Goal: Task Accomplishment & Management: Manage account settings

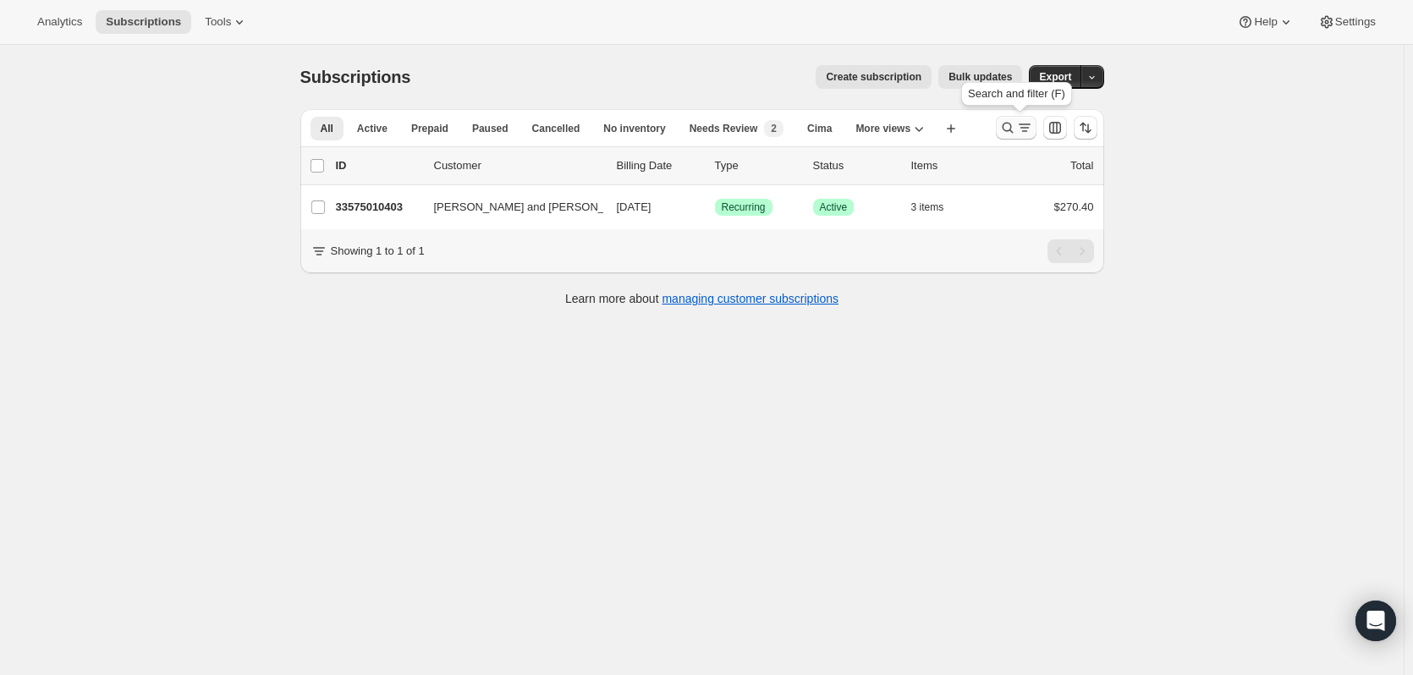
click at [1006, 130] on icon "Search and filter results" at bounding box center [1007, 127] width 17 height 17
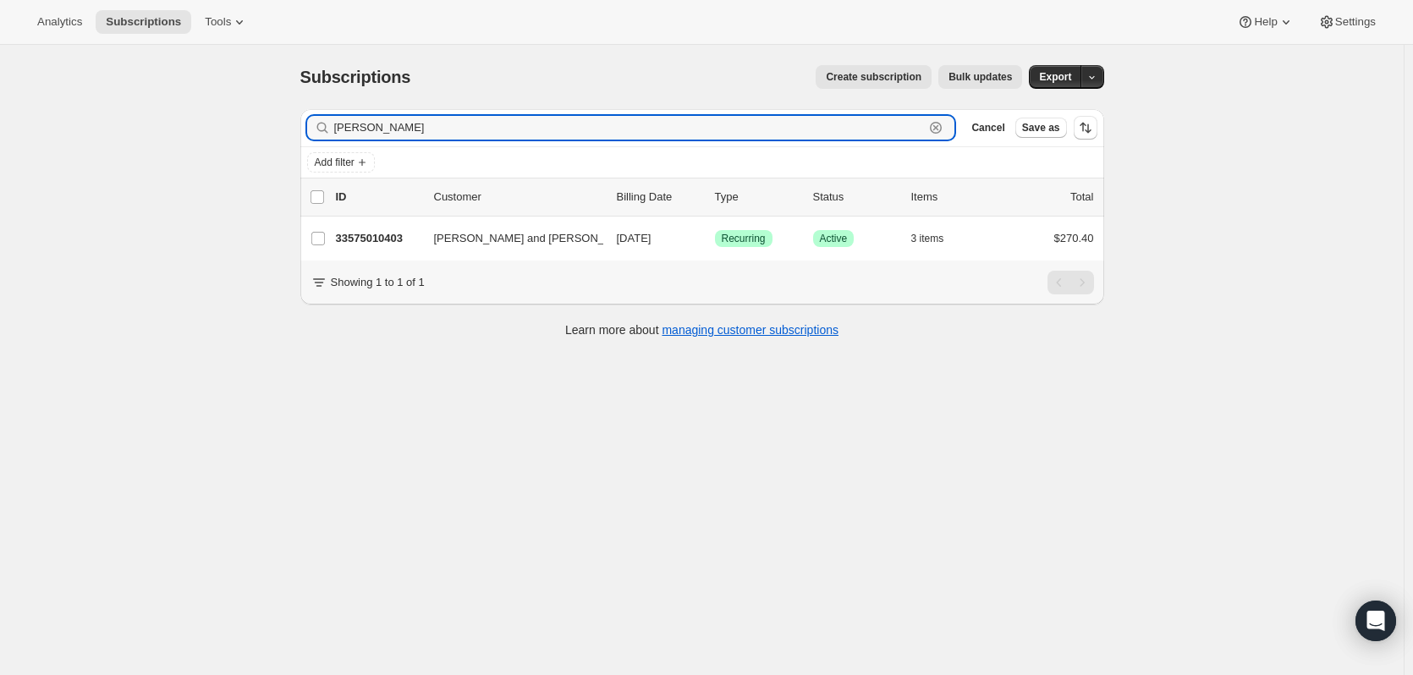
click at [936, 128] on icon "button" at bounding box center [935, 127] width 17 height 17
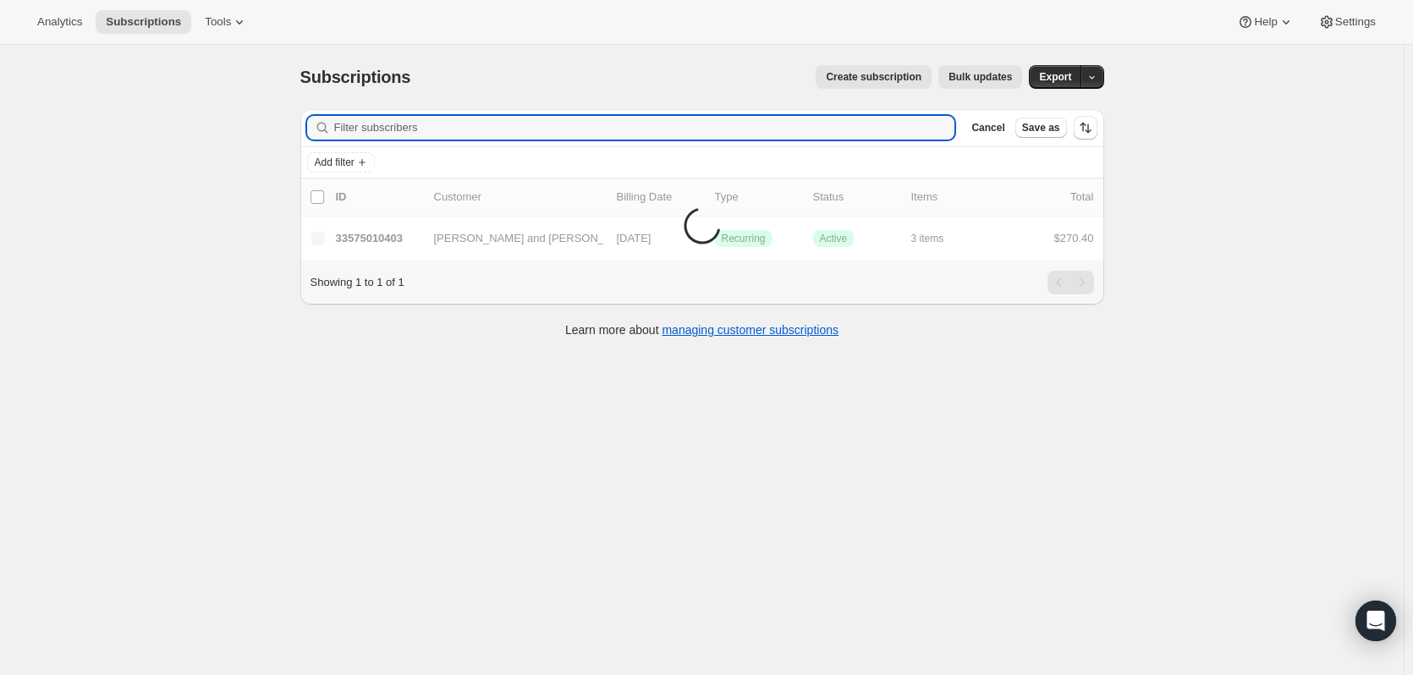
paste input "[EMAIL_ADDRESS][DOMAIN_NAME]"
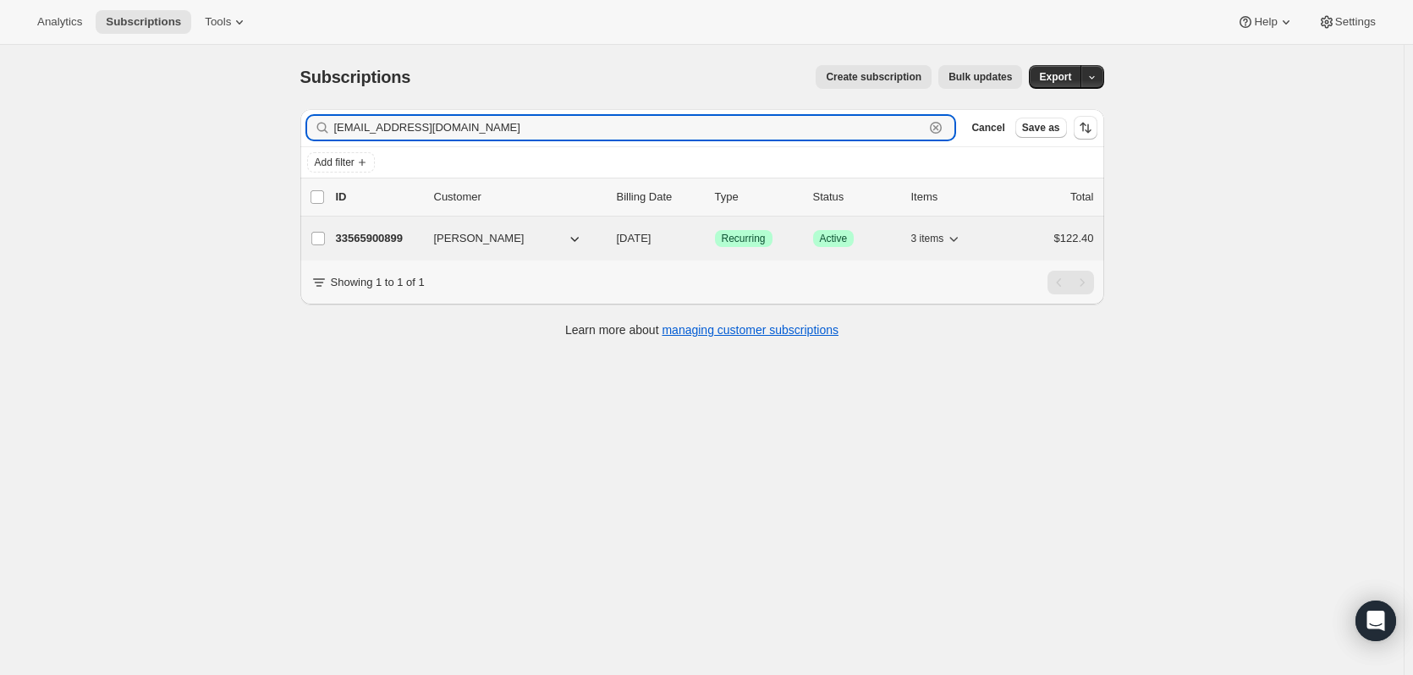
type input "[EMAIL_ADDRESS][DOMAIN_NAME]"
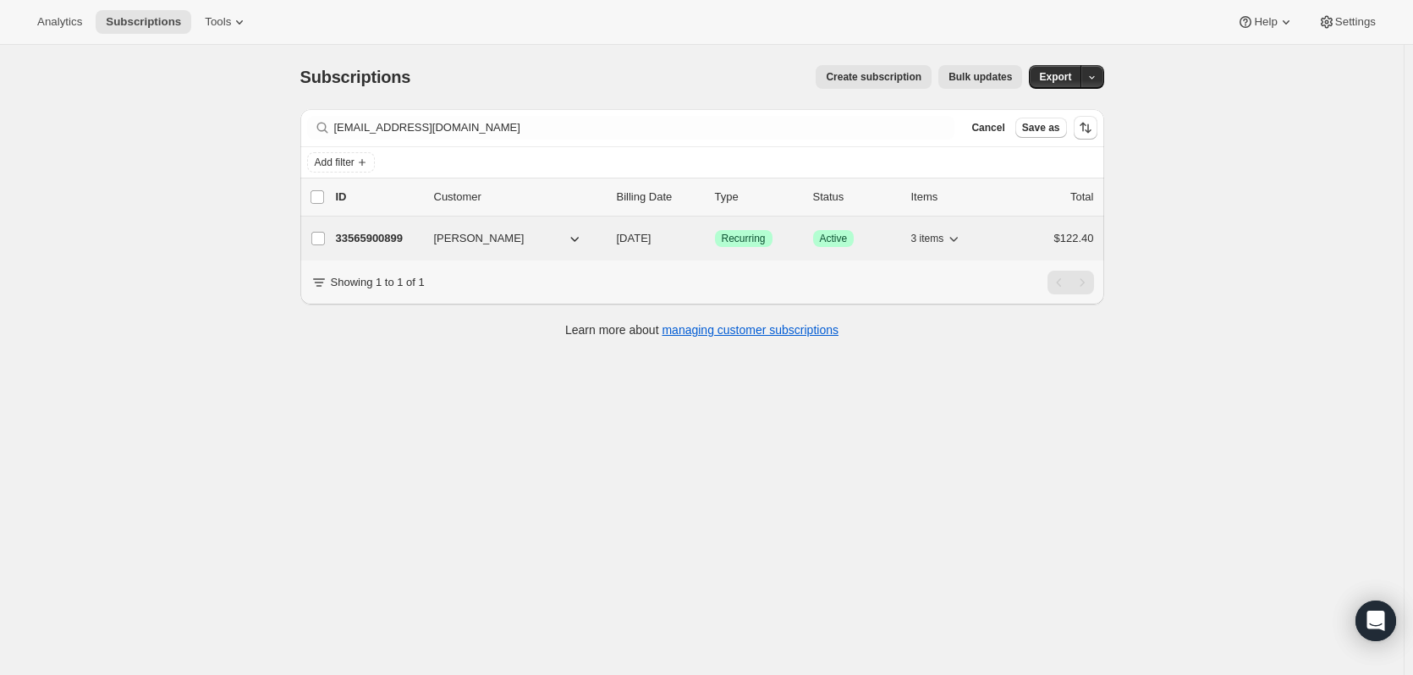
click at [396, 234] on p "33565900899" at bounding box center [378, 238] width 85 height 17
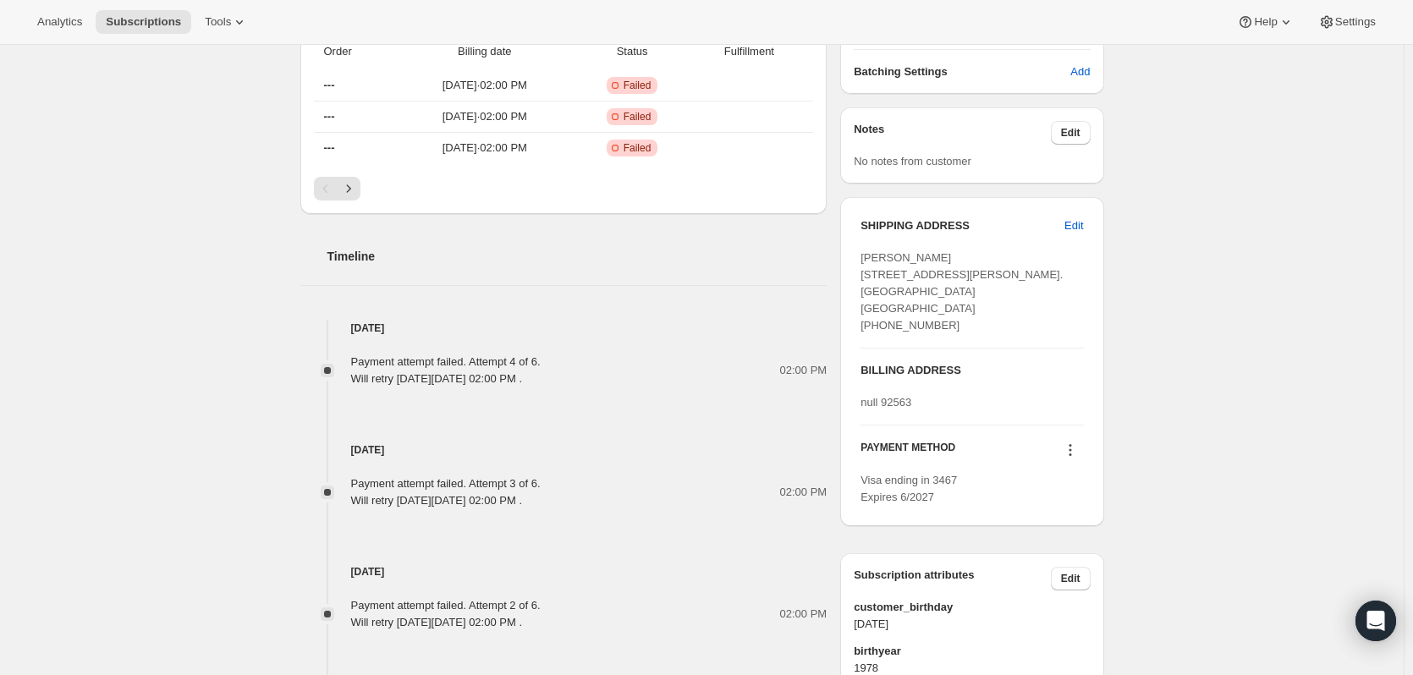
scroll to position [677, 0]
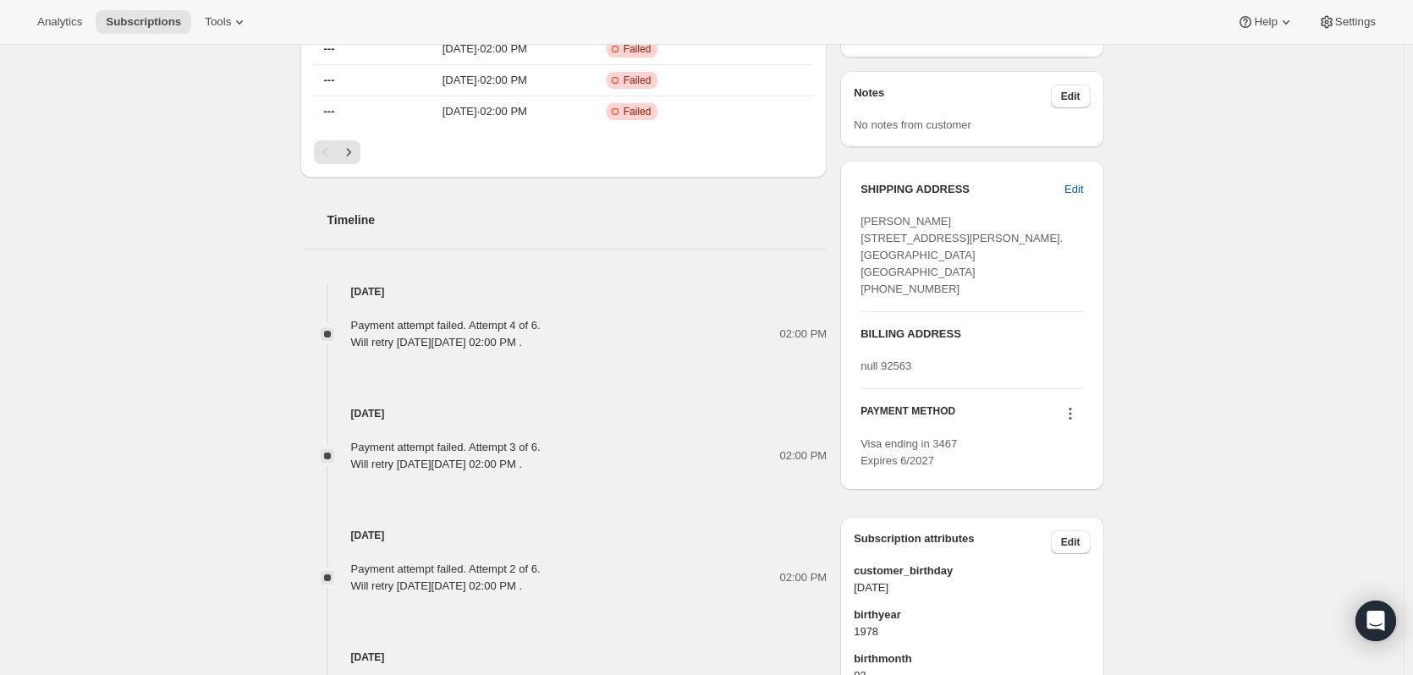
click at [1072, 422] on icon at bounding box center [1070, 413] width 17 height 17
click at [1197, 279] on div "Subscription #33565900899. This page is ready Subscription #33565900899 Success…" at bounding box center [702, 273] width 1404 height 1811
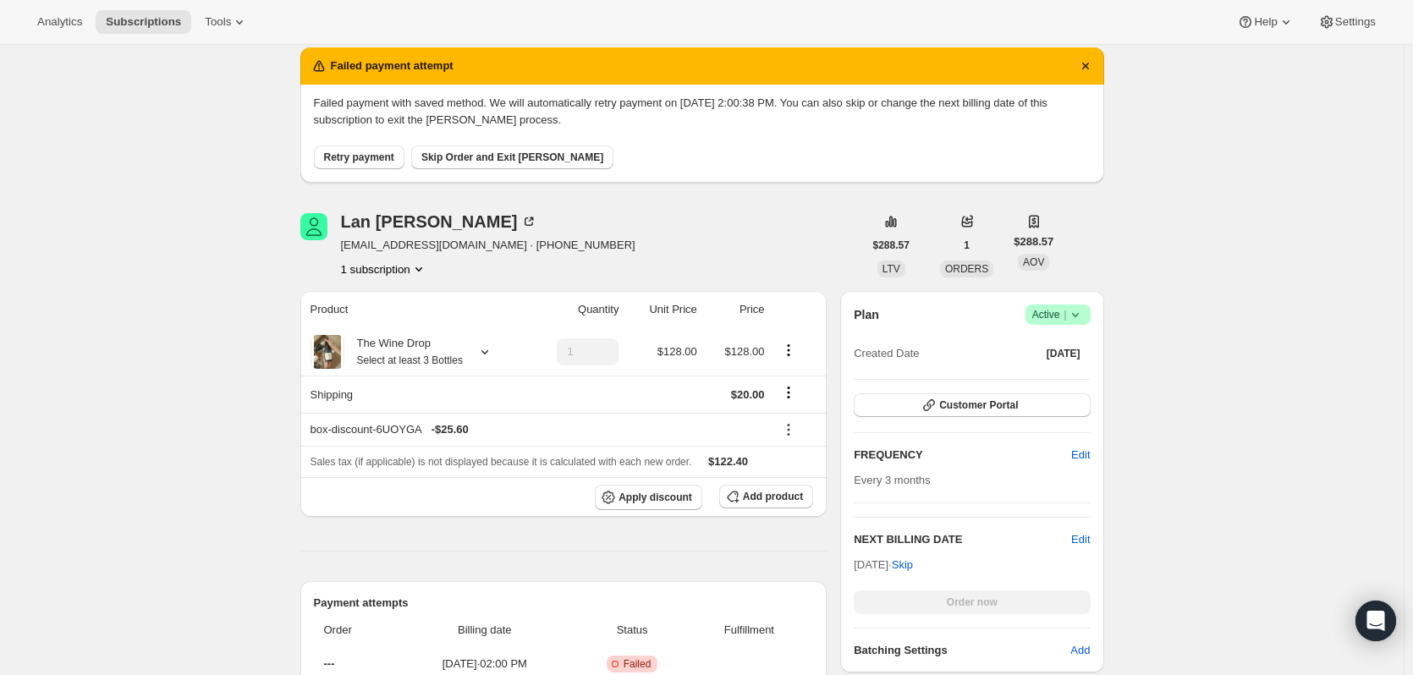
scroll to position [0, 0]
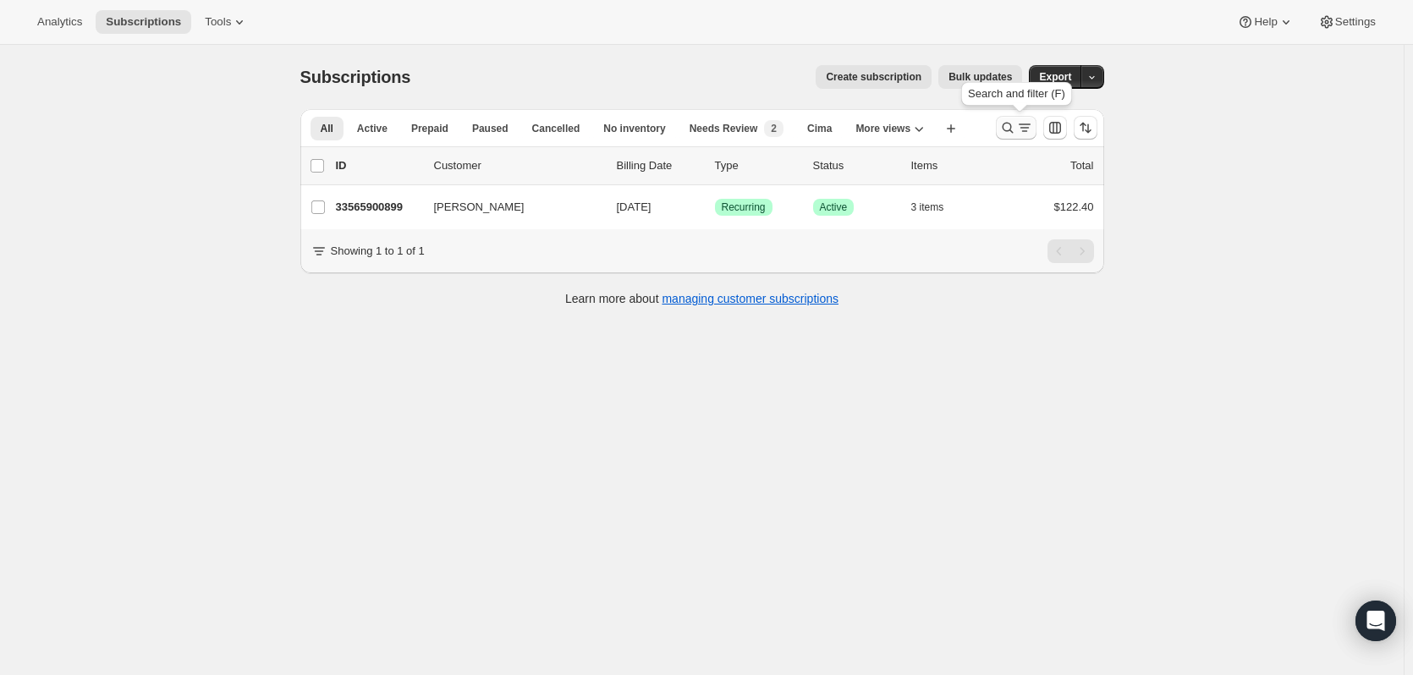
click at [1012, 125] on icon "Search and filter results" at bounding box center [1007, 127] width 17 height 17
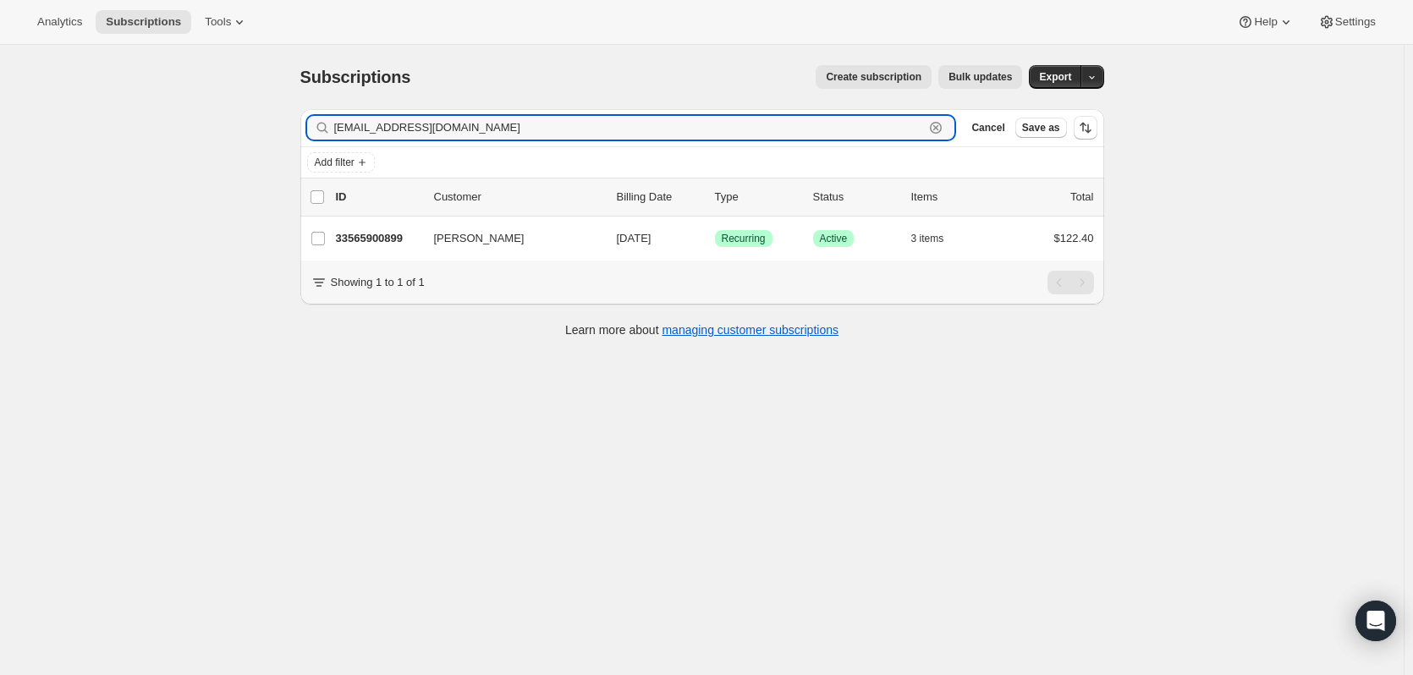
click at [943, 123] on icon "button" at bounding box center [935, 127] width 17 height 17
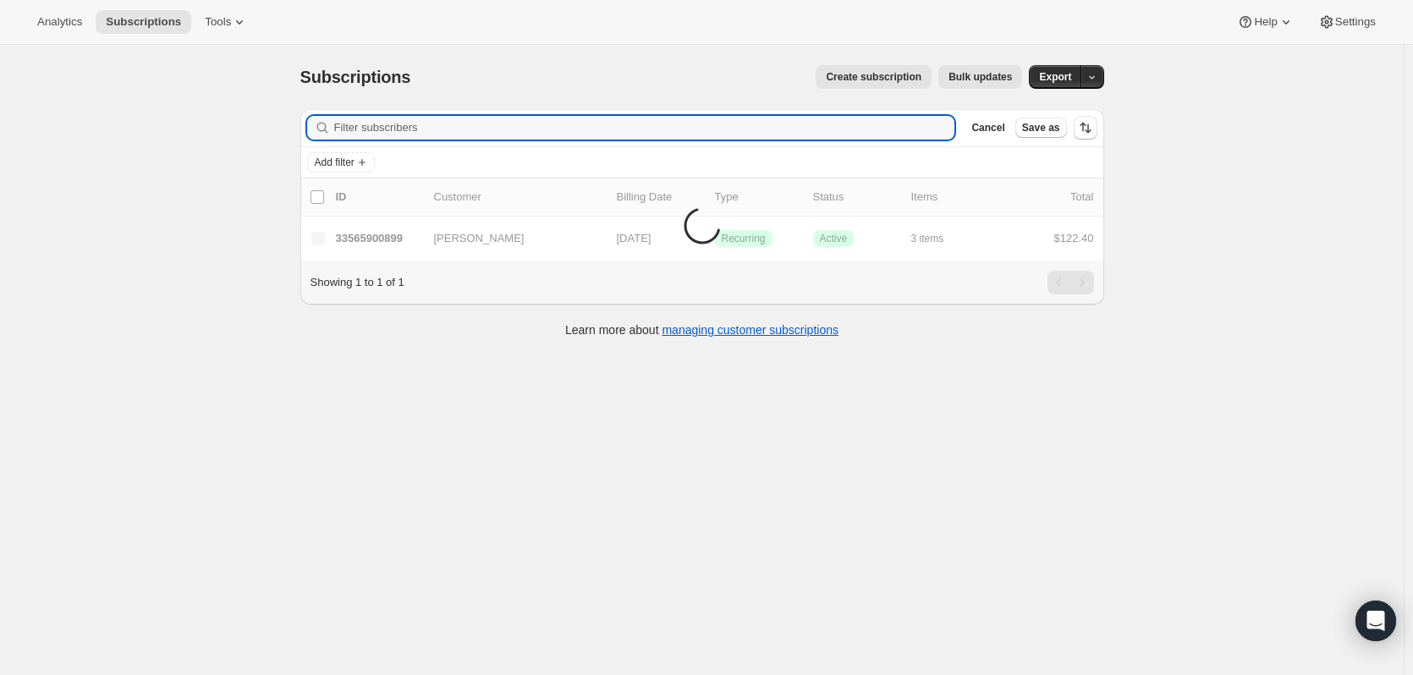
paste input "[EMAIL_ADDRESS][DOMAIN_NAME]"
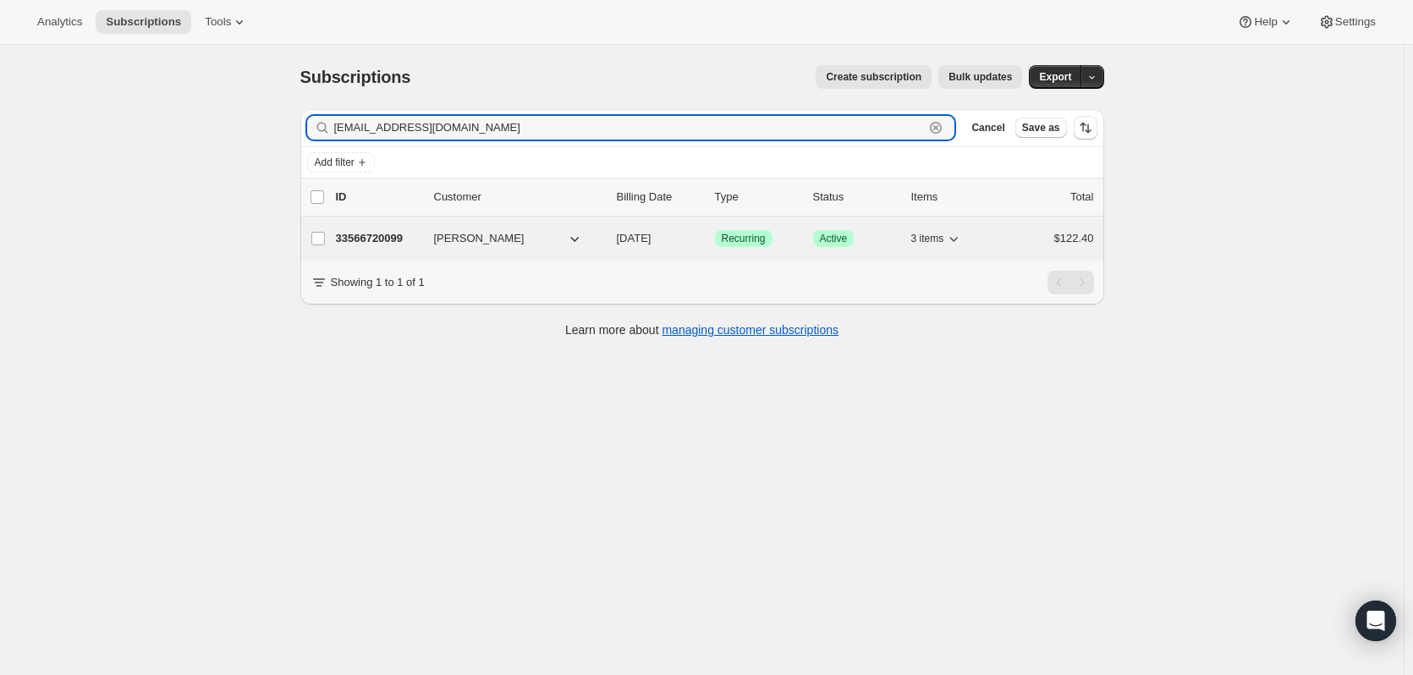
type input "[EMAIL_ADDRESS][DOMAIN_NAME]"
click at [393, 234] on p "33566720099" at bounding box center [378, 238] width 85 height 17
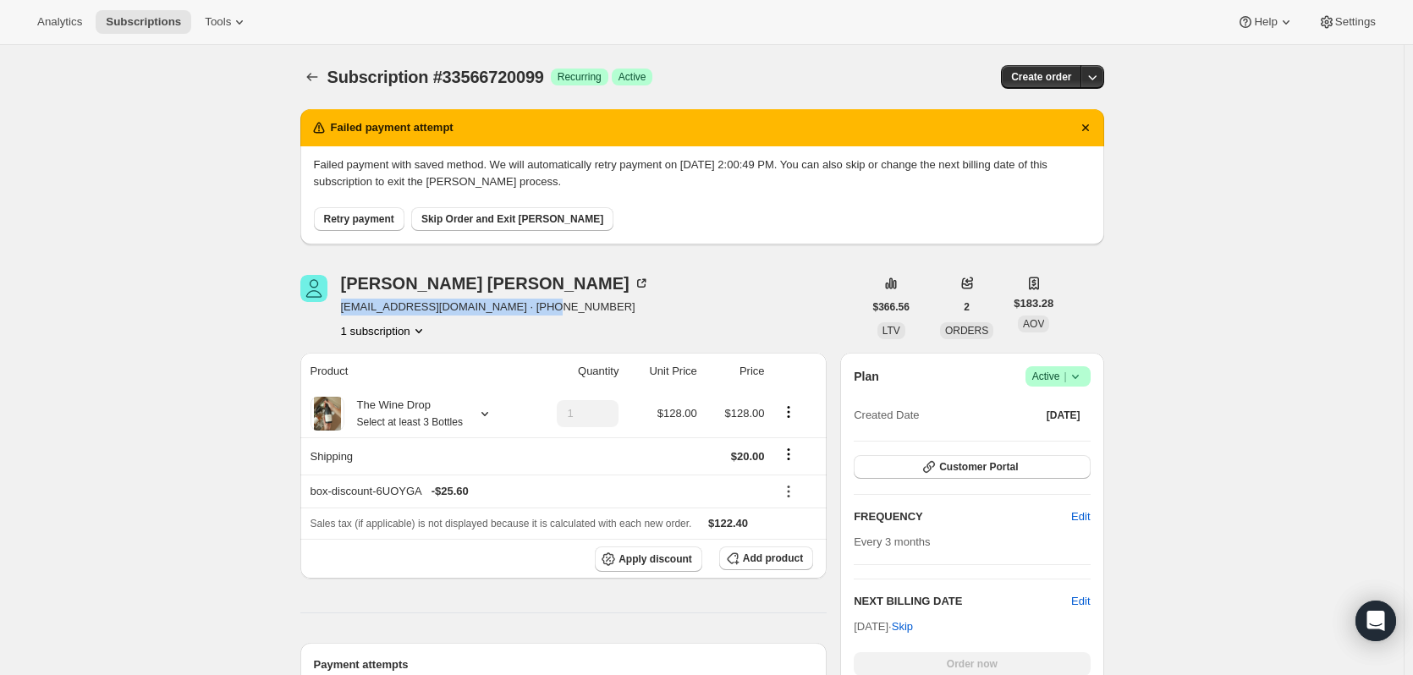
drag, startPoint x: 575, startPoint y: 305, endPoint x: 547, endPoint y: 312, distance: 28.7
click at [552, 312] on div "[PERSON_NAME] [EMAIL_ADDRESS][DOMAIN_NAME] · [PHONE_NUMBER] 1 subscription" at bounding box center [495, 307] width 309 height 64
click at [626, 313] on div "[PERSON_NAME] [EMAIL_ADDRESS][DOMAIN_NAME] · [PHONE_NUMBER] 1 subscription" at bounding box center [581, 307] width 563 height 64
click at [349, 285] on div "[PERSON_NAME]" at bounding box center [495, 283] width 309 height 17
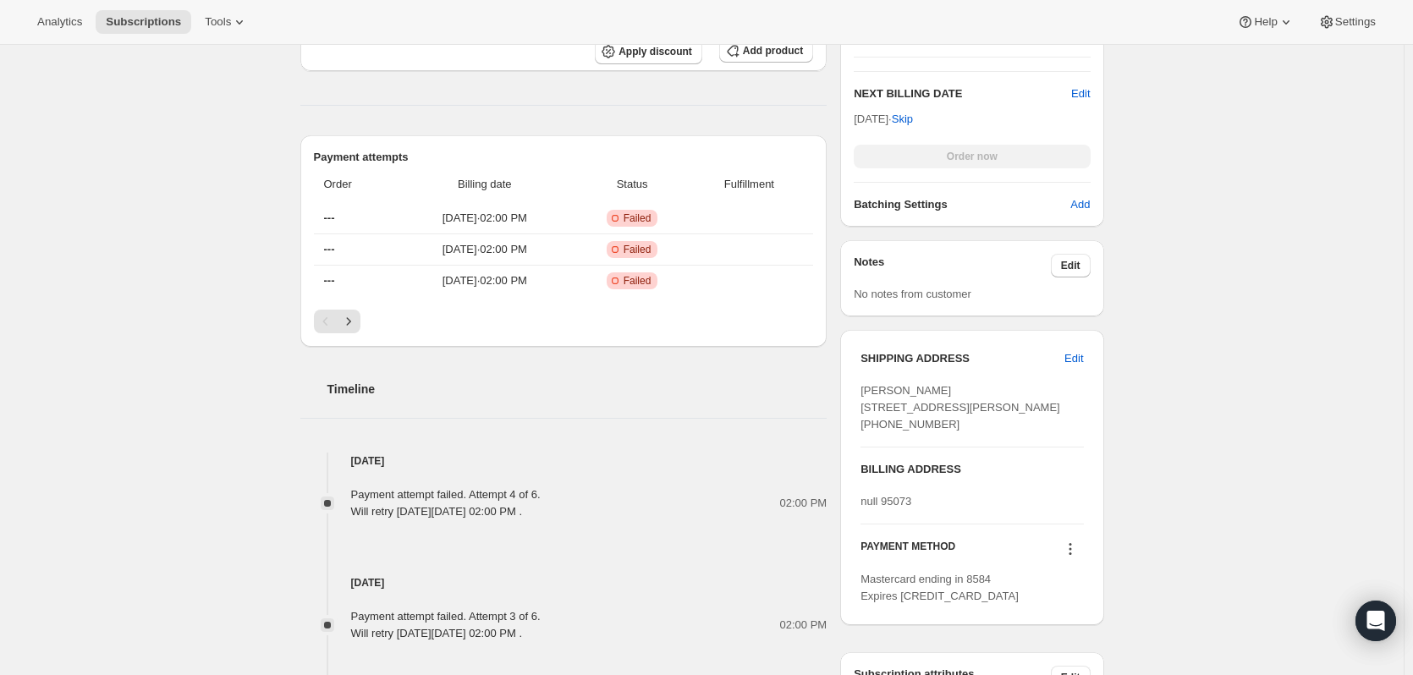
scroll to position [761, 0]
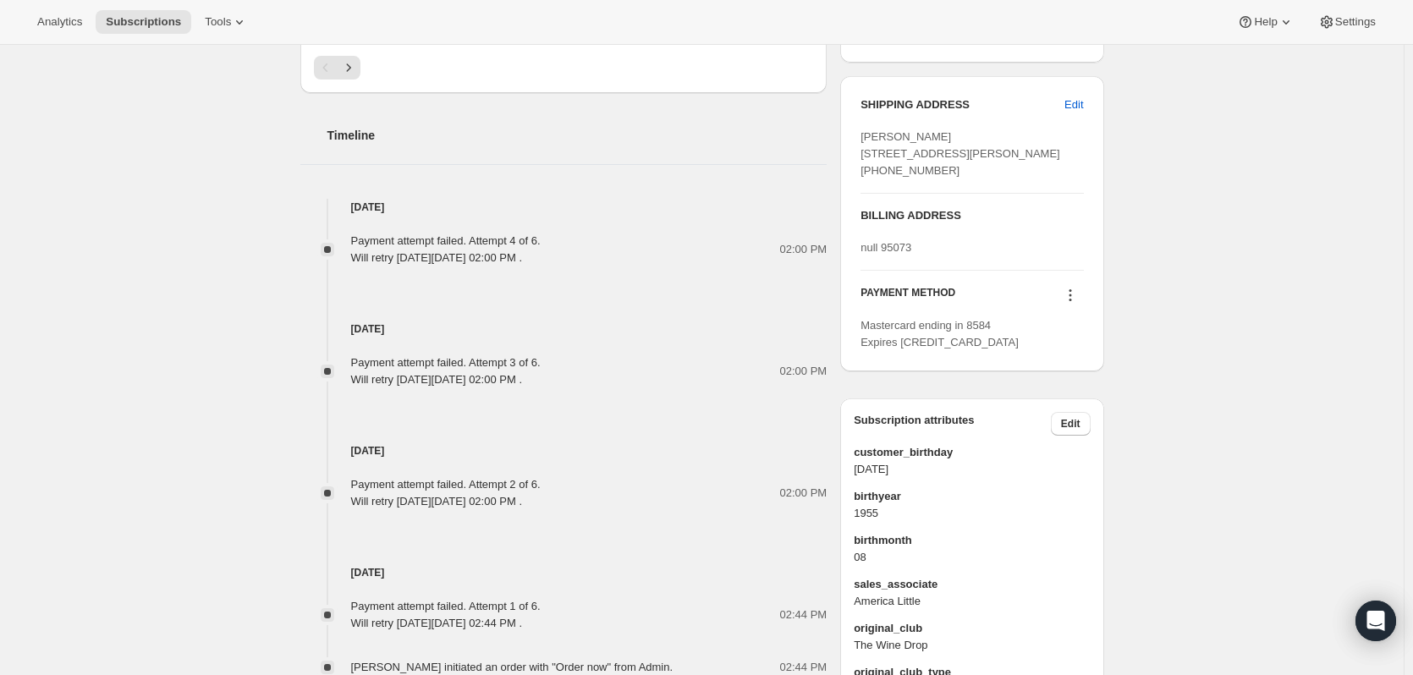
click at [1079, 304] on icon at bounding box center [1070, 295] width 17 height 17
click at [1073, 375] on span "Send link to update card" at bounding box center [1069, 377] width 118 height 13
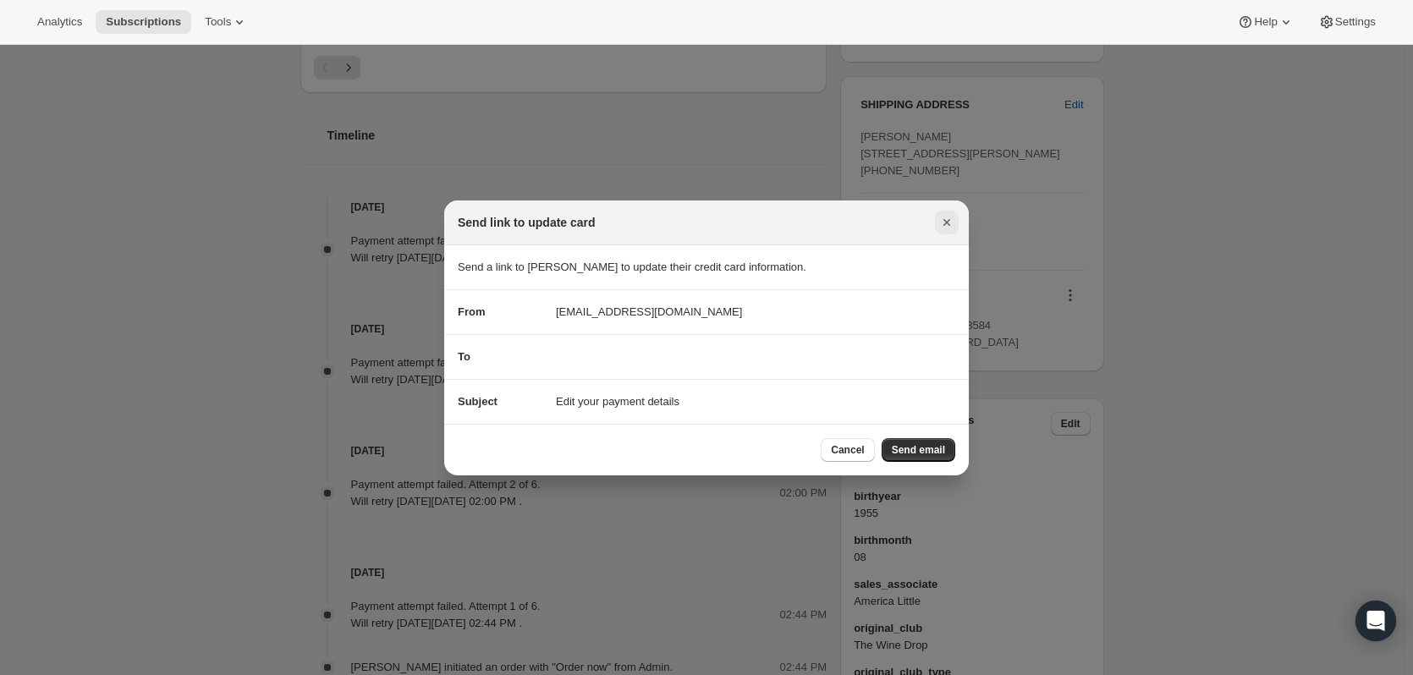
click at [948, 217] on icon "Close" at bounding box center [946, 222] width 17 height 17
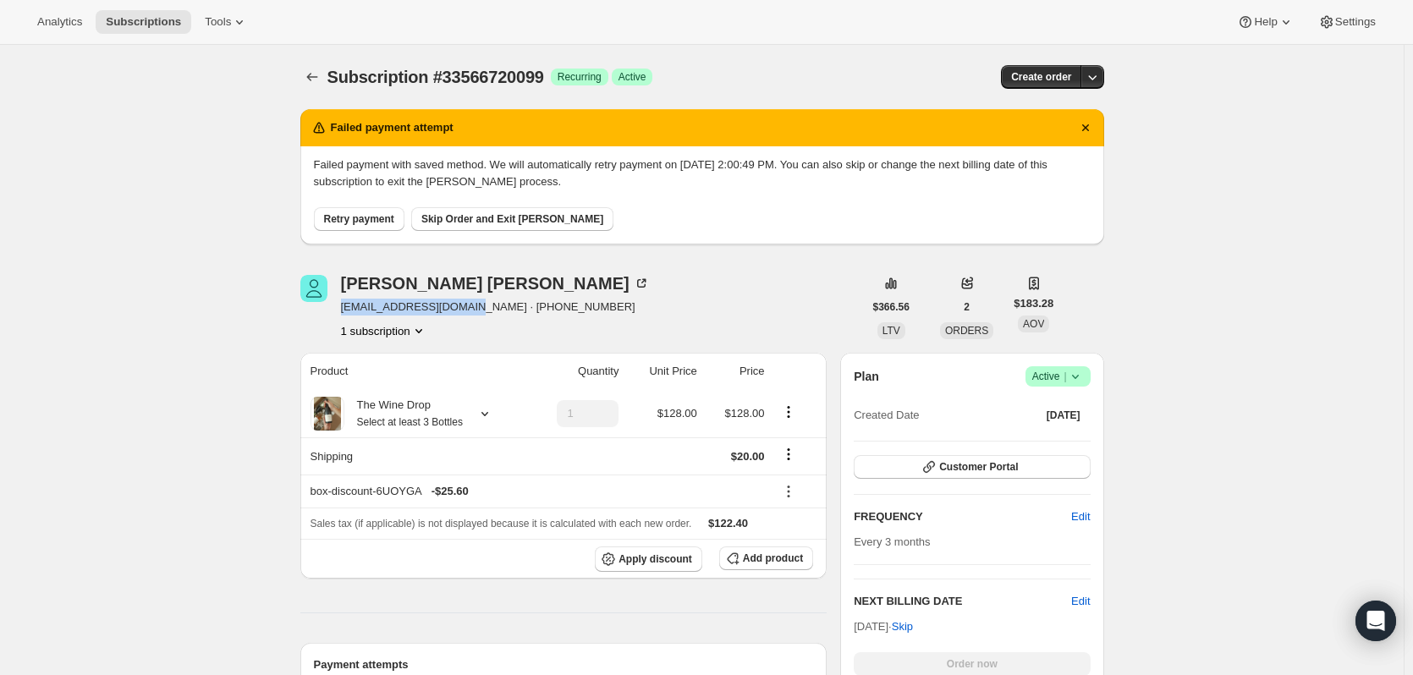
drag, startPoint x: 479, startPoint y: 310, endPoint x: 344, endPoint y: 308, distance: 134.5
click at [344, 307] on span "[EMAIL_ADDRESS][DOMAIN_NAME] · [PHONE_NUMBER]" at bounding box center [495, 307] width 309 height 17
copy span "[EMAIL_ADDRESS][DOMAIN_NAME]"
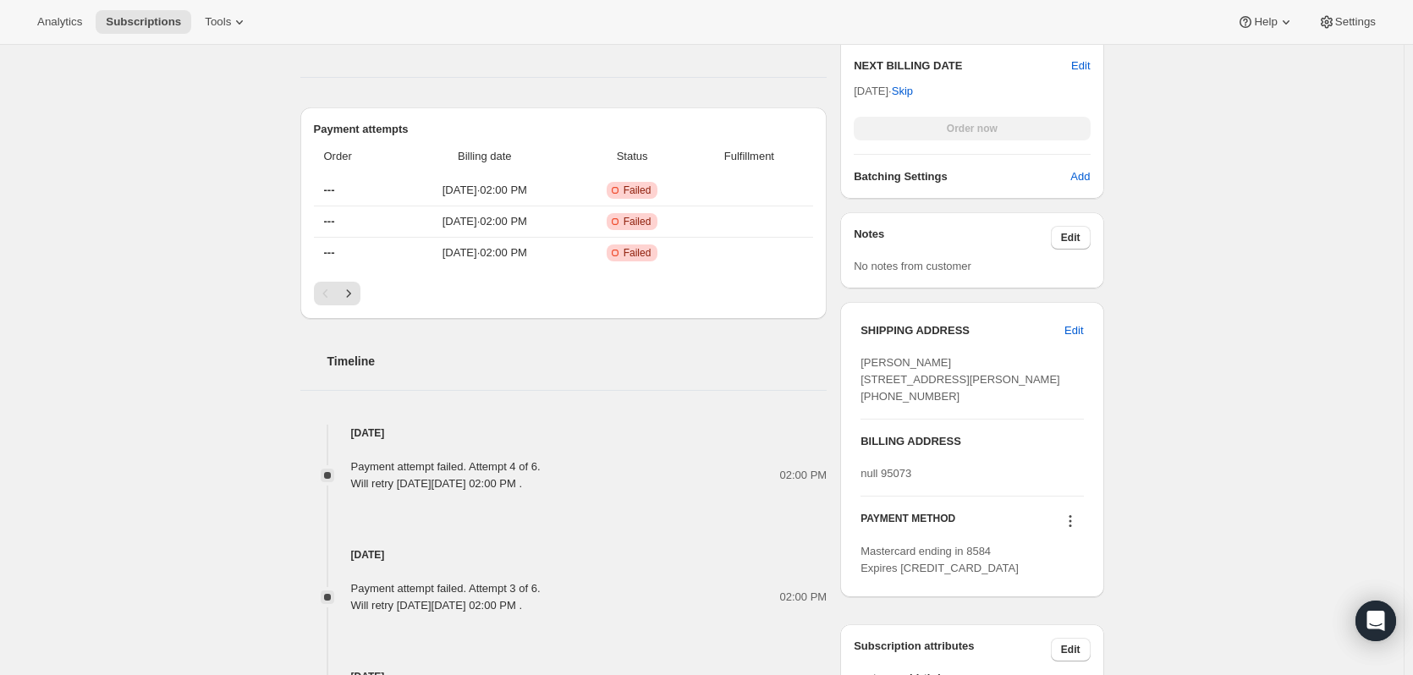
scroll to position [761, 0]
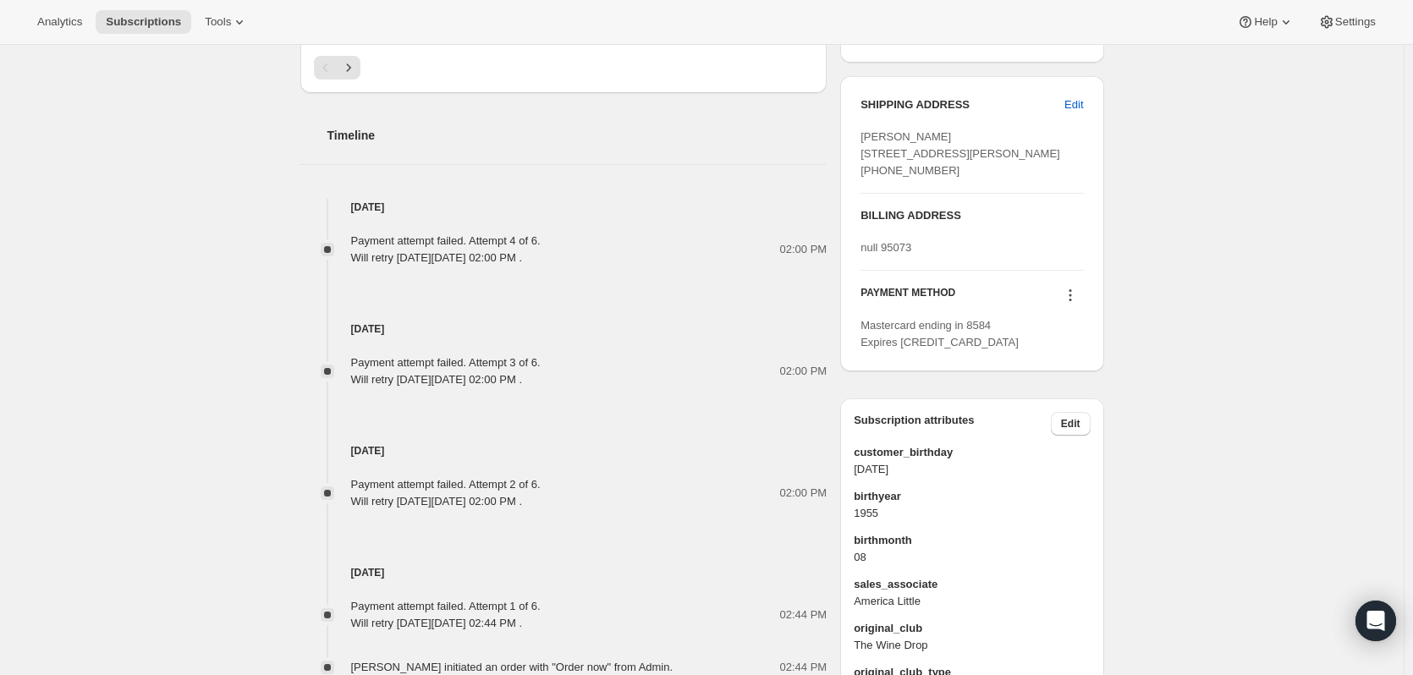
click at [1079, 304] on icon at bounding box center [1070, 295] width 17 height 17
click at [1066, 387] on button "Send link to update card" at bounding box center [1069, 377] width 129 height 27
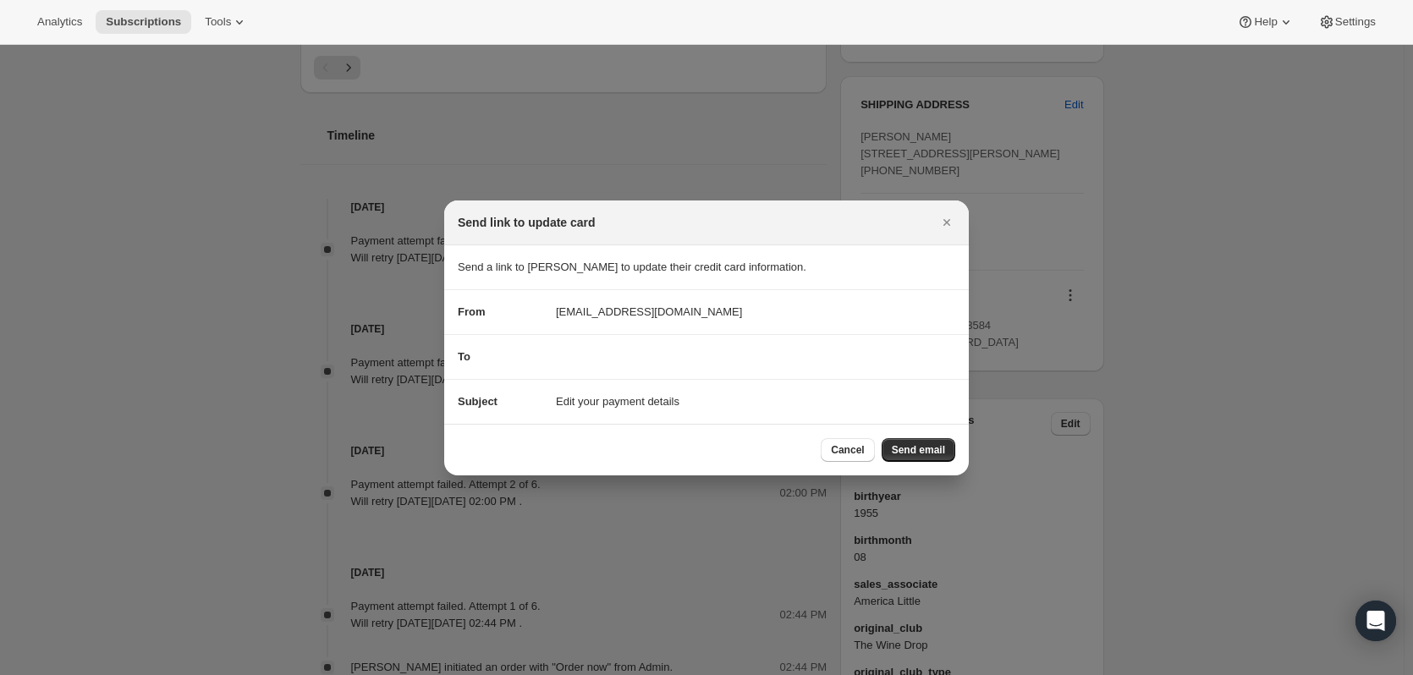
scroll to position [0, 0]
click at [584, 356] on div "To" at bounding box center [707, 357] width 498 height 17
click at [563, 360] on div "To" at bounding box center [707, 357] width 498 height 17
click at [662, 361] on div "To" at bounding box center [707, 357] width 498 height 17
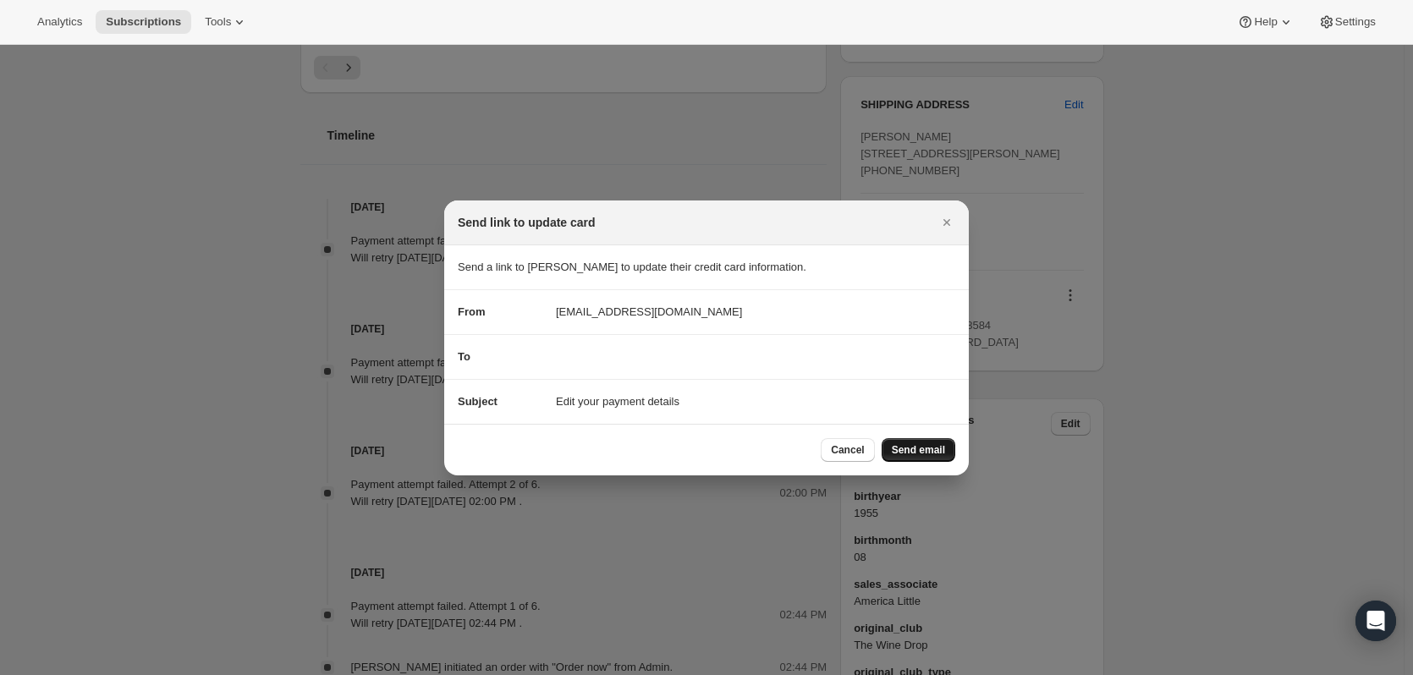
click at [936, 447] on span "Send email" at bounding box center [918, 450] width 53 height 14
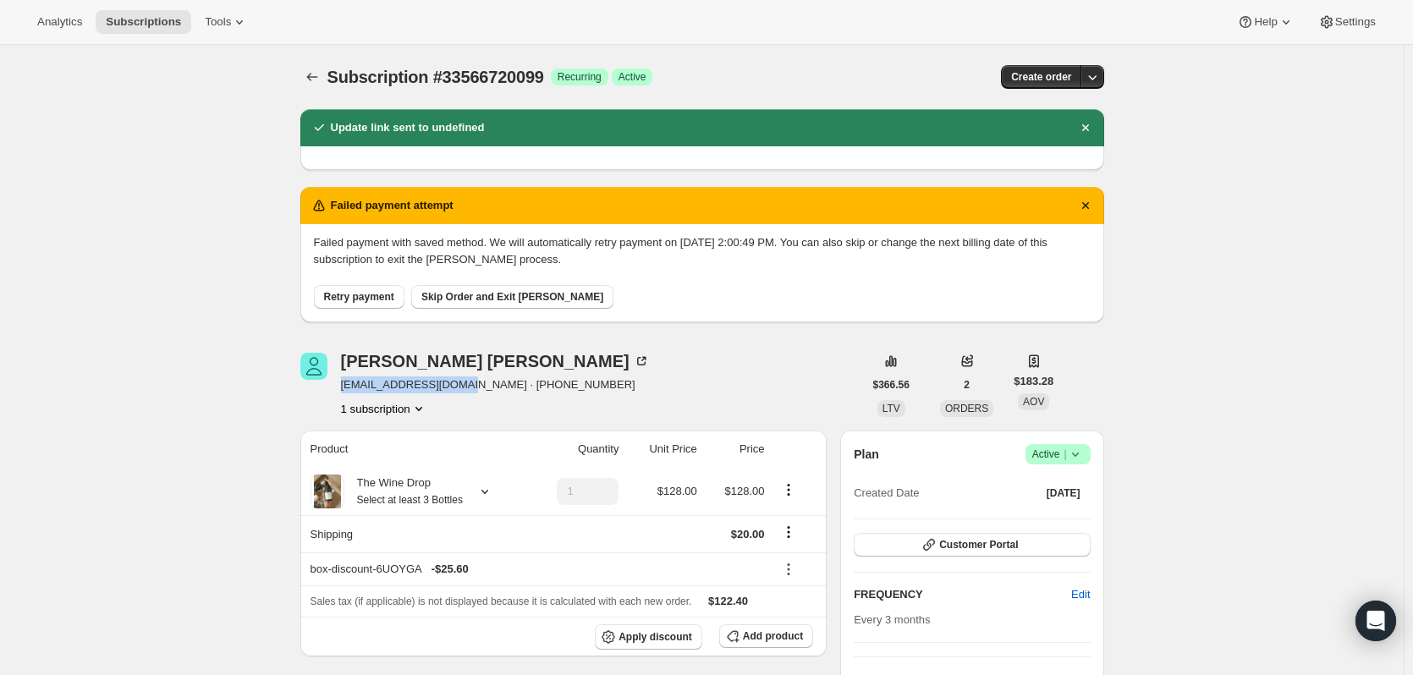
drag, startPoint x: 476, startPoint y: 385, endPoint x: 344, endPoint y: 384, distance: 132.0
click at [344, 384] on div "[PERSON_NAME] [EMAIL_ADDRESS][DOMAIN_NAME] · [PHONE_NUMBER] 1 subscription" at bounding box center [581, 385] width 563 height 64
copy span "[EMAIL_ADDRESS][DOMAIN_NAME]"
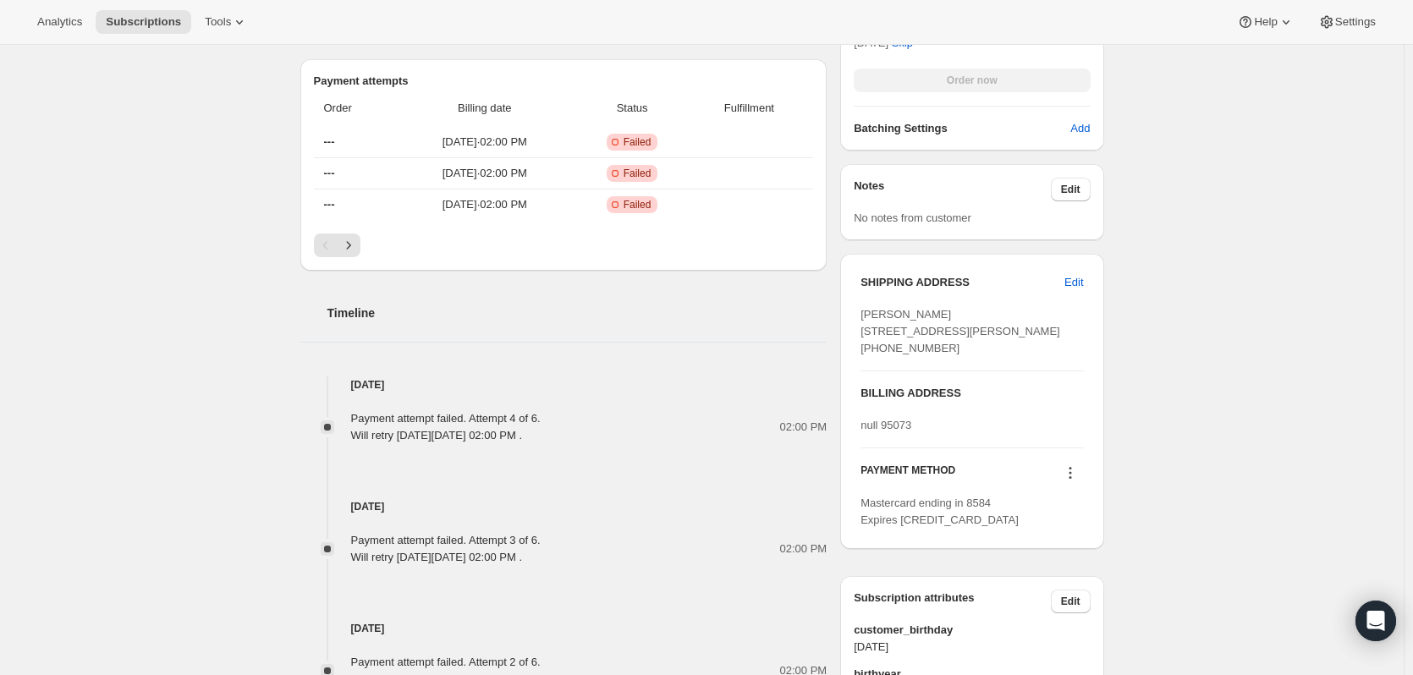
scroll to position [677, 0]
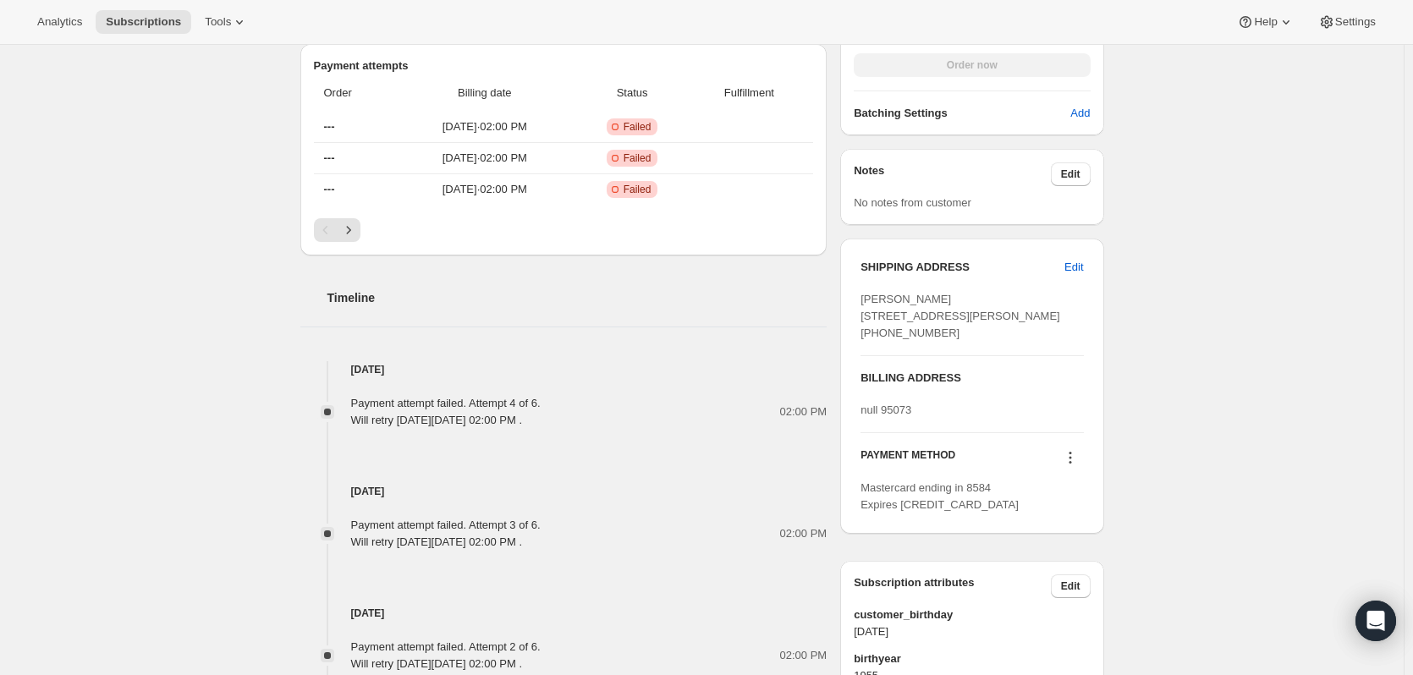
click at [1076, 466] on icon at bounding box center [1070, 457] width 17 height 17
click at [1063, 546] on span "Send link to update card" at bounding box center [1069, 540] width 118 height 13
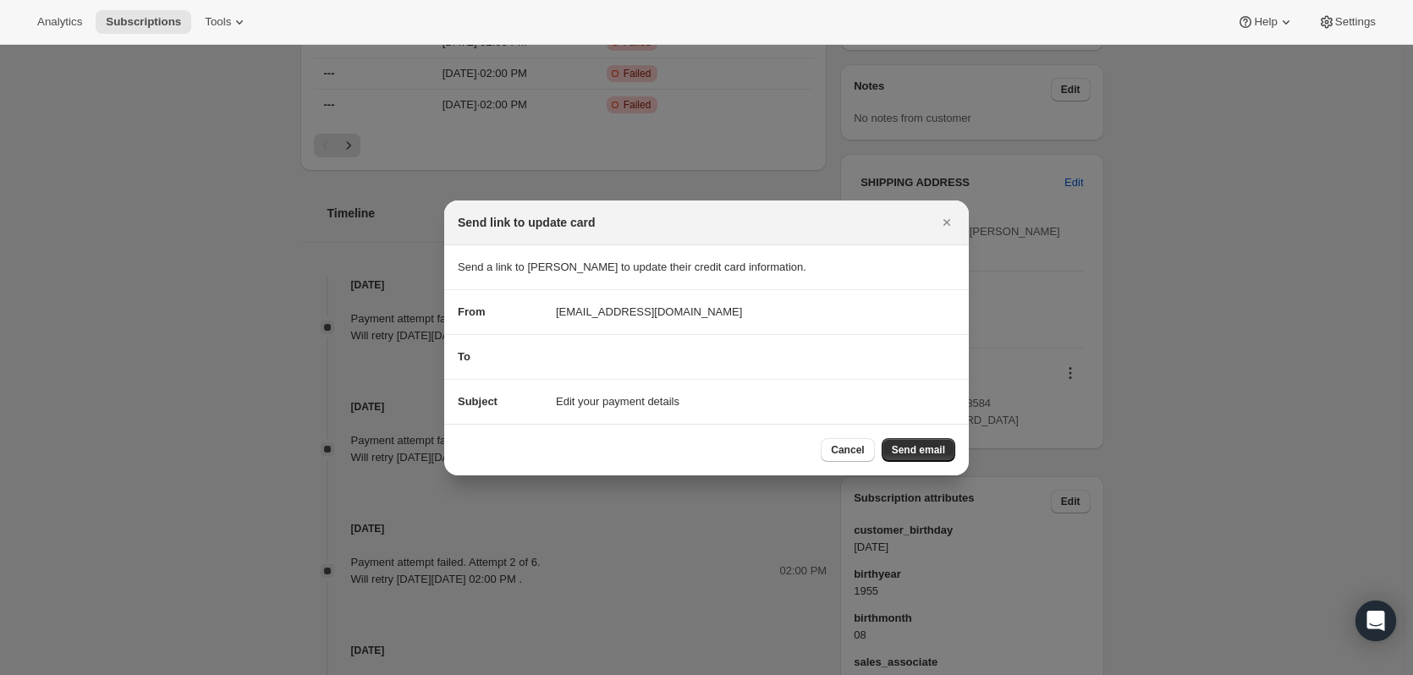
scroll to position [0, 0]
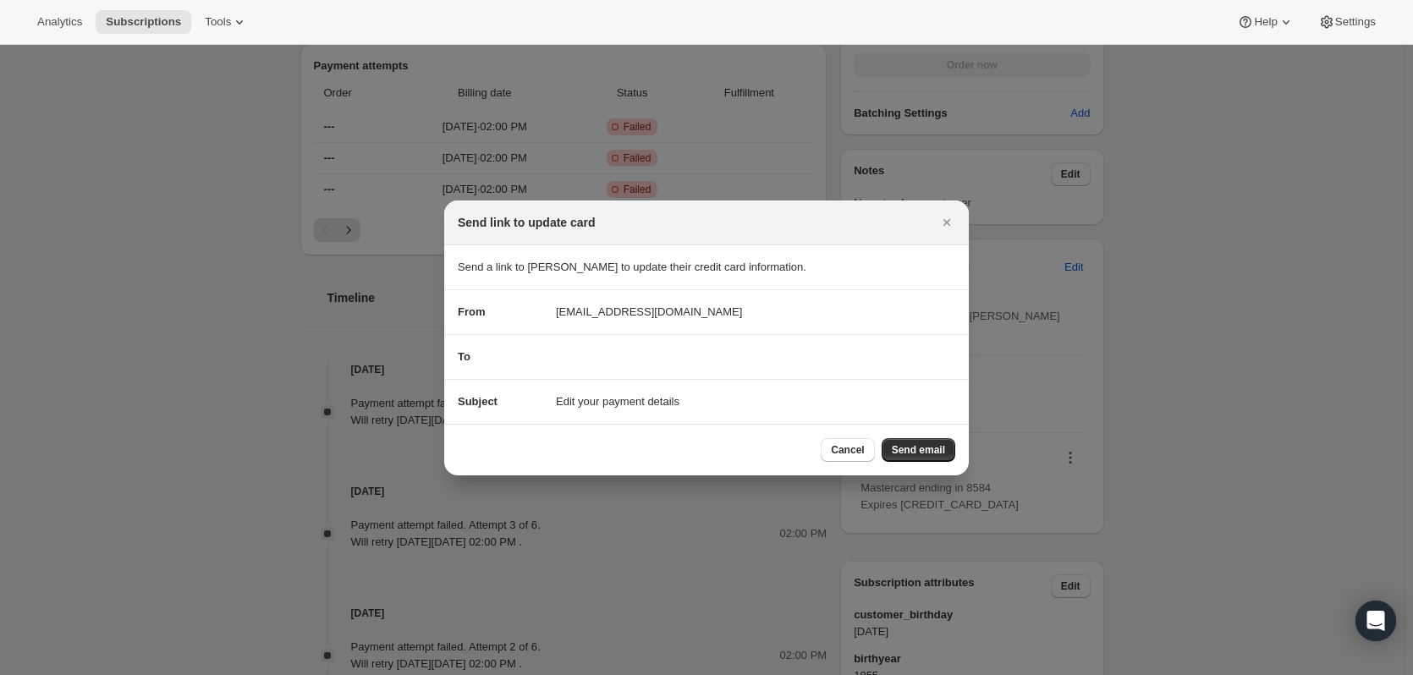
click at [484, 344] on section "To" at bounding box center [706, 357] width 525 height 44
click at [468, 356] on span "To" at bounding box center [464, 356] width 13 height 13
click at [787, 367] on section "To" at bounding box center [706, 357] width 525 height 44
click at [788, 365] on section "To" at bounding box center [706, 357] width 525 height 44
click at [951, 221] on icon "Close" at bounding box center [946, 222] width 17 height 17
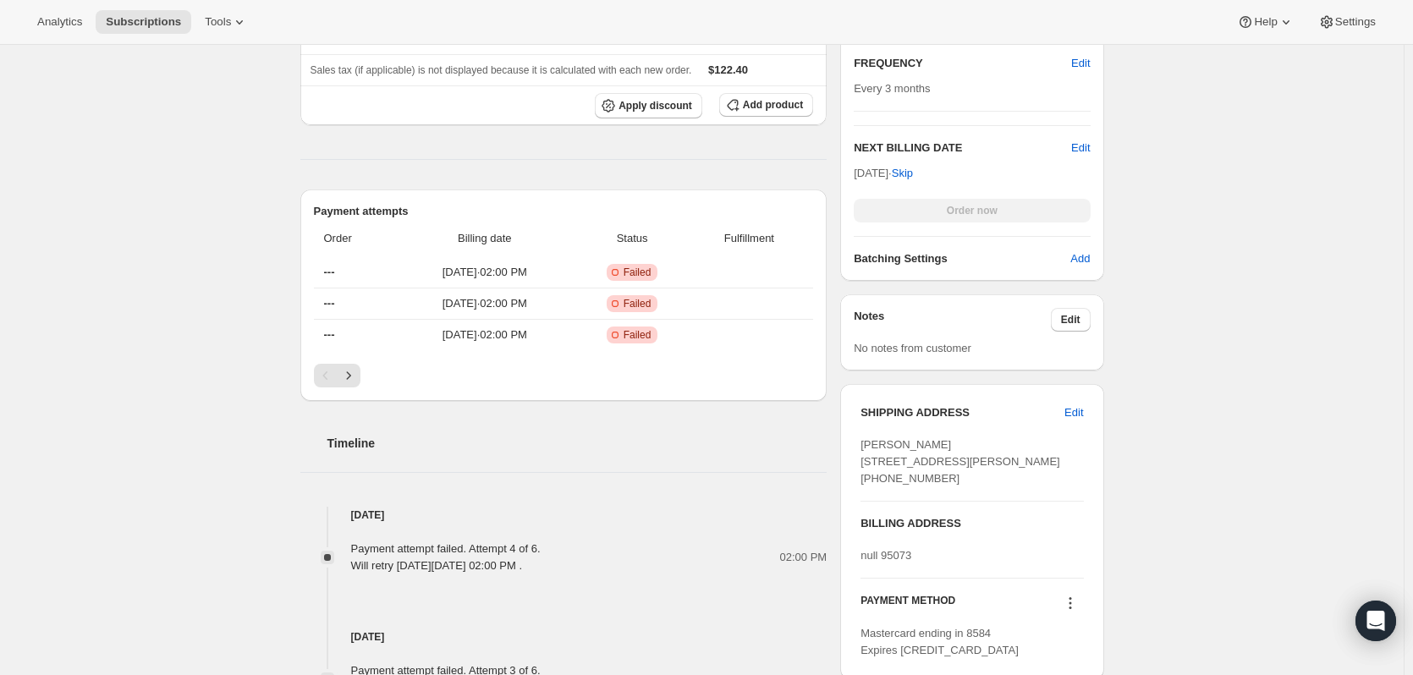
scroll to position [846, 0]
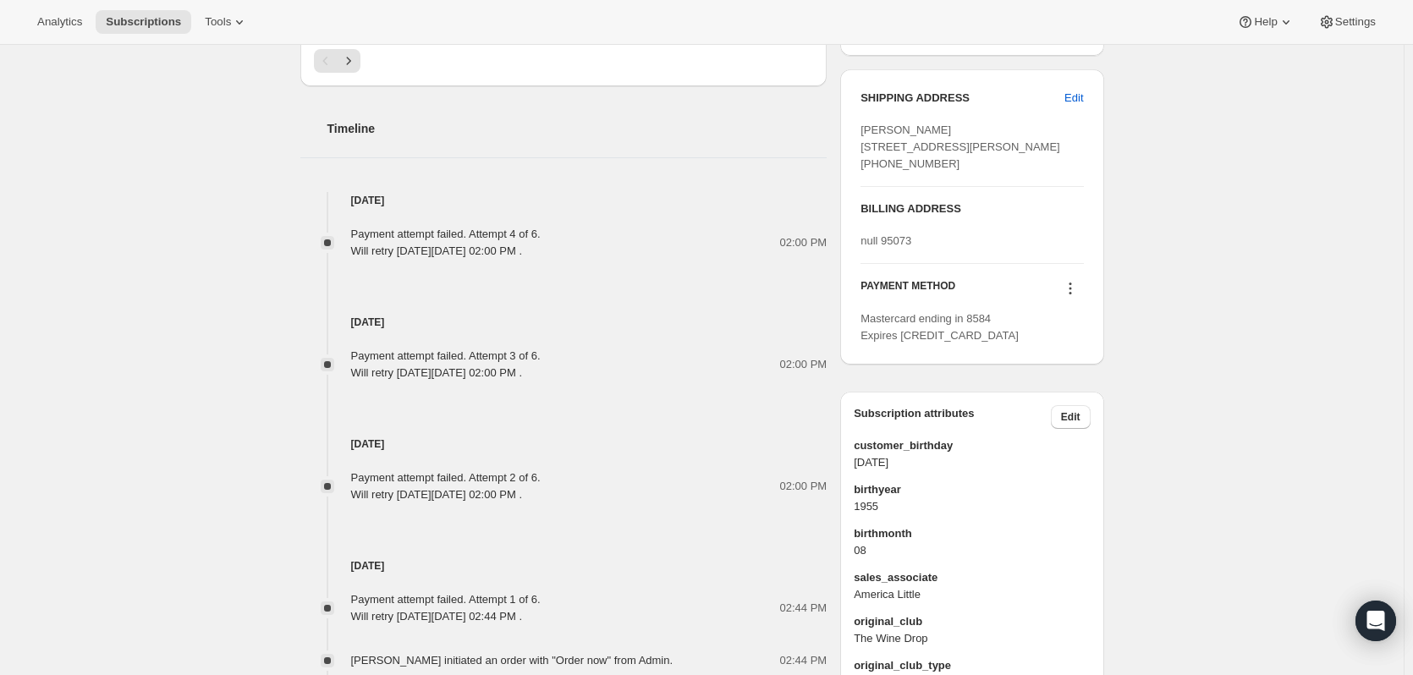
click at [1072, 297] on icon at bounding box center [1070, 288] width 17 height 17
click at [1053, 378] on span "Send link to update card" at bounding box center [1069, 371] width 118 height 17
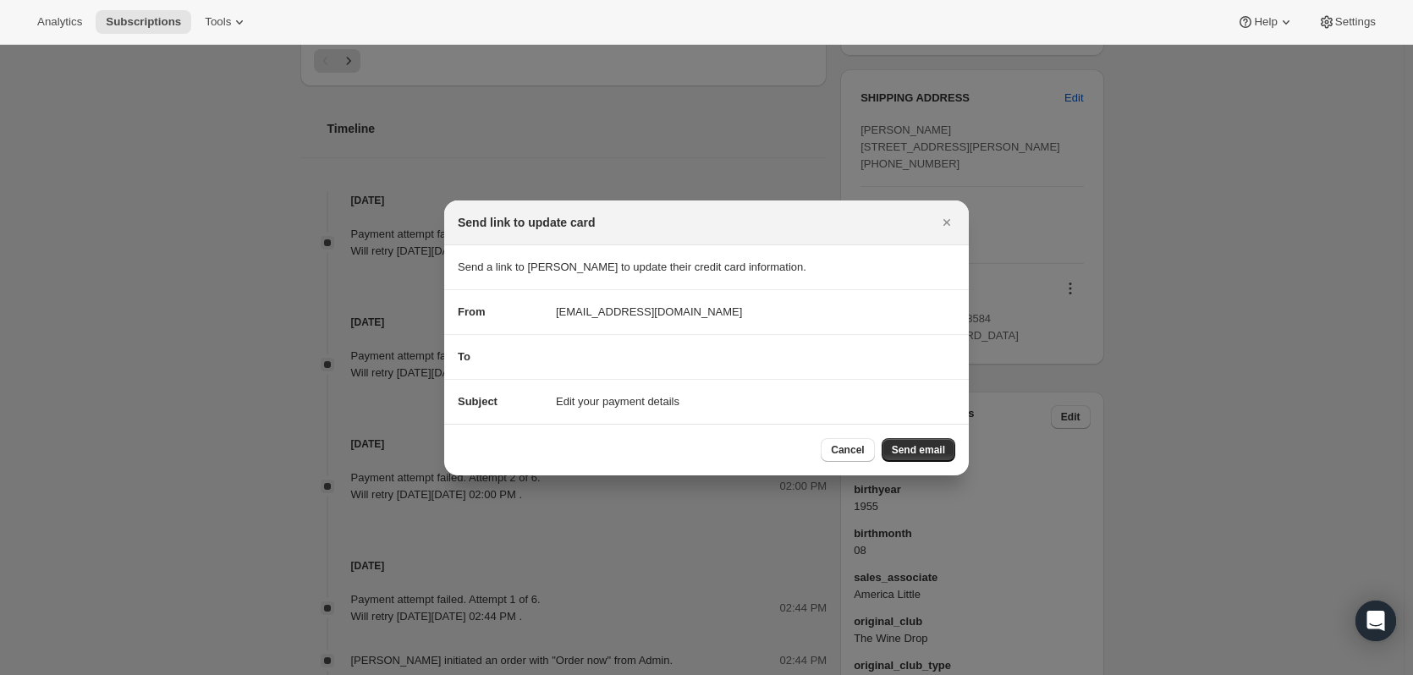
scroll to position [0, 0]
click at [590, 315] on span "[EMAIL_ADDRESS][DOMAIN_NAME]" at bounding box center [649, 312] width 186 height 17
click at [478, 328] on section "From [EMAIL_ADDRESS][DOMAIN_NAME]" at bounding box center [706, 312] width 525 height 44
drag, startPoint x: 480, startPoint y: 358, endPoint x: 490, endPoint y: 366, distance: 12.7
click at [478, 358] on div "To" at bounding box center [500, 357] width 85 height 17
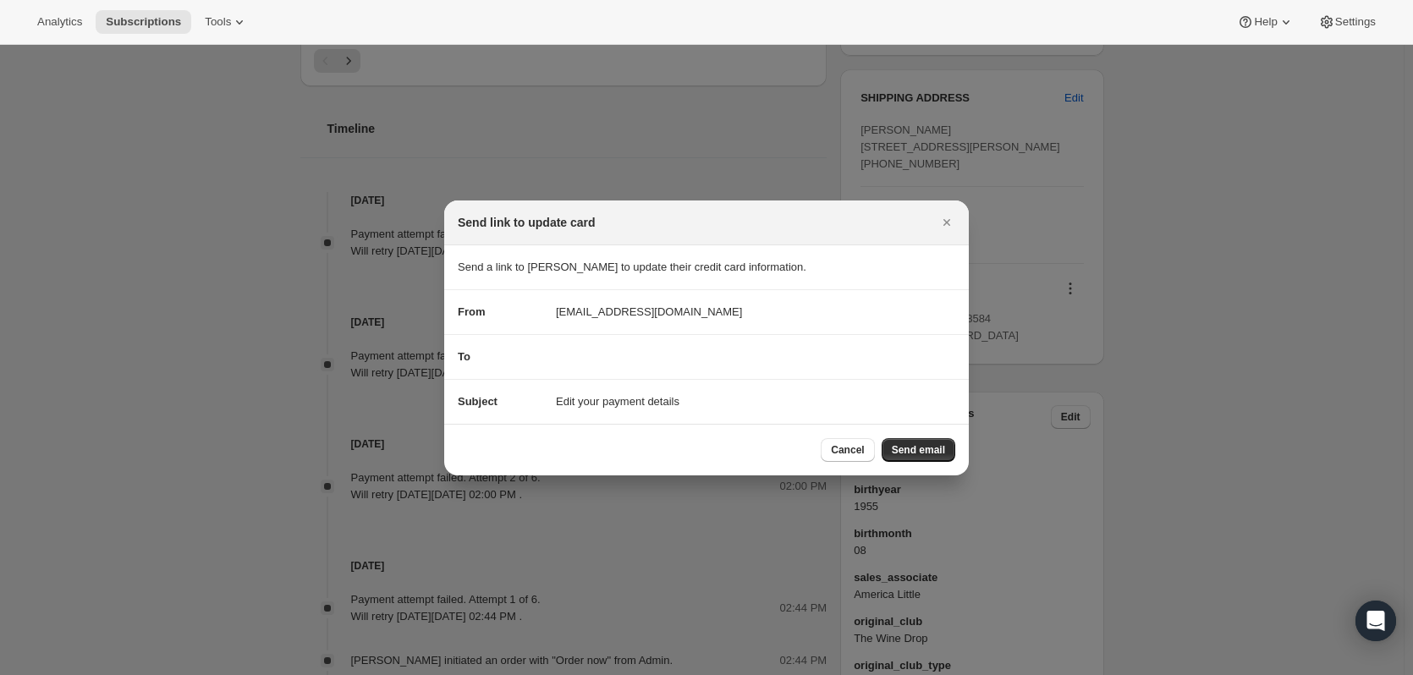
click at [564, 367] on section "To" at bounding box center [706, 357] width 525 height 44
click at [567, 370] on section "To" at bounding box center [706, 357] width 525 height 44
click at [583, 354] on div "To" at bounding box center [707, 357] width 498 height 17
click at [596, 368] on section "To" at bounding box center [706, 357] width 525 height 44
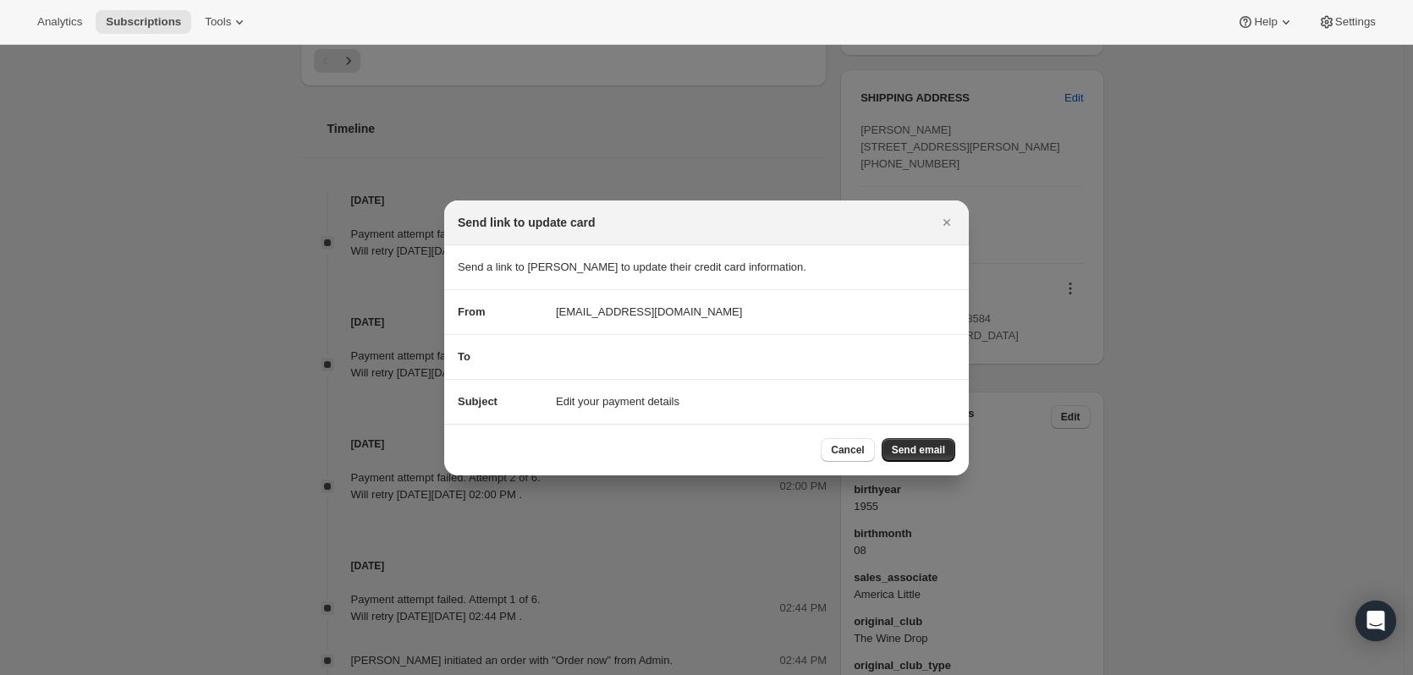
click at [584, 355] on div "To" at bounding box center [707, 357] width 498 height 17
drag, startPoint x: 543, startPoint y: 355, endPoint x: 935, endPoint y: 355, distance: 391.7
click at [935, 355] on div "To" at bounding box center [707, 357] width 498 height 17
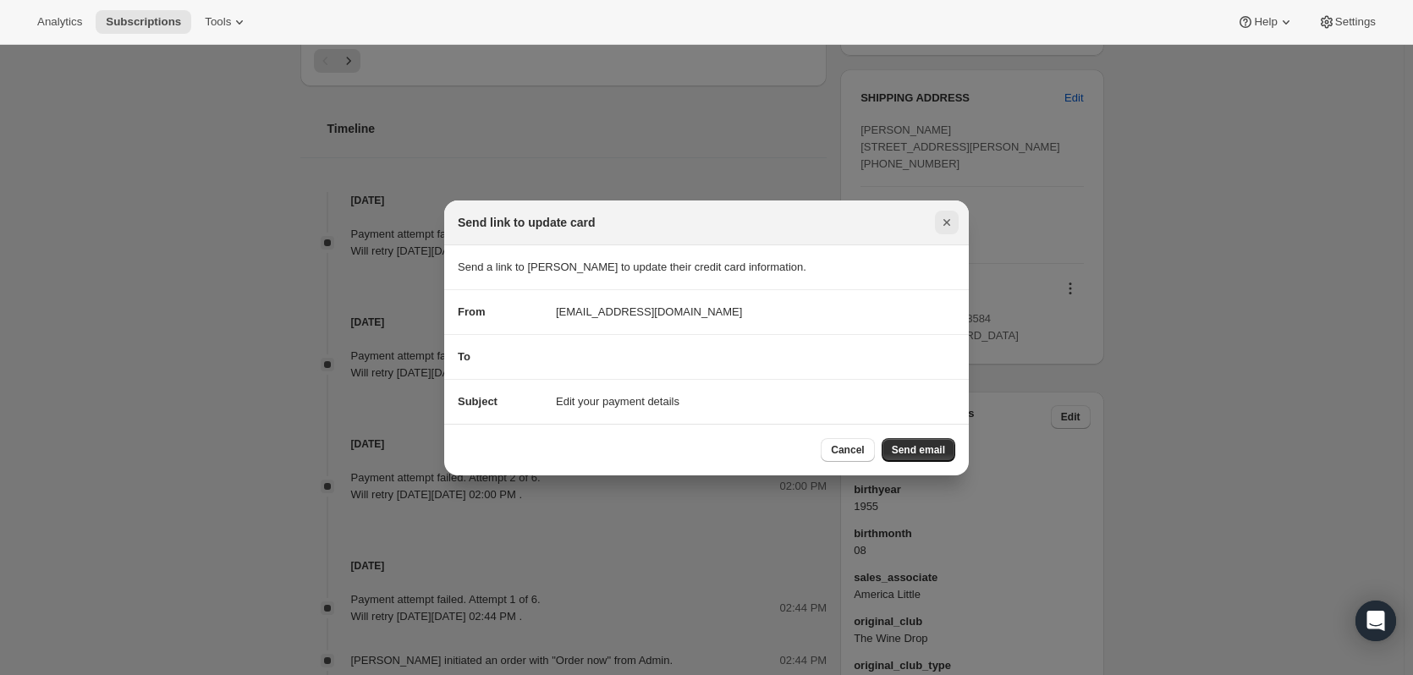
click at [955, 213] on button "Close" at bounding box center [947, 223] width 24 height 24
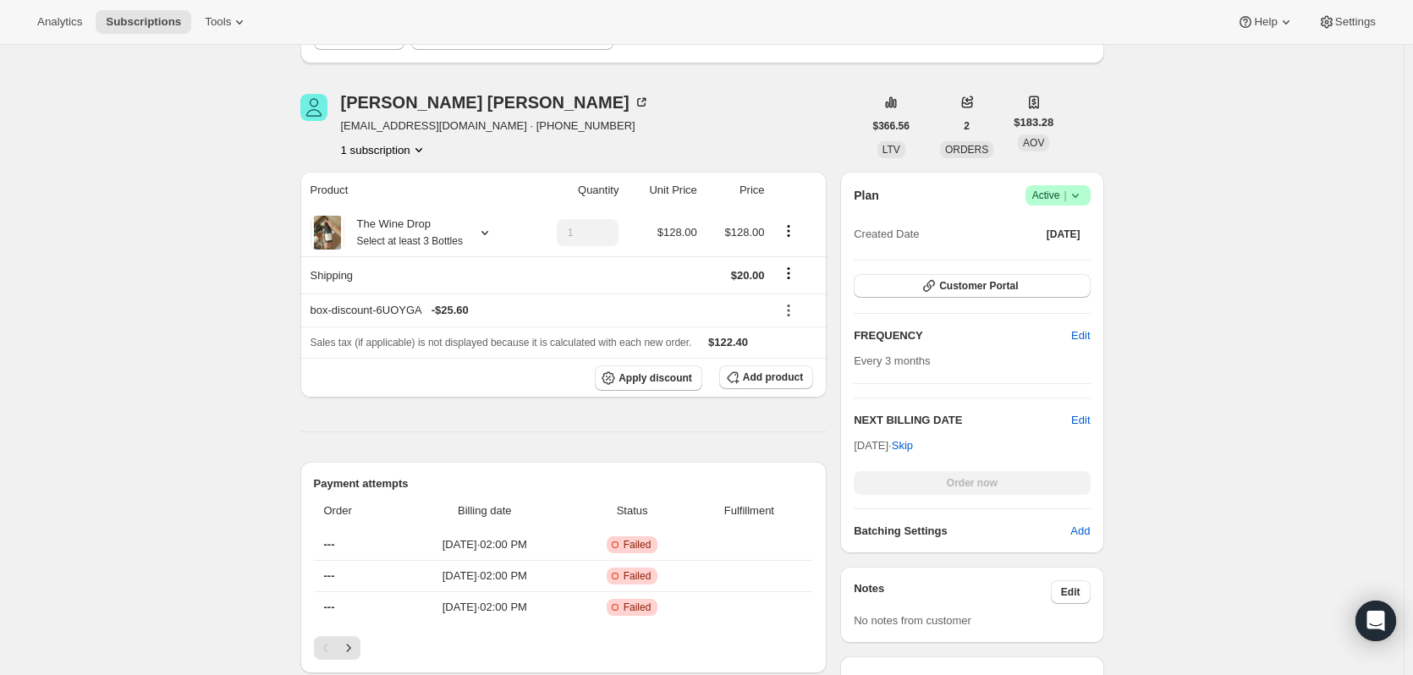
scroll to position [85, 0]
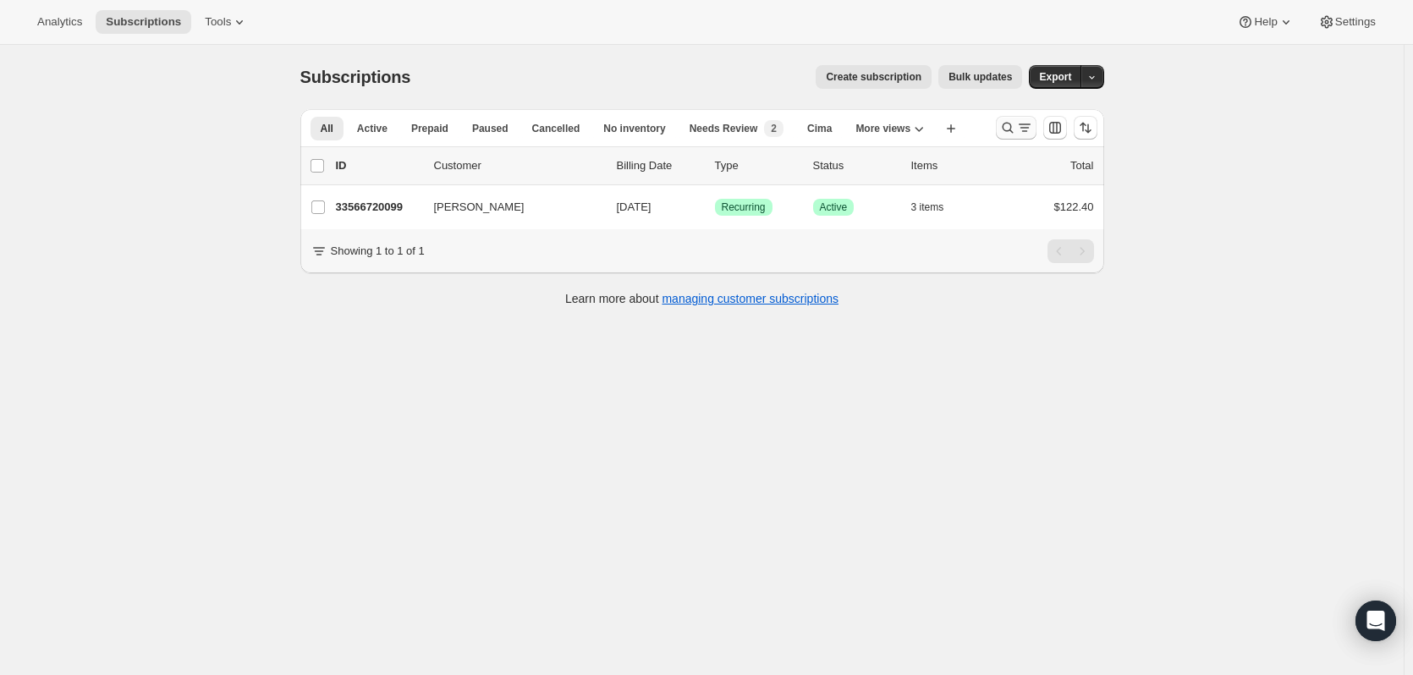
click at [1009, 124] on icon "Search and filter results" at bounding box center [1007, 127] width 17 height 17
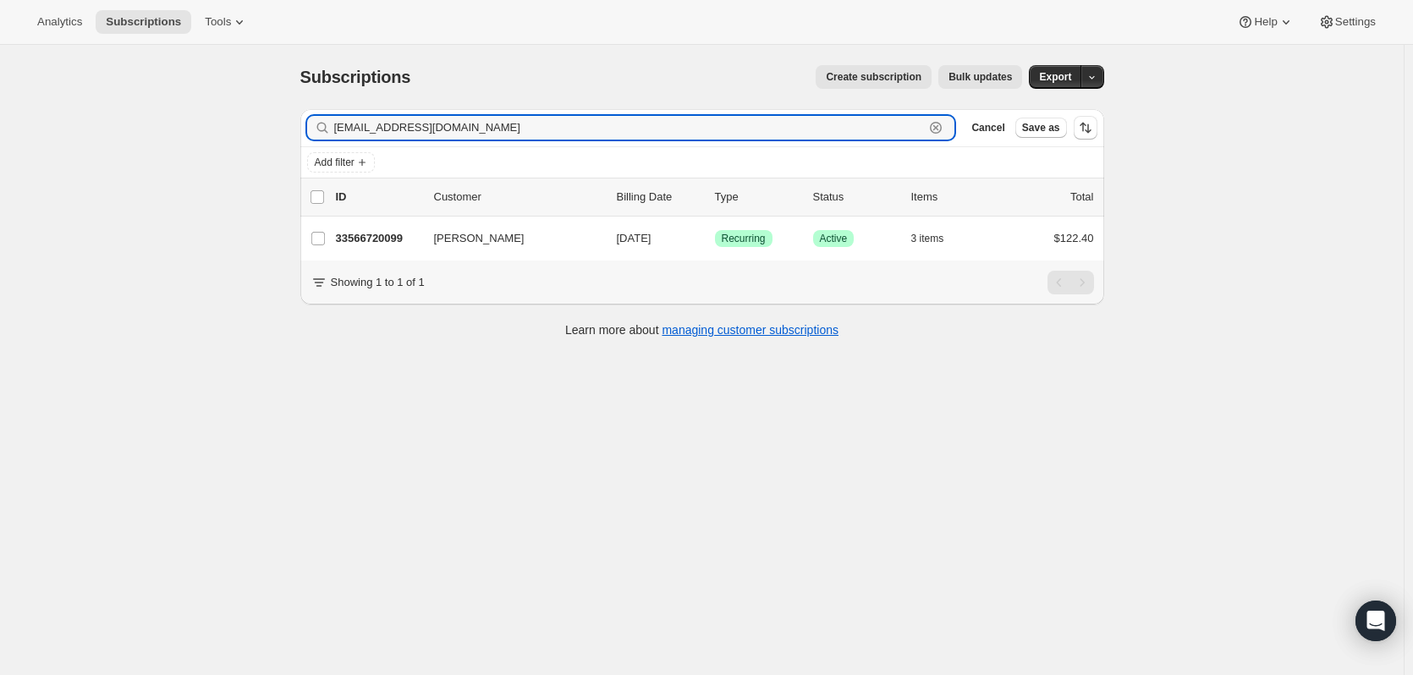
click at [932, 124] on icon "button" at bounding box center [935, 127] width 17 height 17
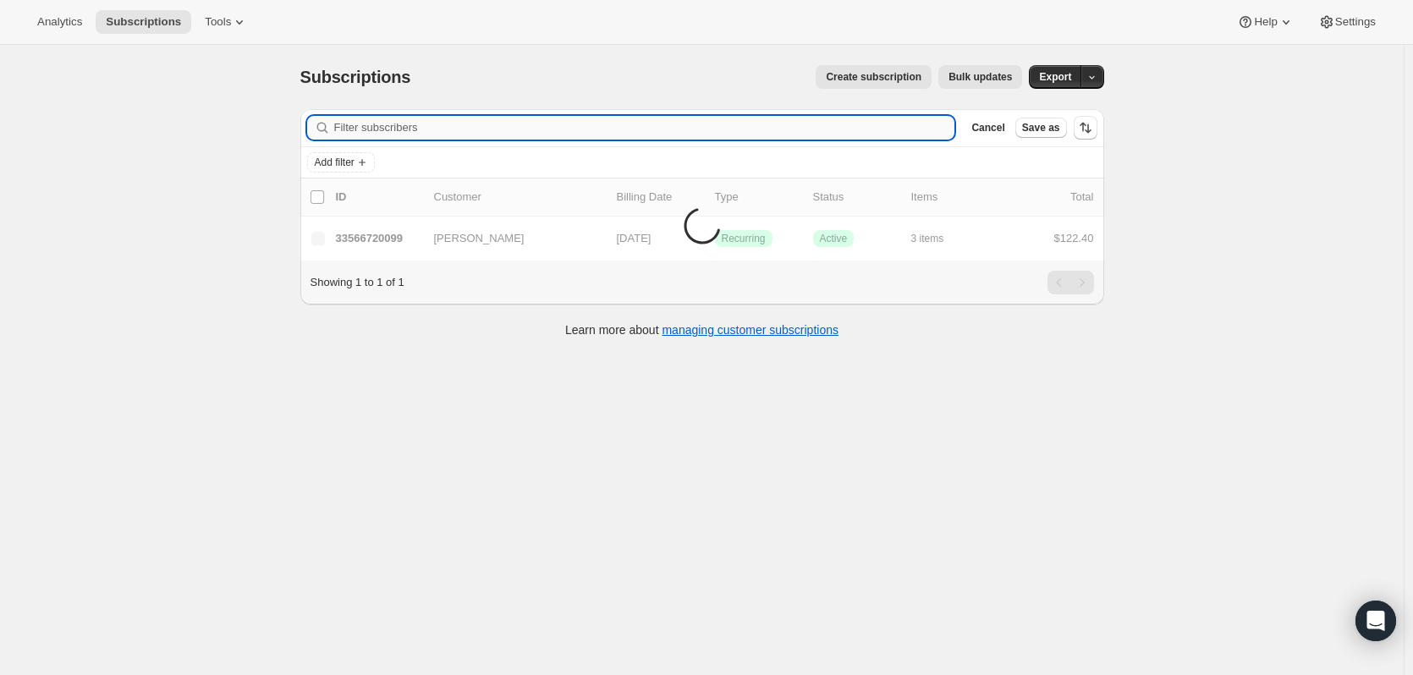
paste input "[EMAIL_ADDRESS][DOMAIN_NAME]"
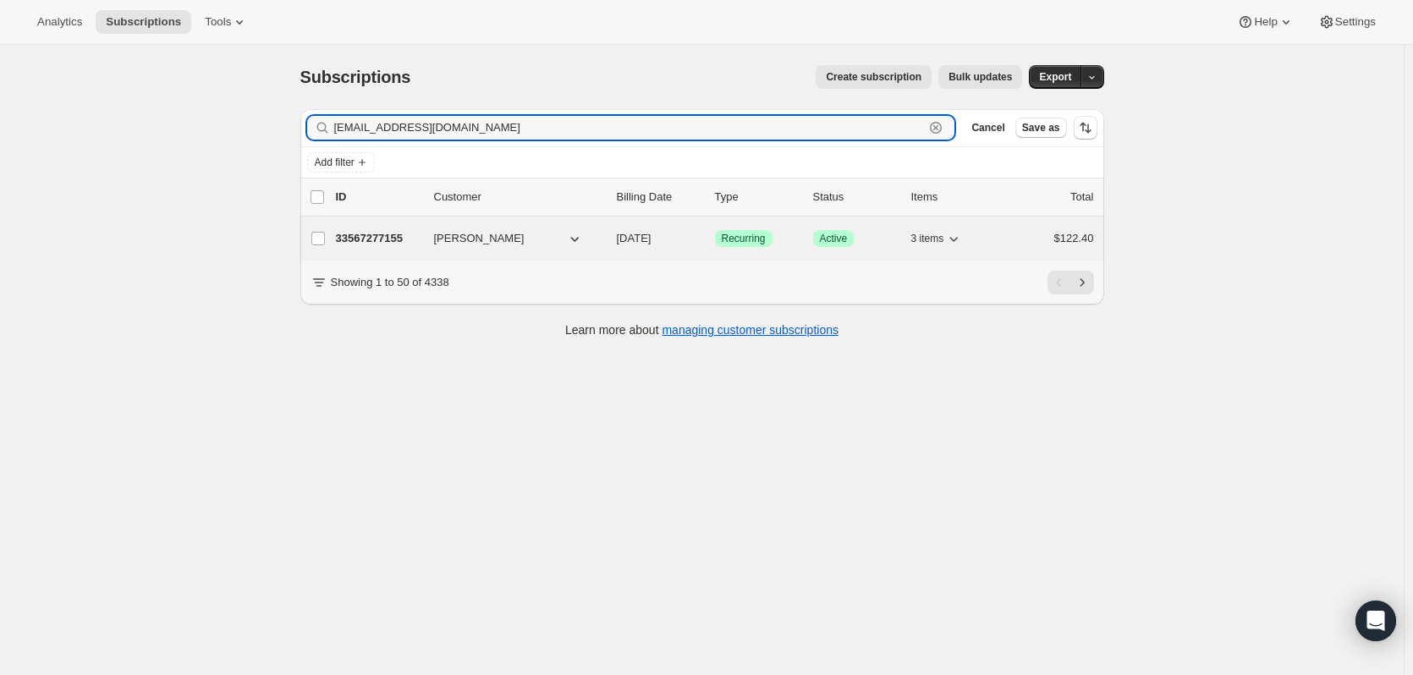
type input "[EMAIL_ADDRESS][DOMAIN_NAME]"
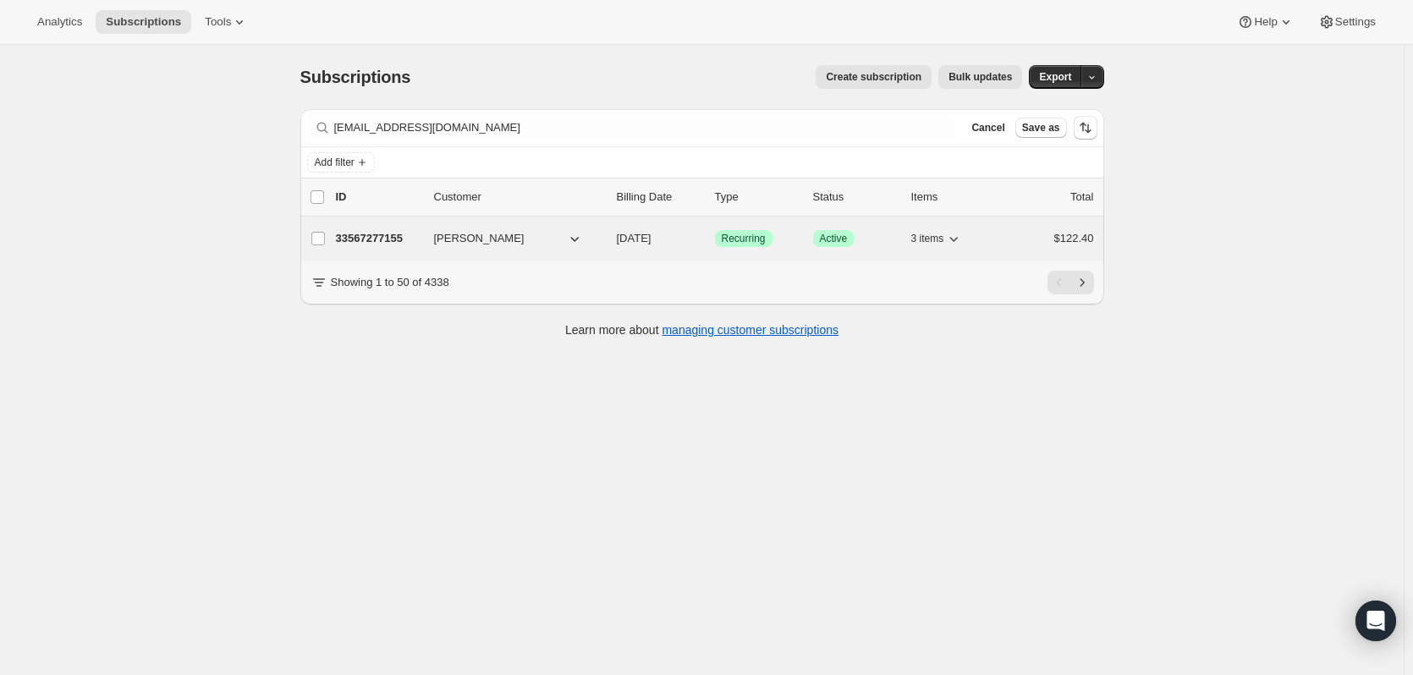
click at [361, 239] on p "33567277155" at bounding box center [378, 238] width 85 height 17
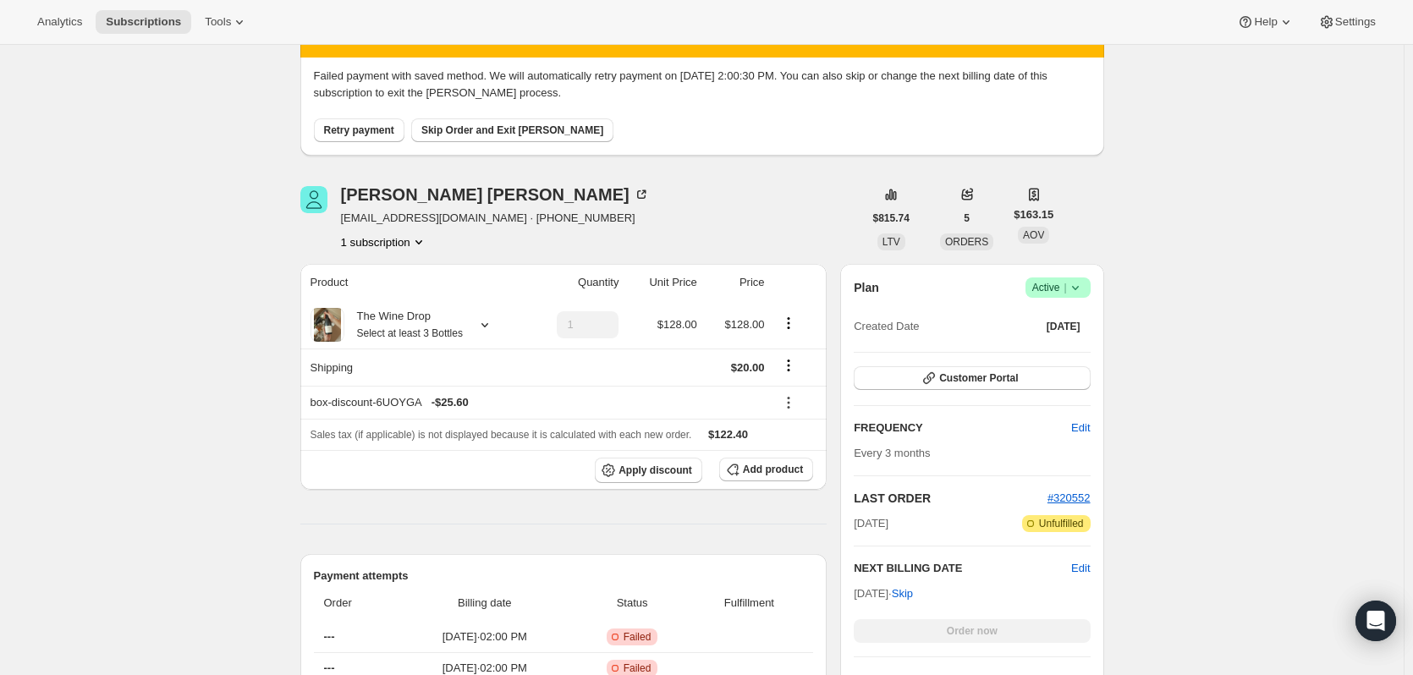
scroll to position [85, 0]
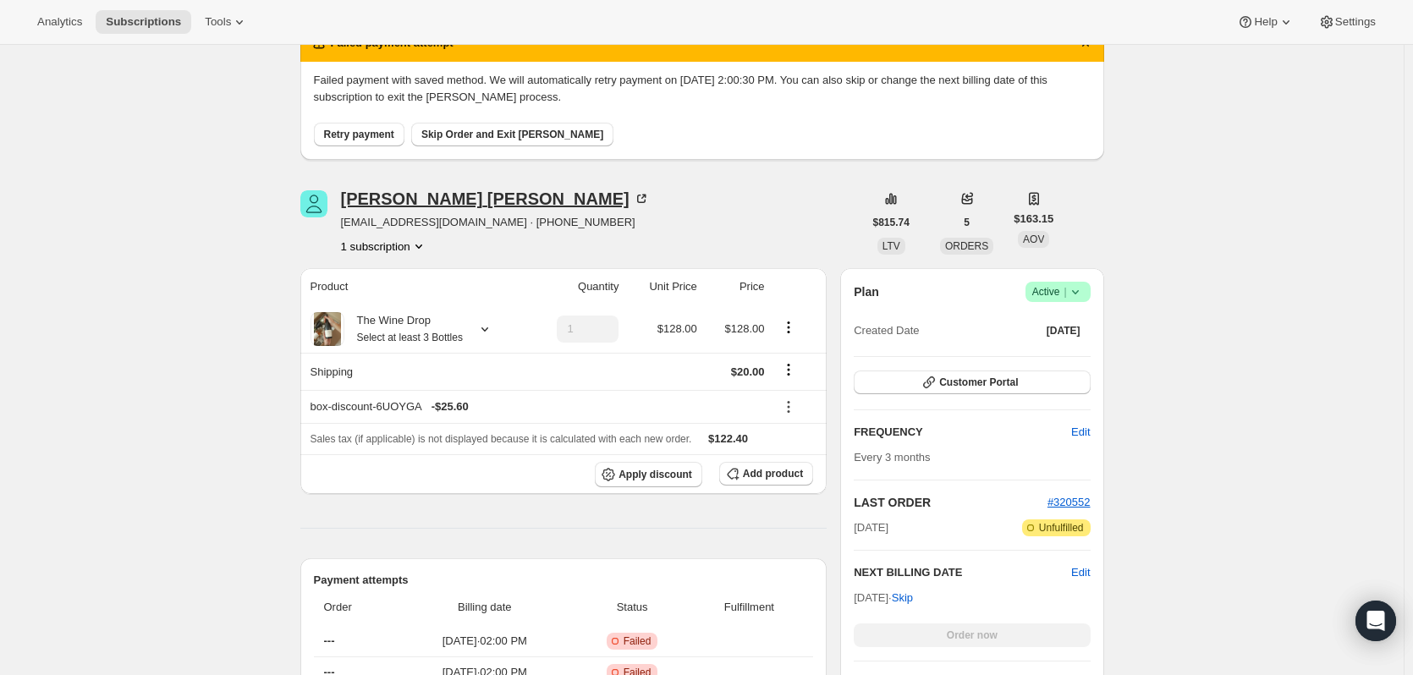
click at [389, 206] on div "[PERSON_NAME]" at bounding box center [495, 198] width 309 height 17
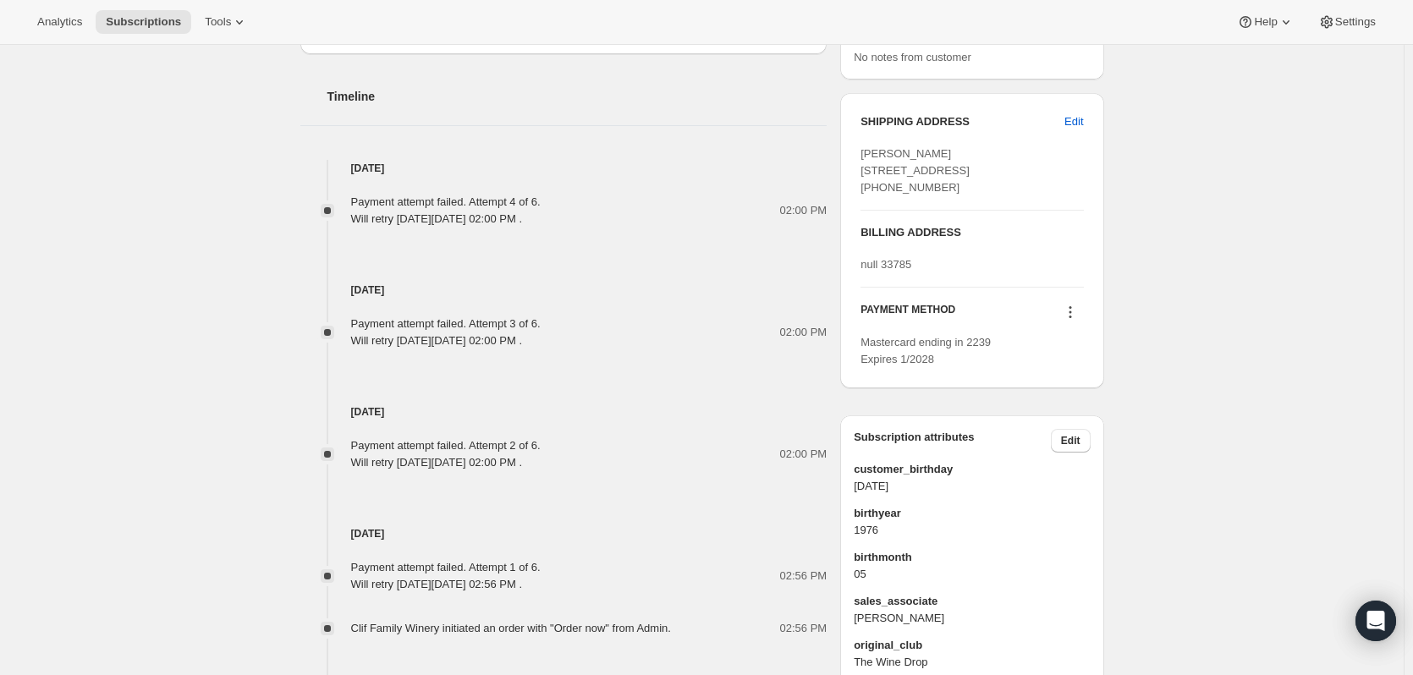
scroll to position [846, 0]
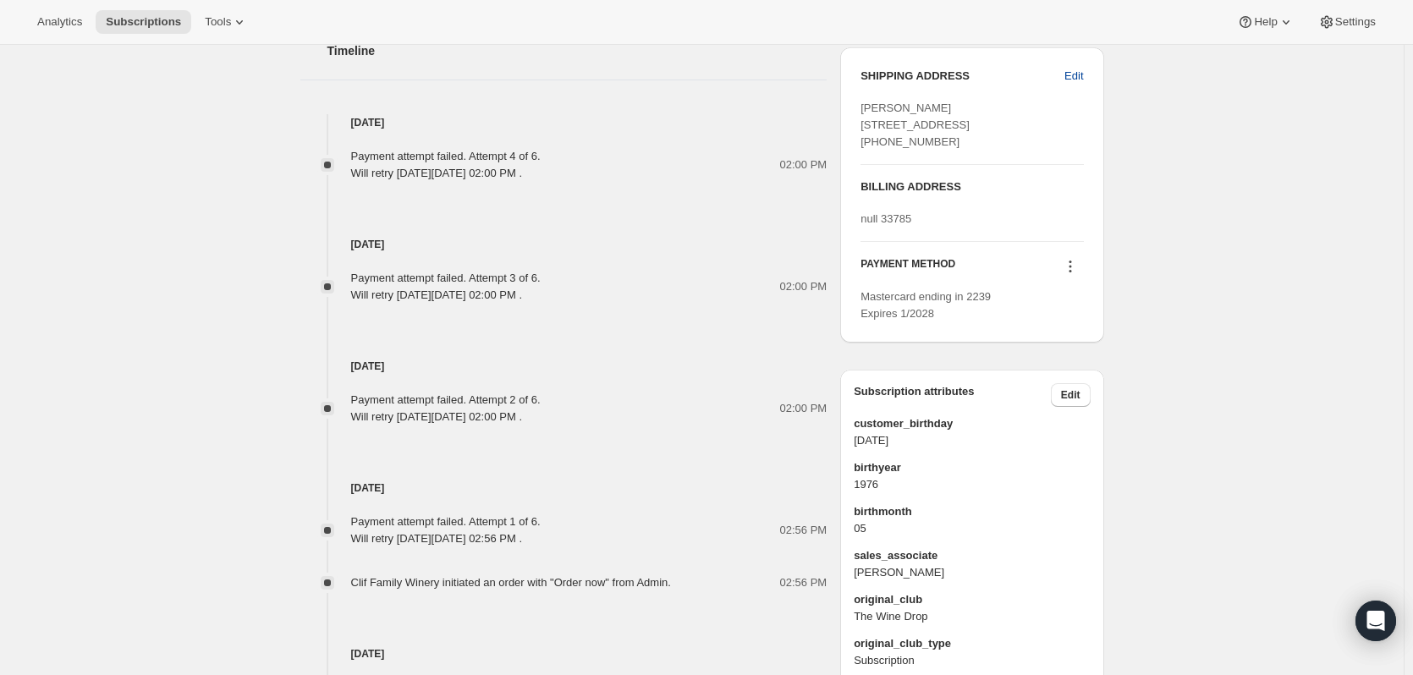
click at [1073, 78] on span "Edit" at bounding box center [1073, 76] width 19 height 17
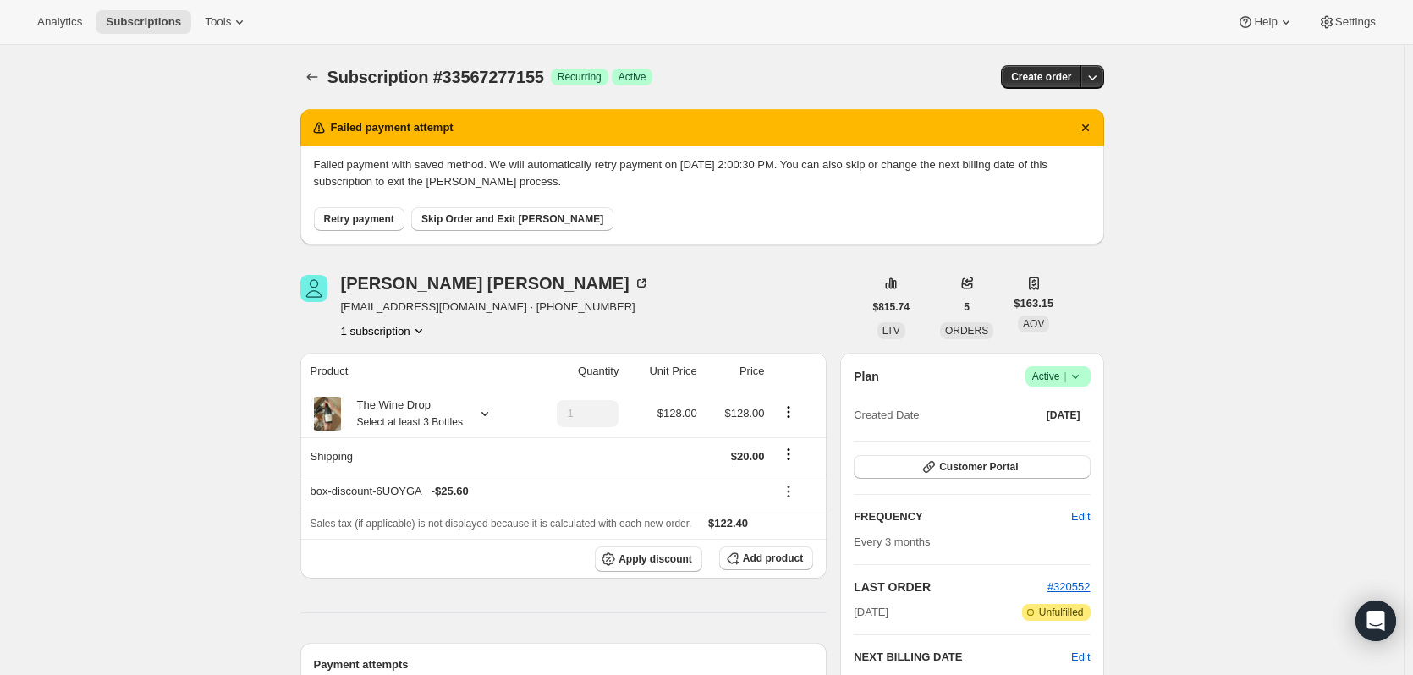
select select "FL"
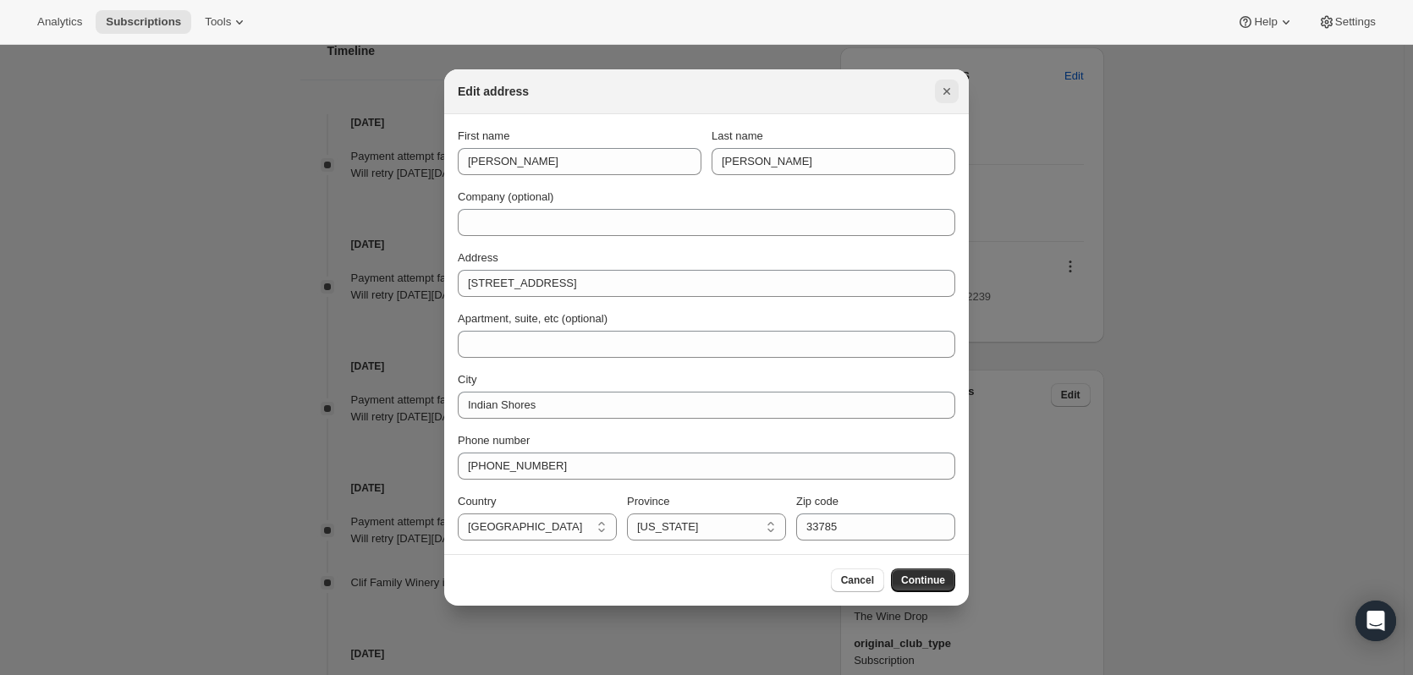
click at [947, 90] on icon "Close" at bounding box center [946, 91] width 17 height 17
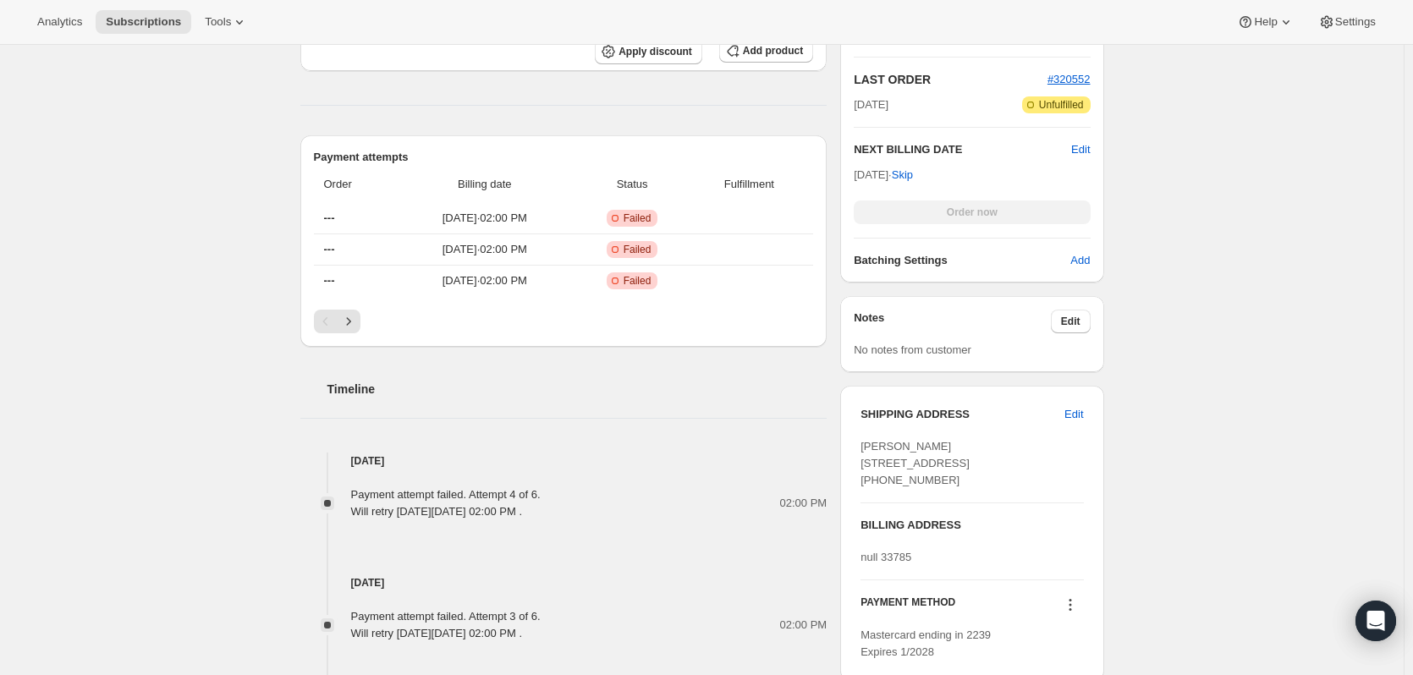
scroll to position [846, 0]
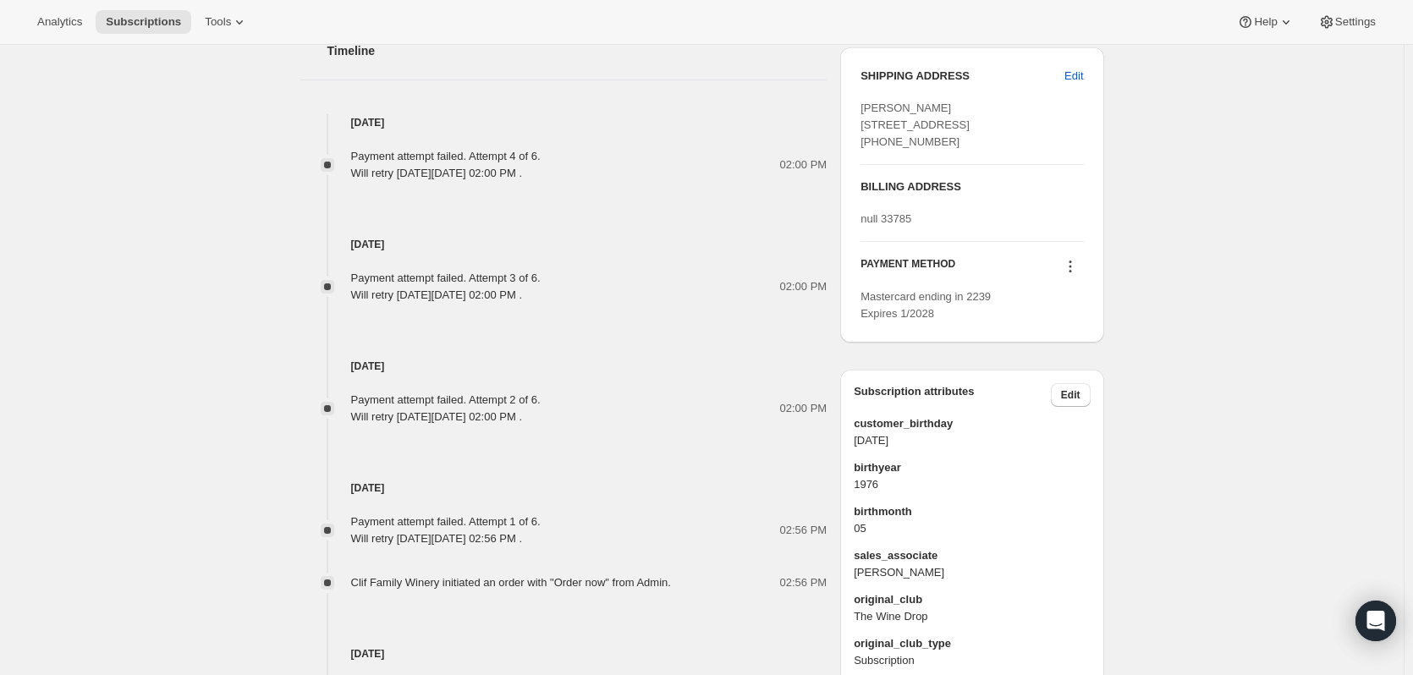
click at [1067, 275] on icon at bounding box center [1070, 266] width 17 height 17
click at [1071, 272] on icon at bounding box center [1070, 271] width 3 height 3
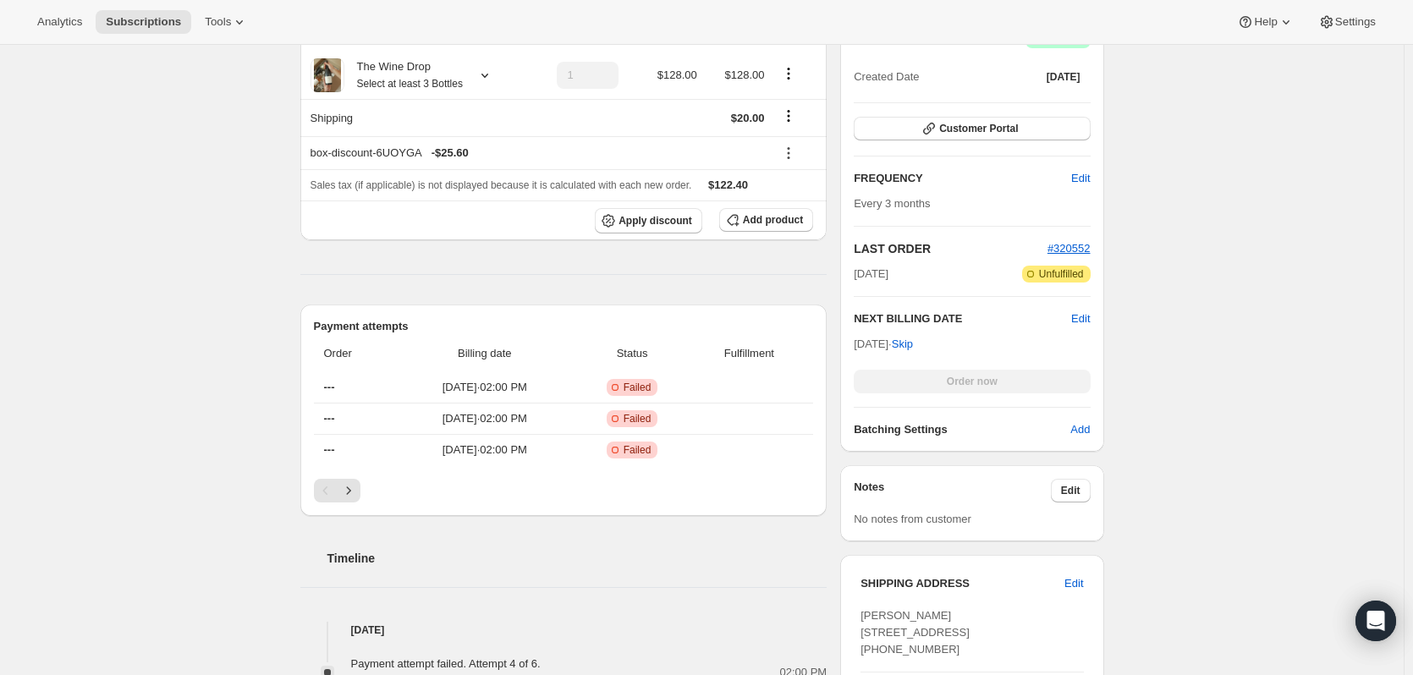
scroll to position [0, 0]
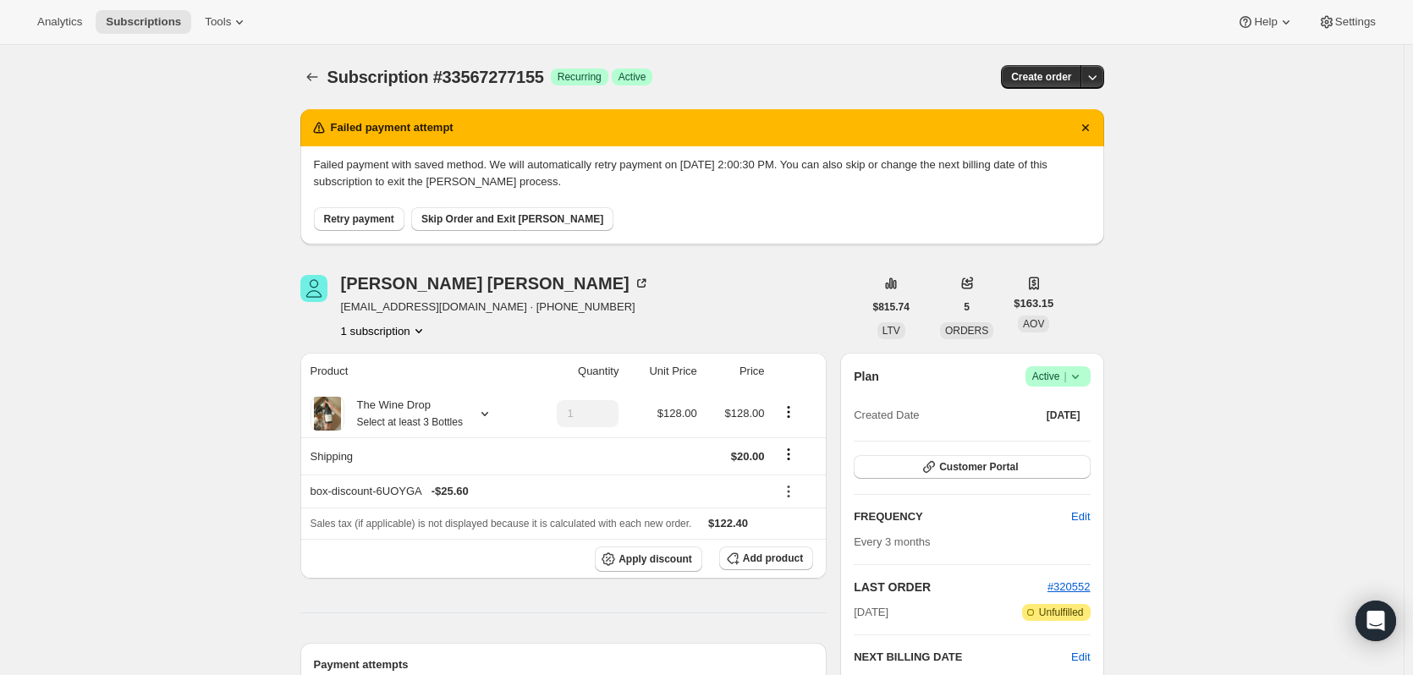
click at [637, 289] on div "[PERSON_NAME] [PERSON_NAME][EMAIL_ADDRESS][DOMAIN_NAME] · [PHONE_NUMBER] 1 subs…" at bounding box center [581, 307] width 563 height 64
drag, startPoint x: 340, startPoint y: 286, endPoint x: 472, endPoint y: 291, distance: 132.1
click at [472, 291] on div "[PERSON_NAME] [PERSON_NAME][EMAIL_ADDRESS][DOMAIN_NAME] · [PHONE_NUMBER] 1 subs…" at bounding box center [581, 307] width 563 height 64
copy div "[PERSON_NAME]"
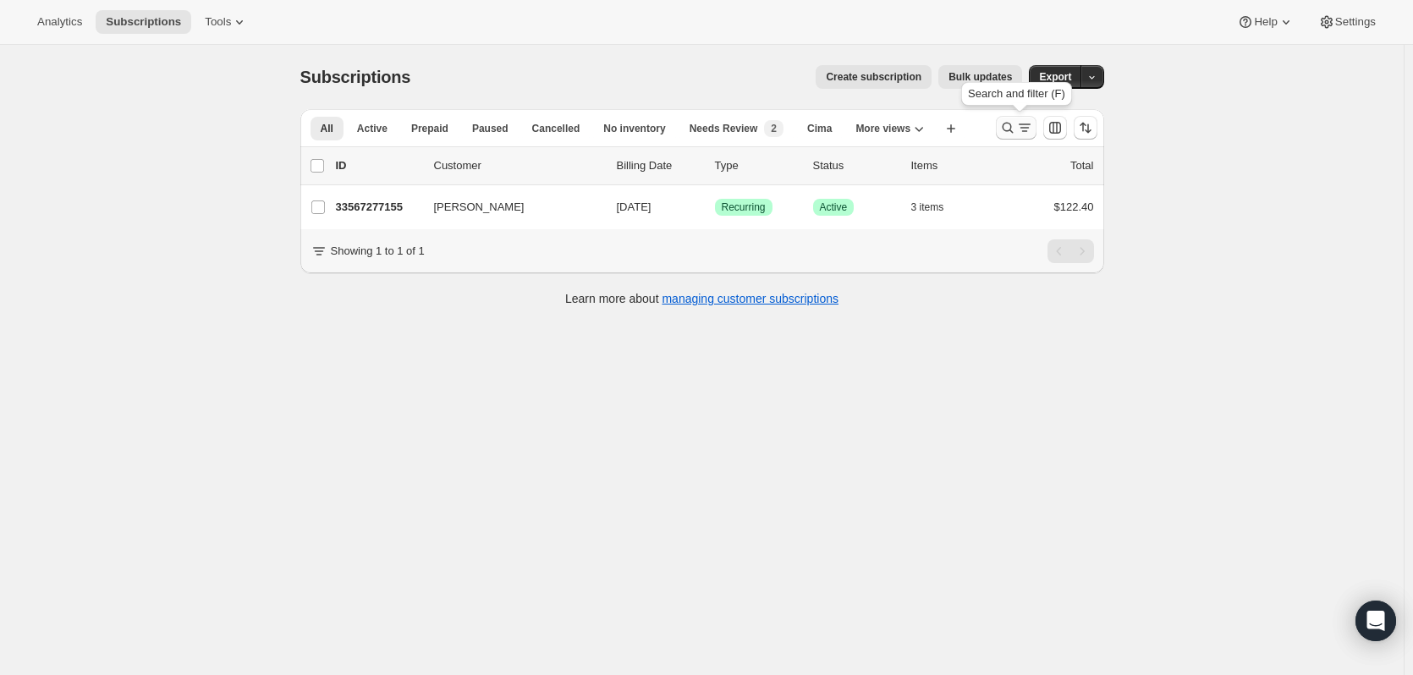
click at [1014, 129] on icon "Search and filter results" at bounding box center [1007, 127] width 17 height 17
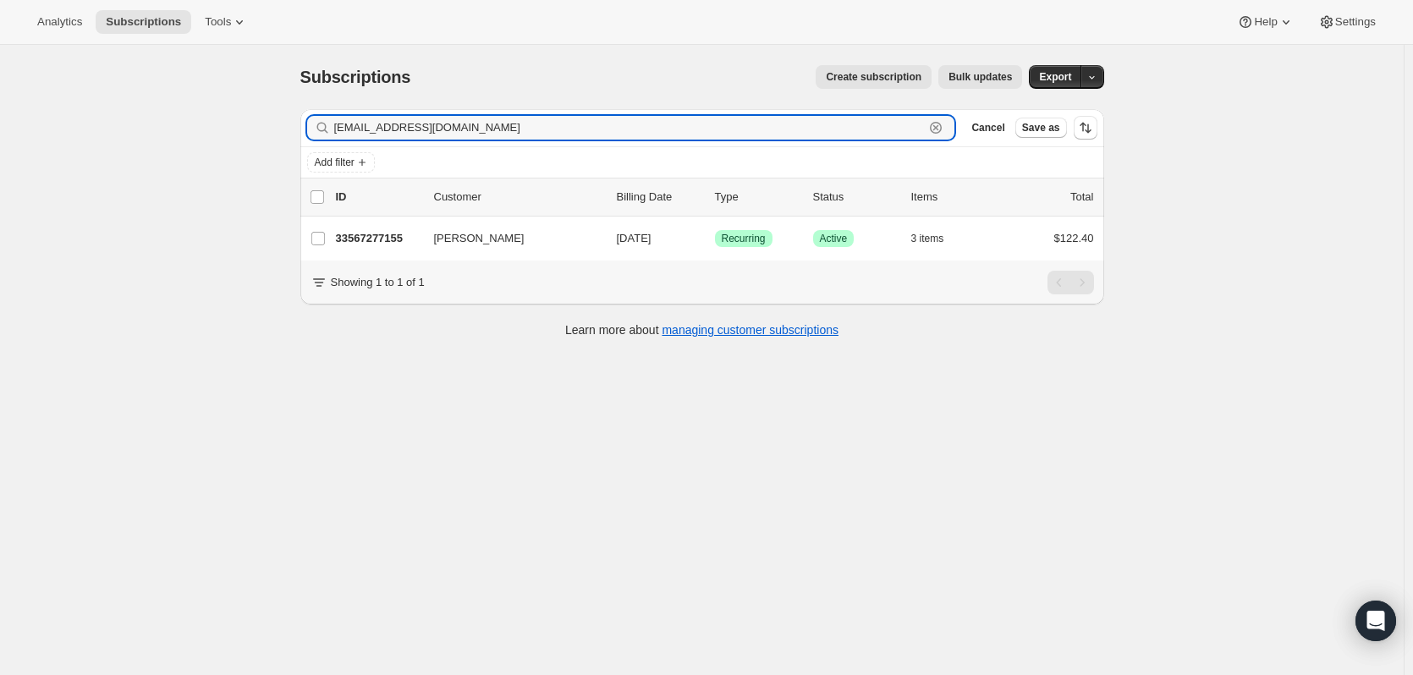
click at [940, 125] on icon "button" at bounding box center [935, 127] width 17 height 17
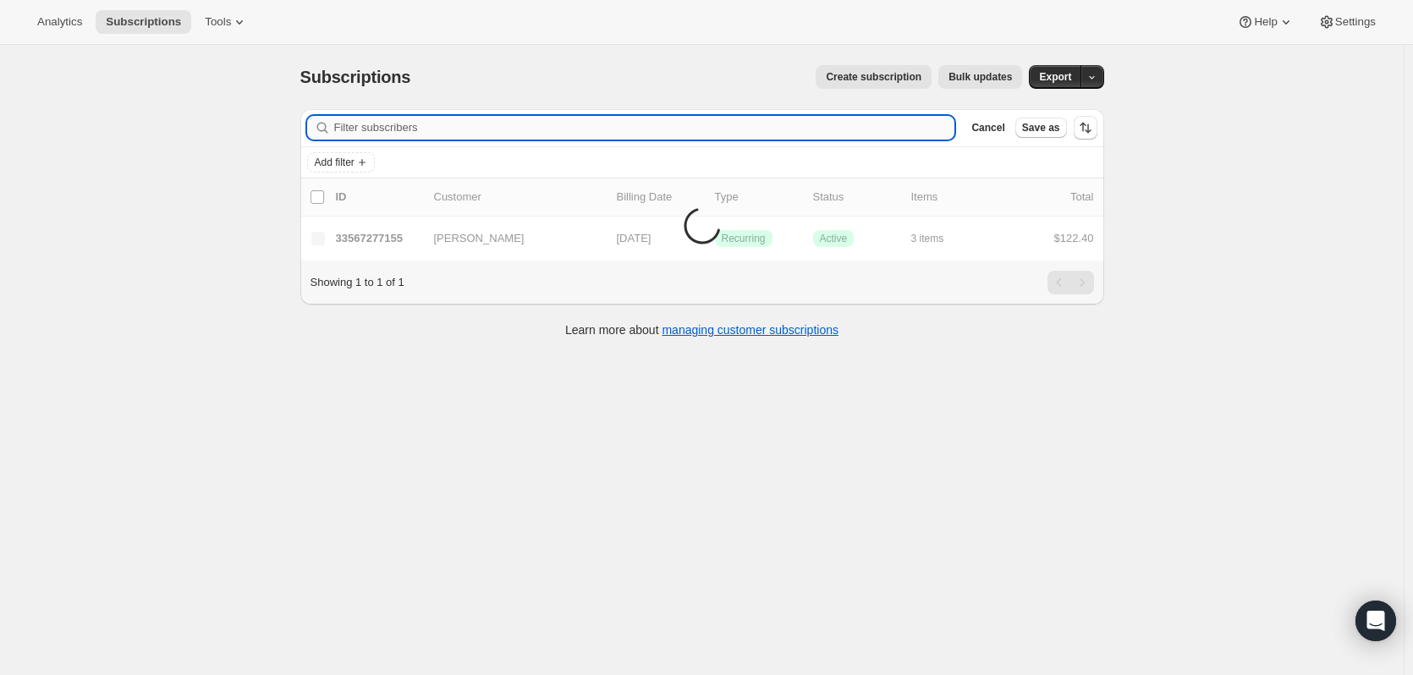
paste input "[EMAIL_ADDRESS][DOMAIN_NAME]"
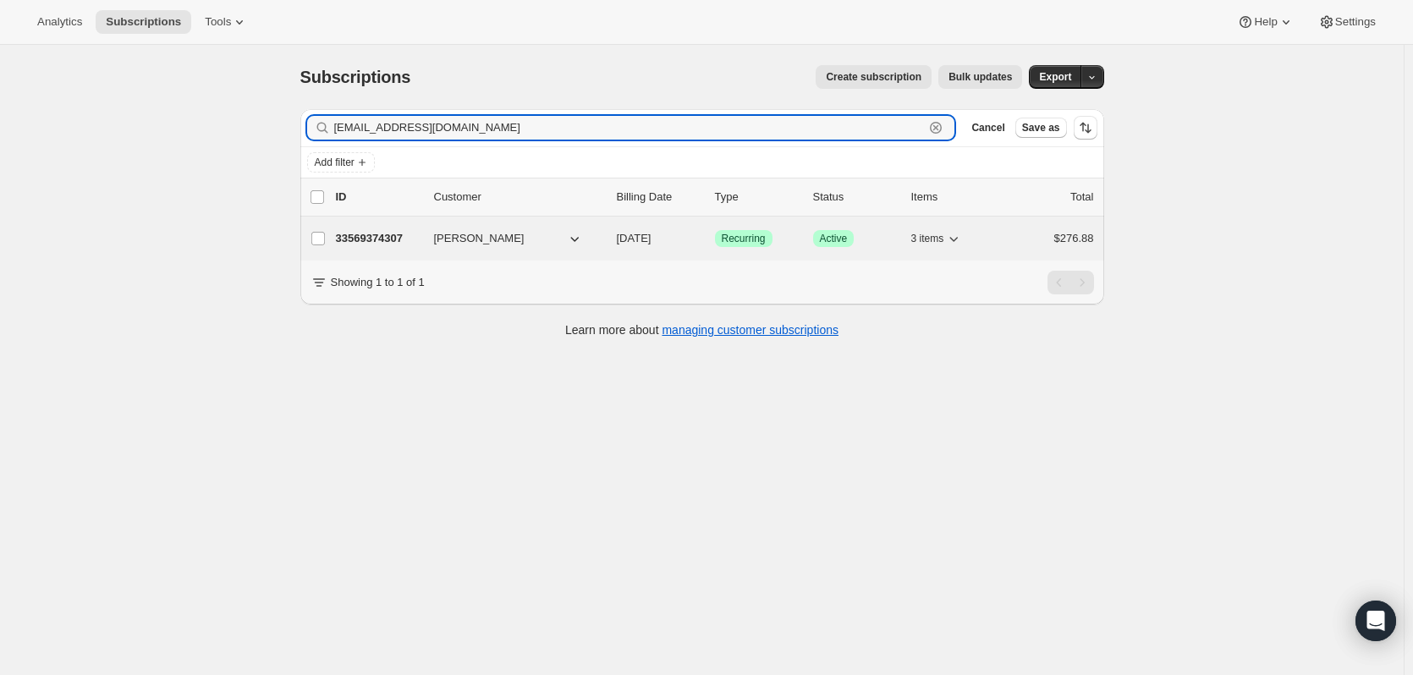
type input "[EMAIL_ADDRESS][DOMAIN_NAME]"
click at [391, 235] on p "33569374307" at bounding box center [378, 238] width 85 height 17
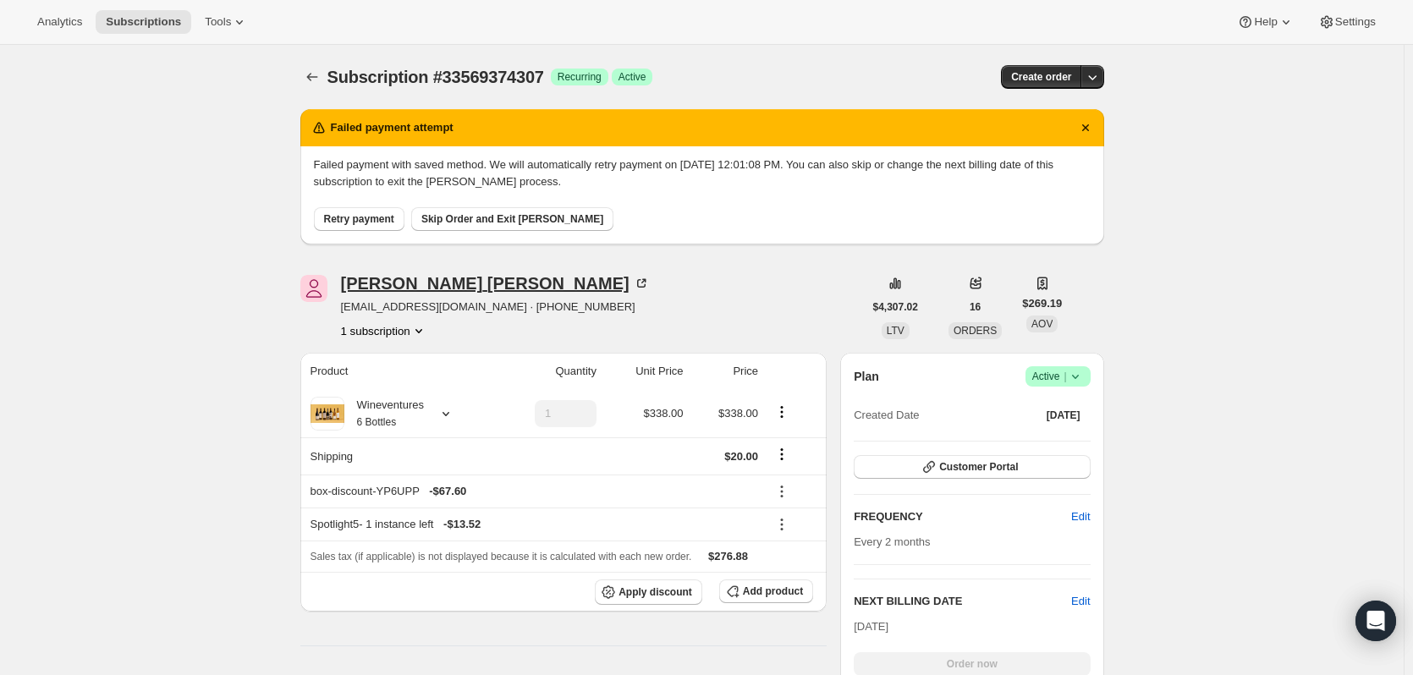
drag, startPoint x: 432, startPoint y: 280, endPoint x: 367, endPoint y: 289, distance: 65.8
click at [367, 289] on div "[PERSON_NAME]" at bounding box center [495, 283] width 309 height 17
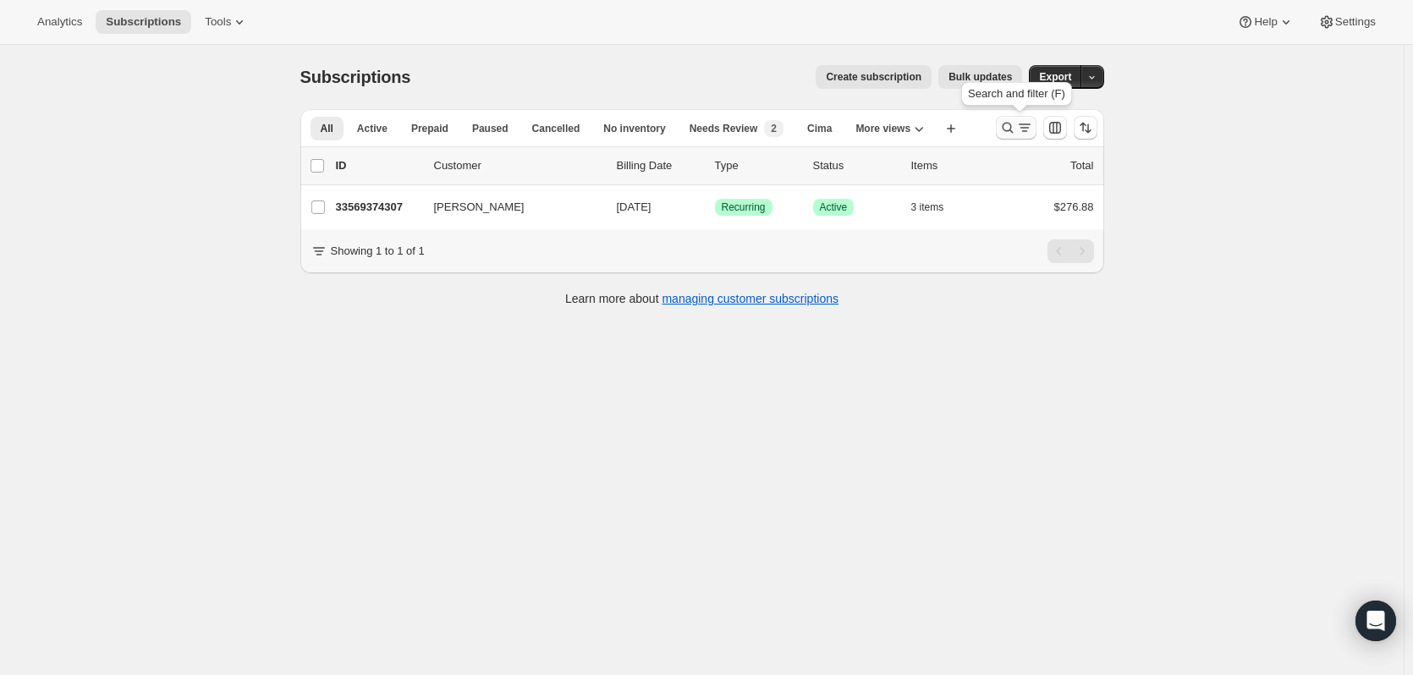
click at [1014, 123] on icon "Search and filter results" at bounding box center [1007, 127] width 17 height 17
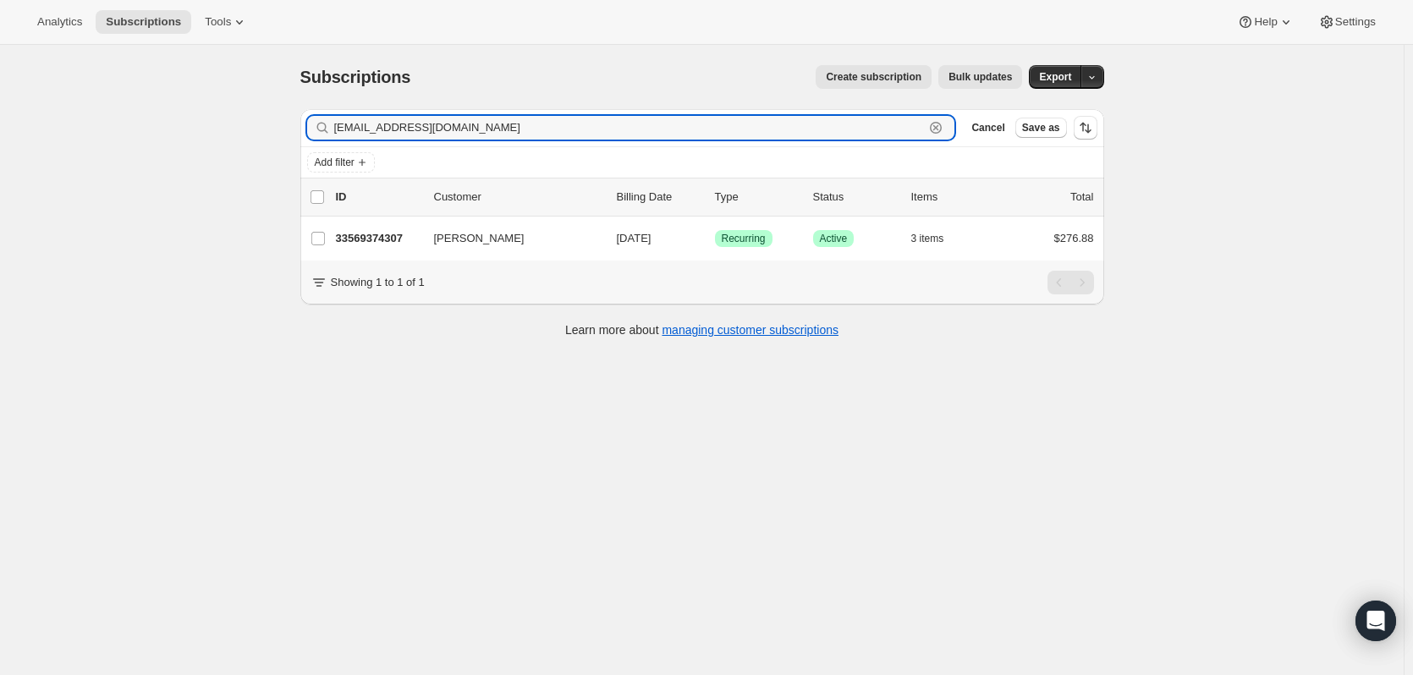
click at [943, 128] on icon "button" at bounding box center [935, 127] width 17 height 17
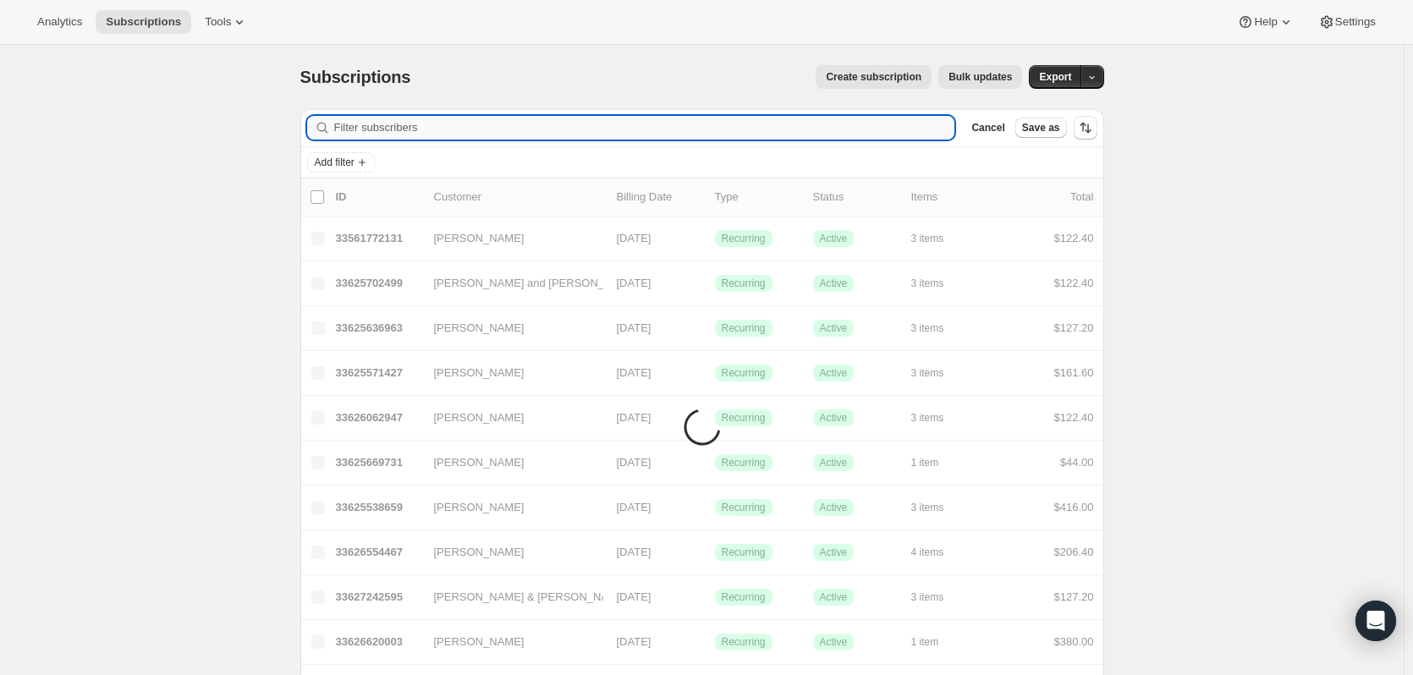
paste input "[PERSON_NAME][EMAIL_ADDRESS][DOMAIN_NAME]"
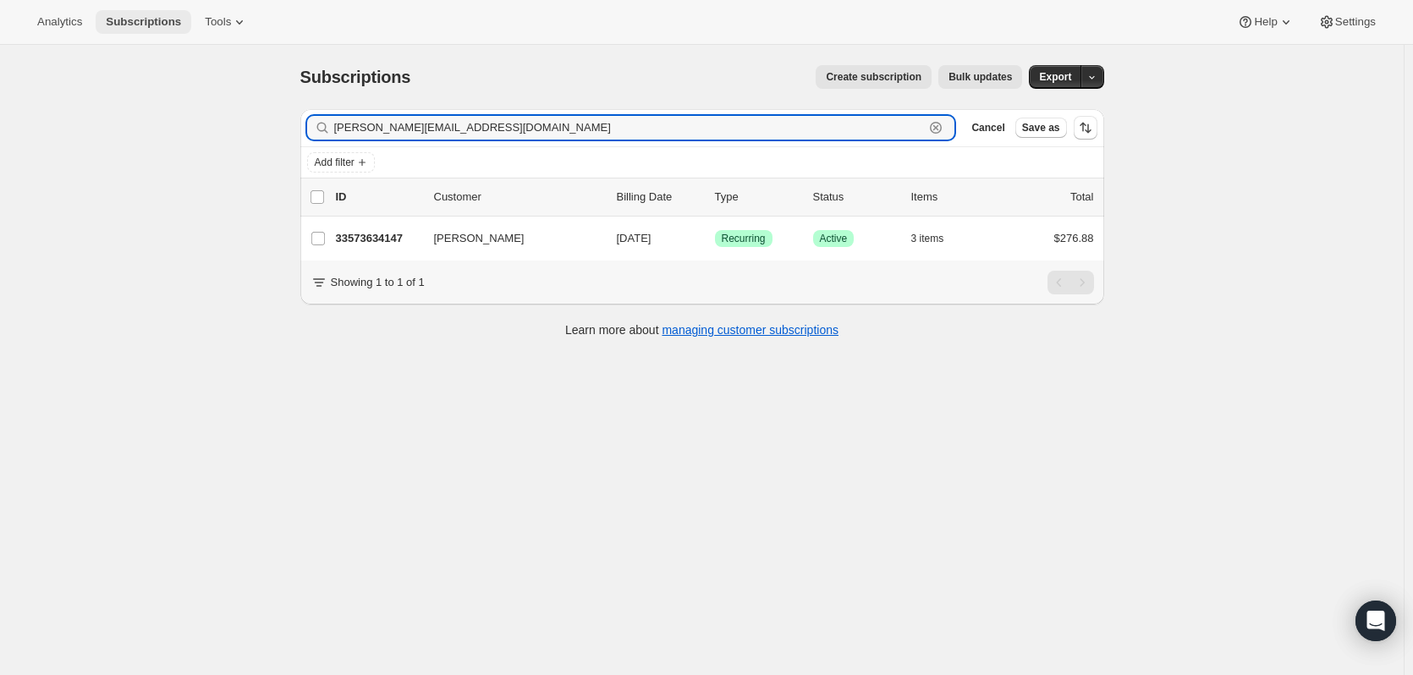
type input "[PERSON_NAME][EMAIL_ADDRESS][DOMAIN_NAME]"
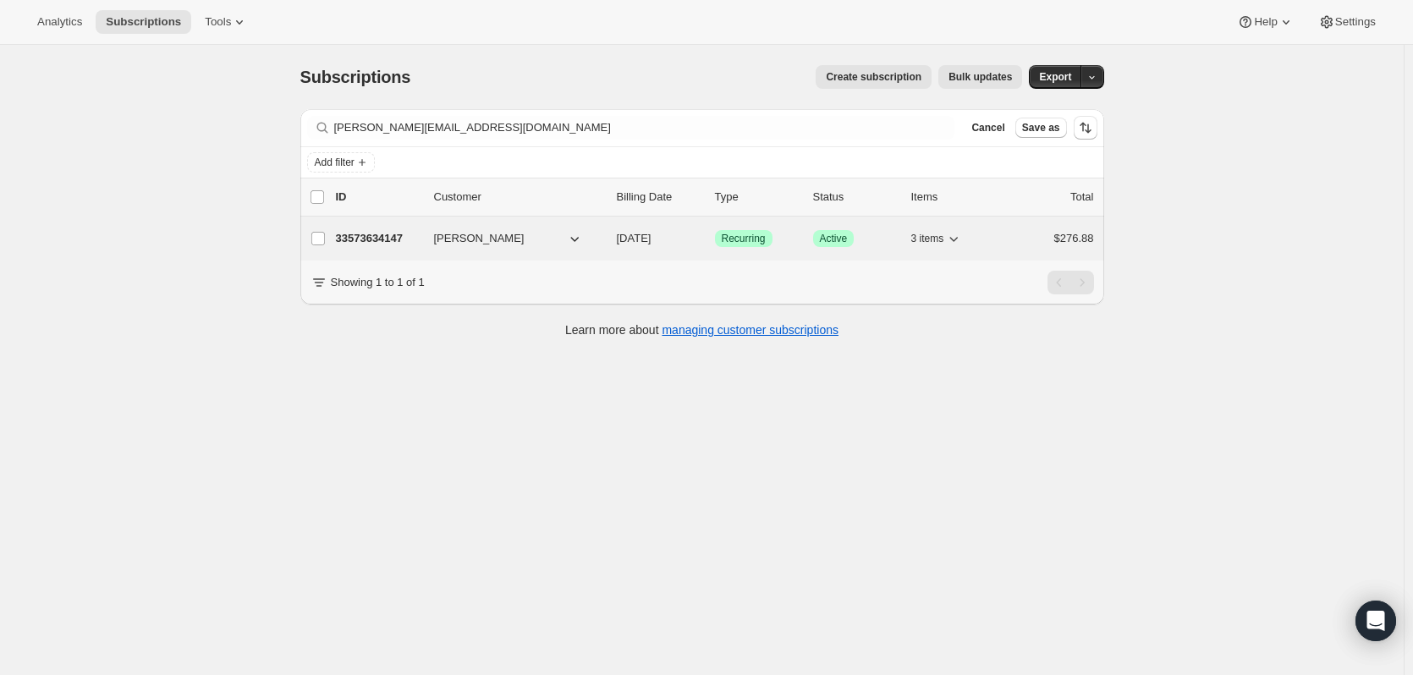
click at [376, 244] on p "33573634147" at bounding box center [378, 238] width 85 height 17
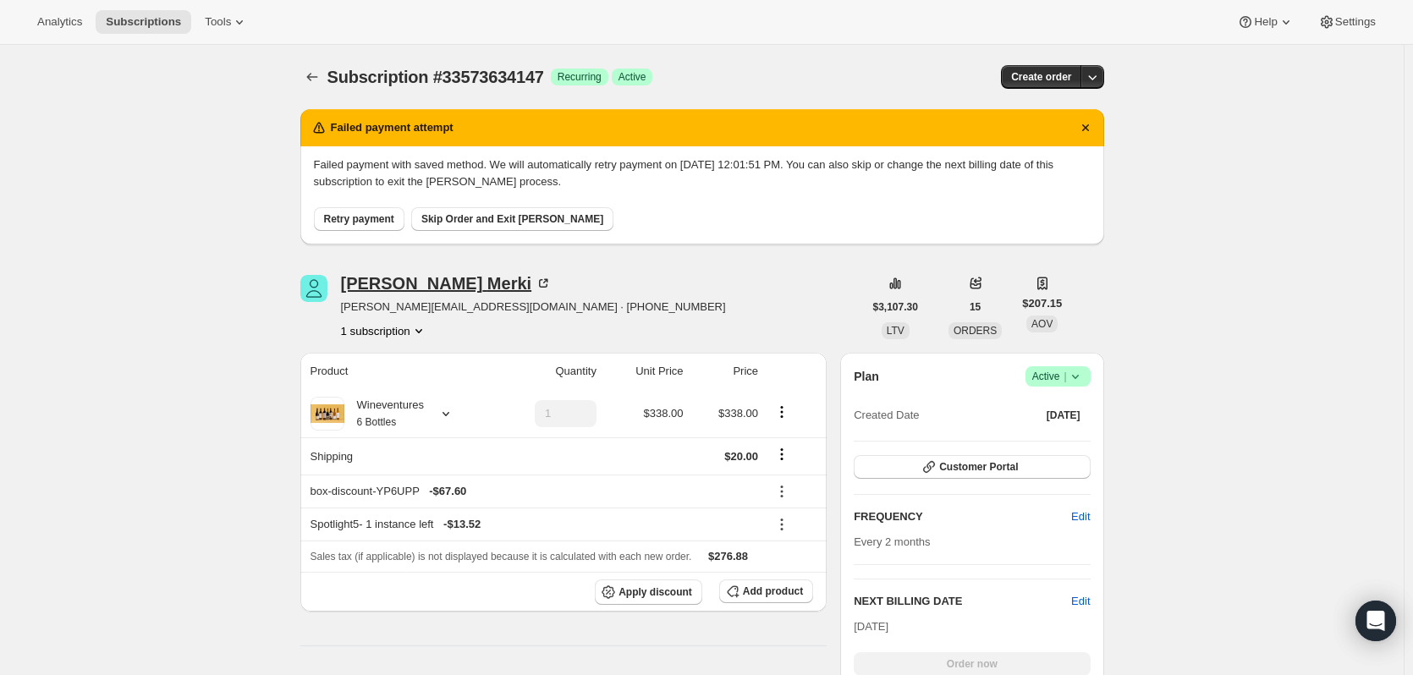
click at [370, 287] on div "[PERSON_NAME]" at bounding box center [447, 283] width 212 height 17
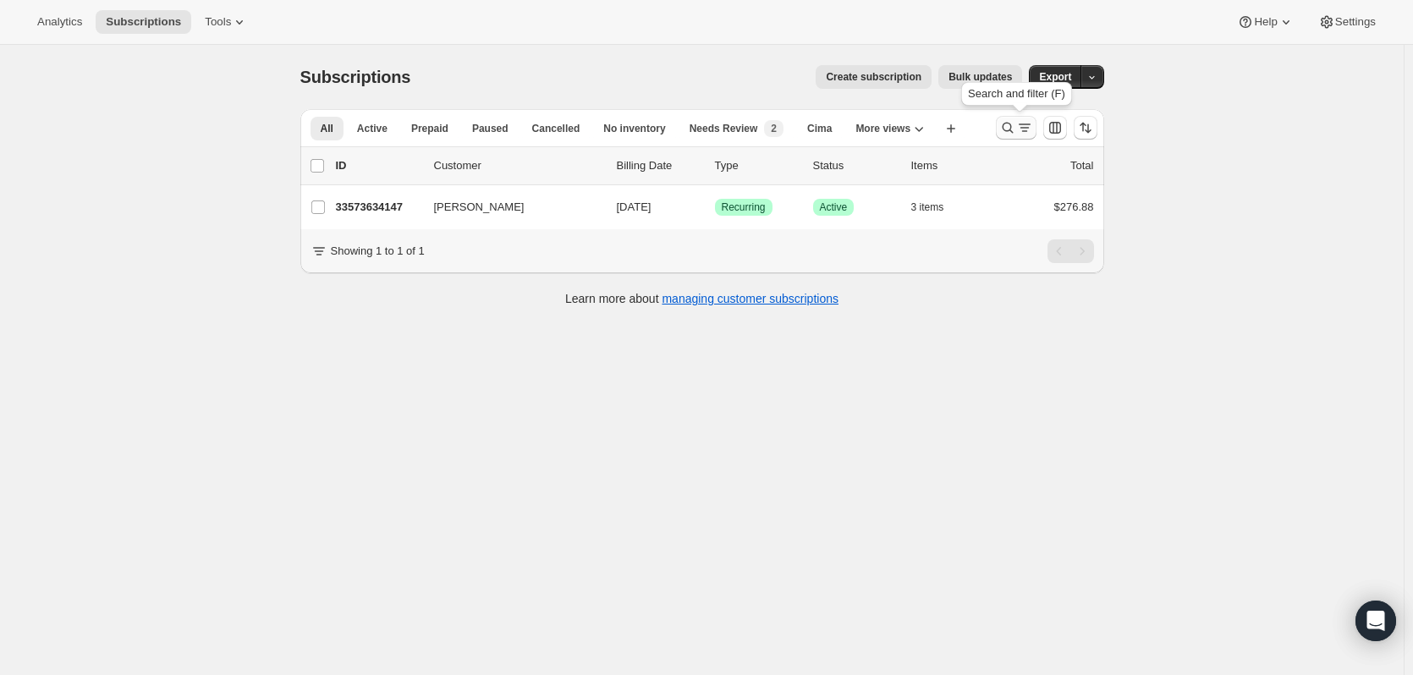
click at [1007, 124] on icon "Search and filter results" at bounding box center [1007, 127] width 17 height 17
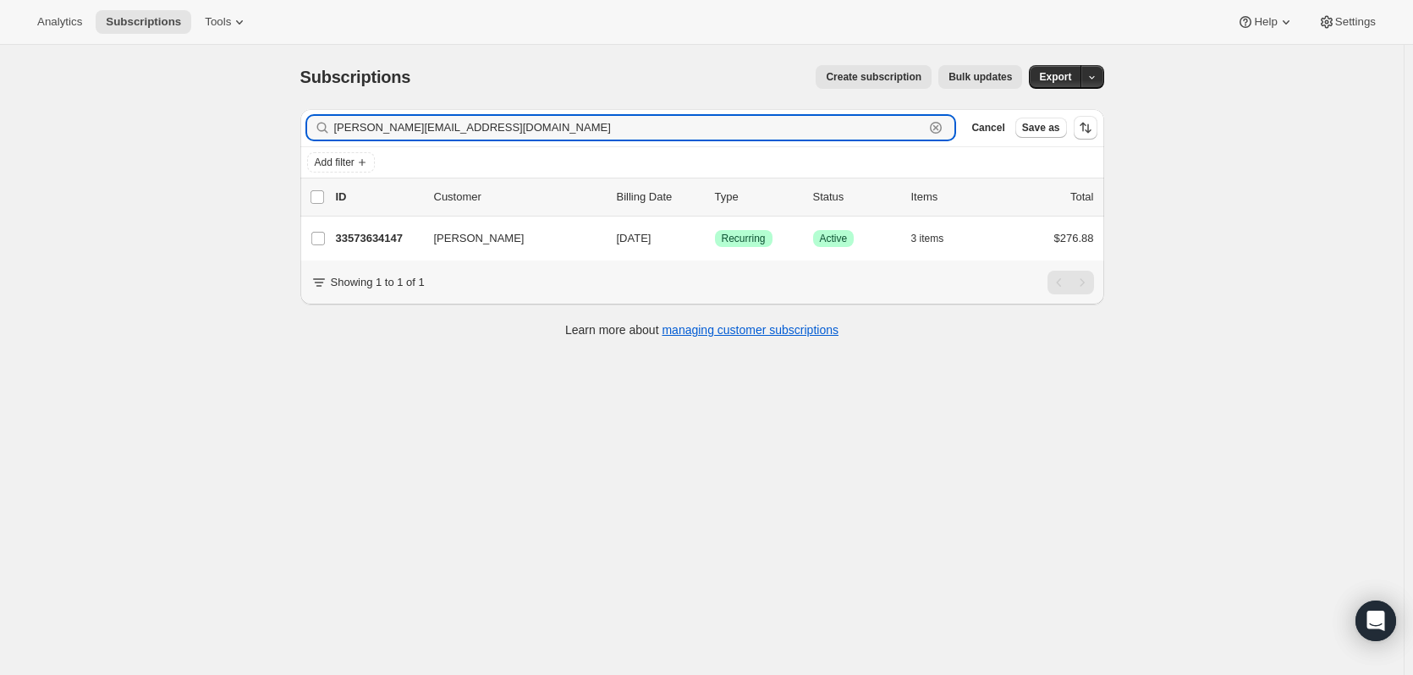
click at [936, 127] on icon "button" at bounding box center [935, 127] width 17 height 17
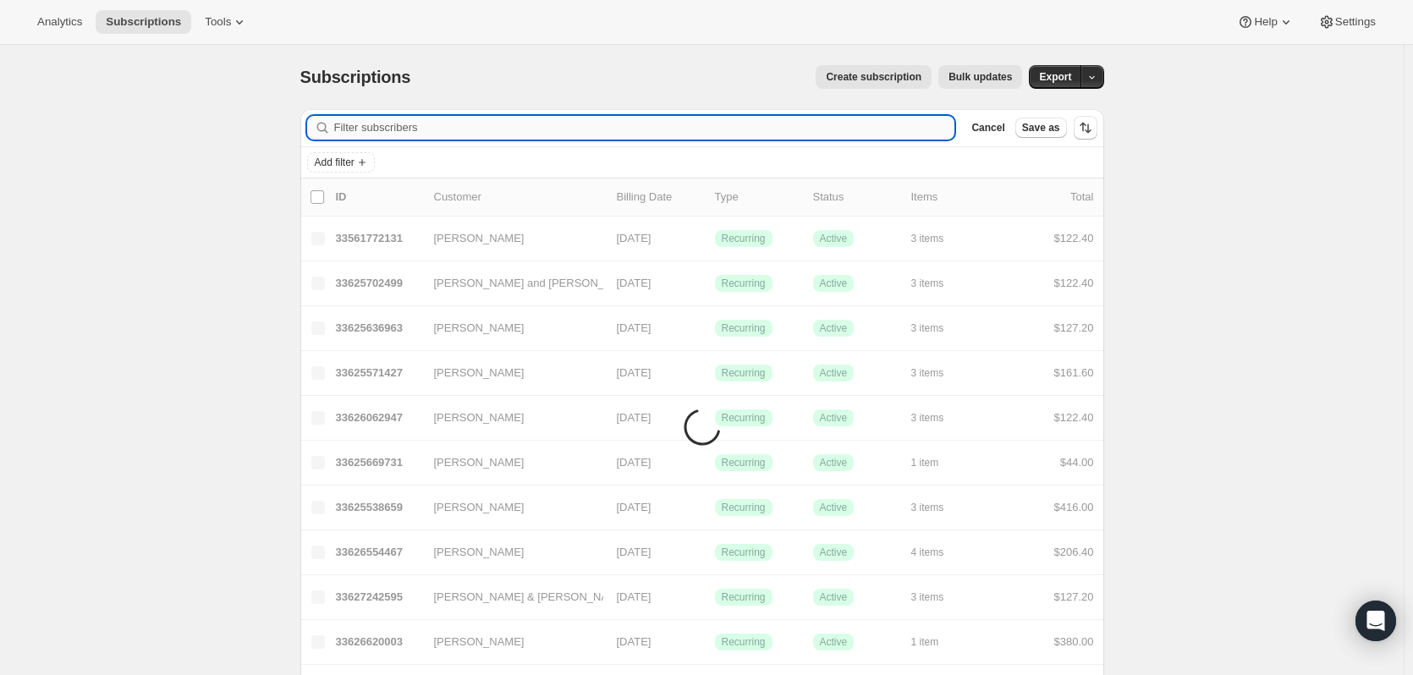
click at [863, 123] on input "Filter subscribers" at bounding box center [644, 128] width 621 height 24
paste input "[EMAIL_ADDRESS][PERSON_NAME][DOMAIN_NAME]"
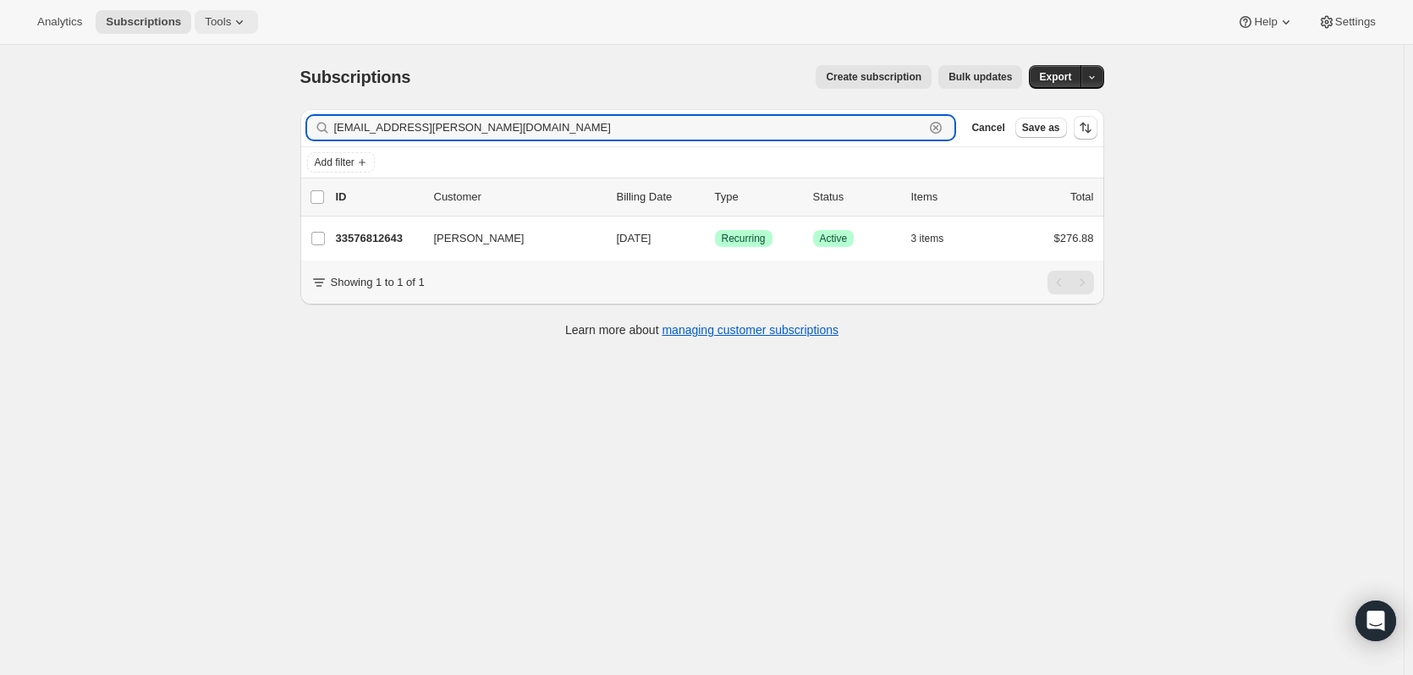
type input "[EMAIL_ADDRESS][PERSON_NAME][DOMAIN_NAME]"
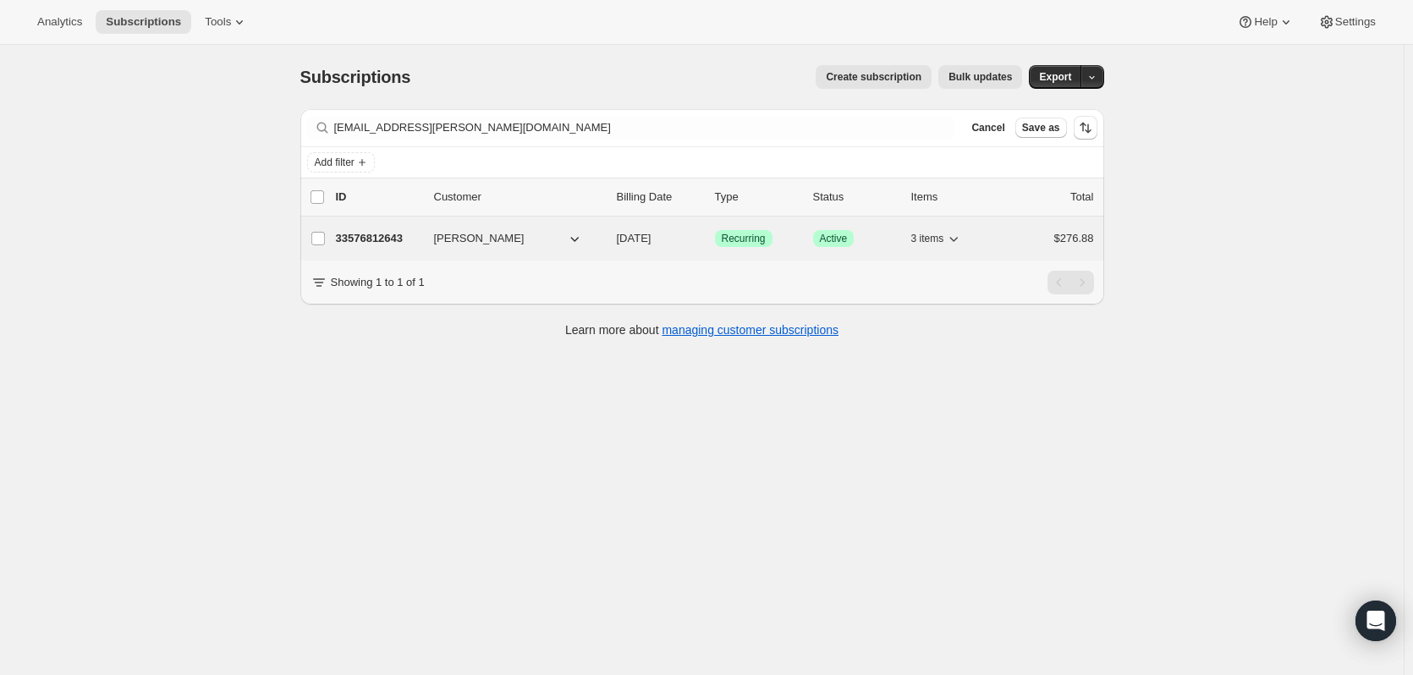
click at [360, 237] on p "33576812643" at bounding box center [378, 238] width 85 height 17
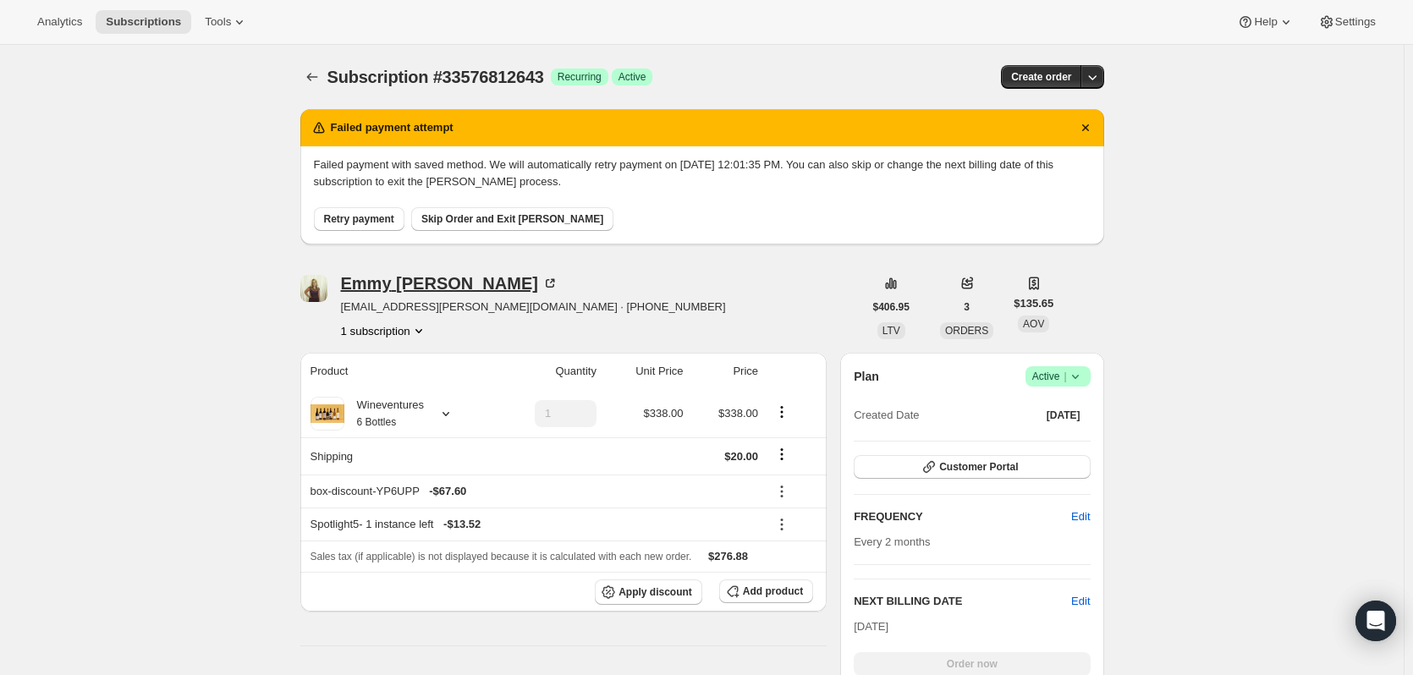
click at [384, 279] on div "[PERSON_NAME]" at bounding box center [449, 283] width 217 height 17
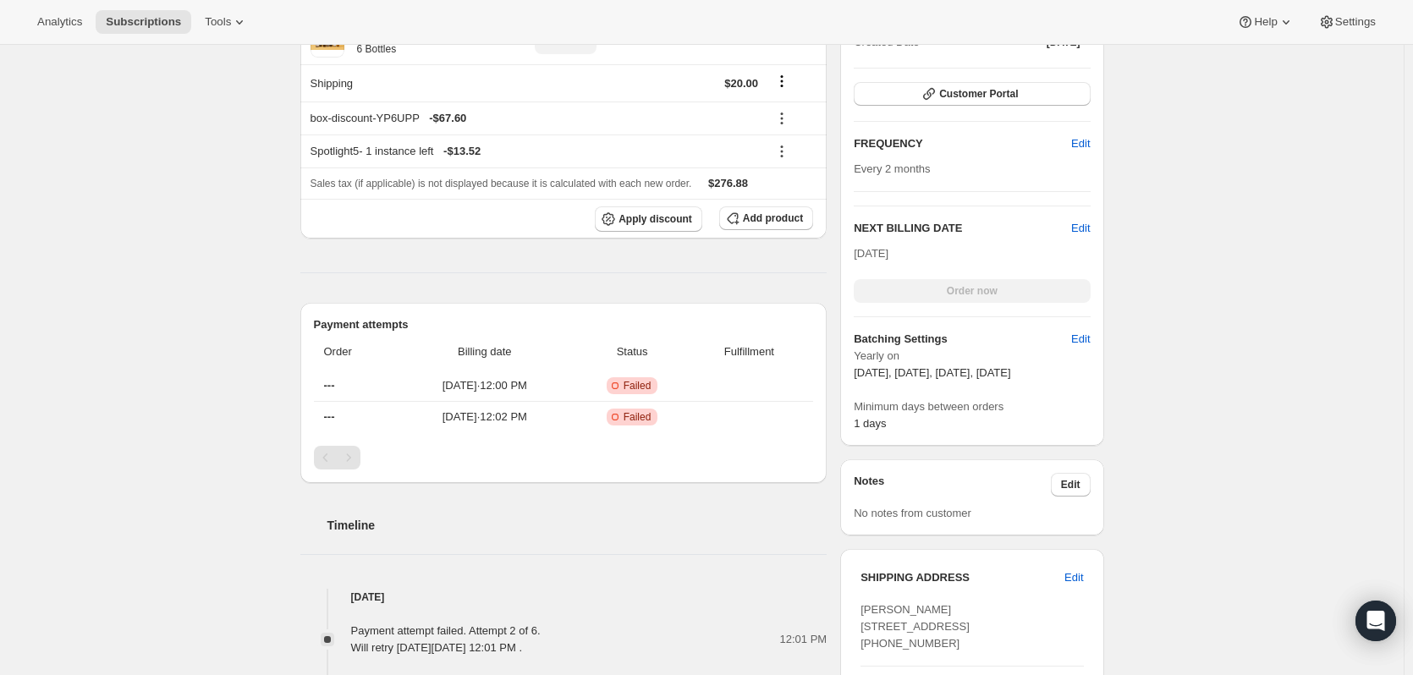
scroll to position [96, 0]
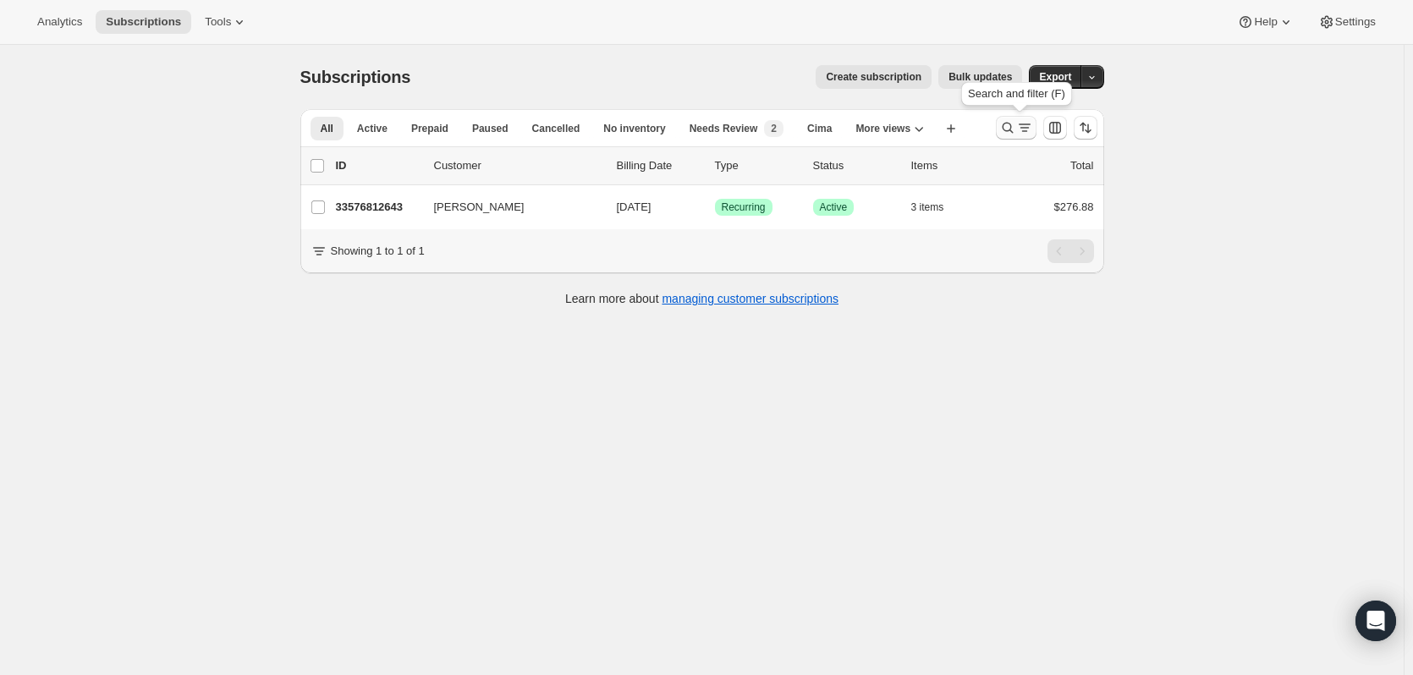
click at [1025, 124] on icon "Search and filter results" at bounding box center [1024, 127] width 17 height 17
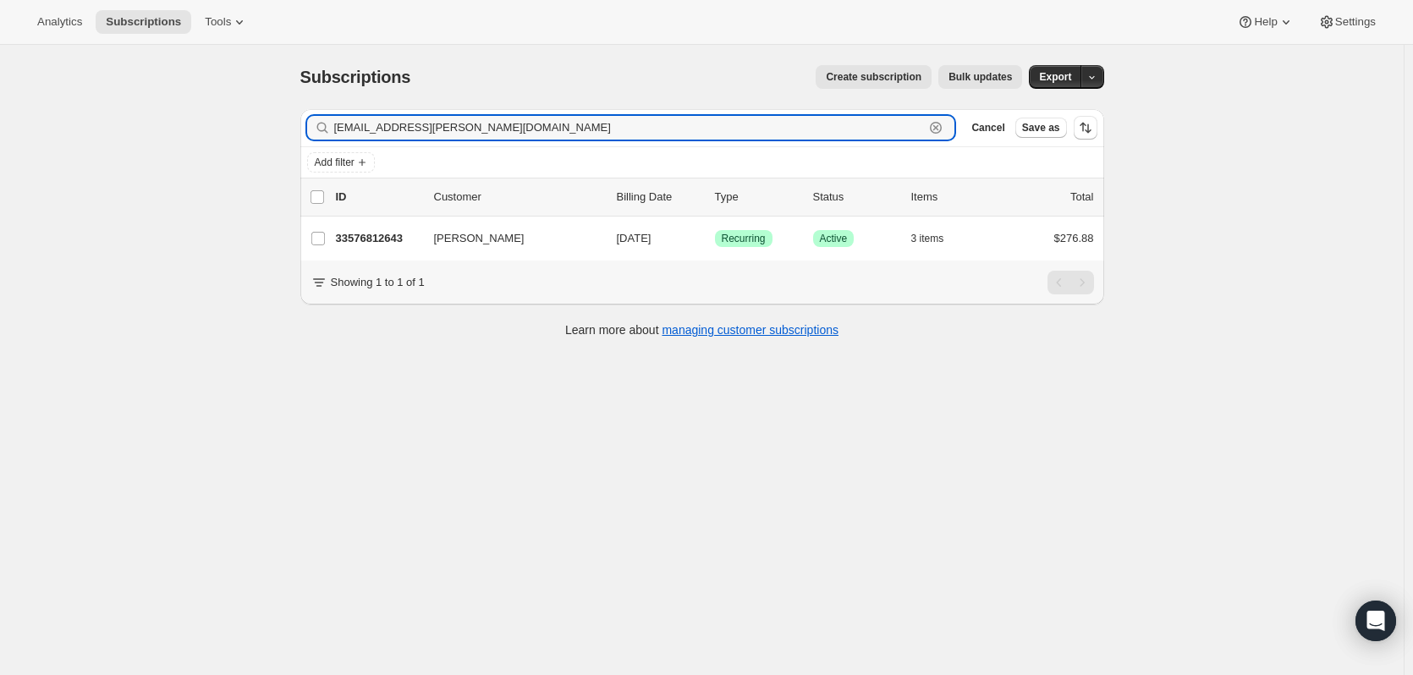
click at [931, 126] on icon "button" at bounding box center [935, 127] width 17 height 17
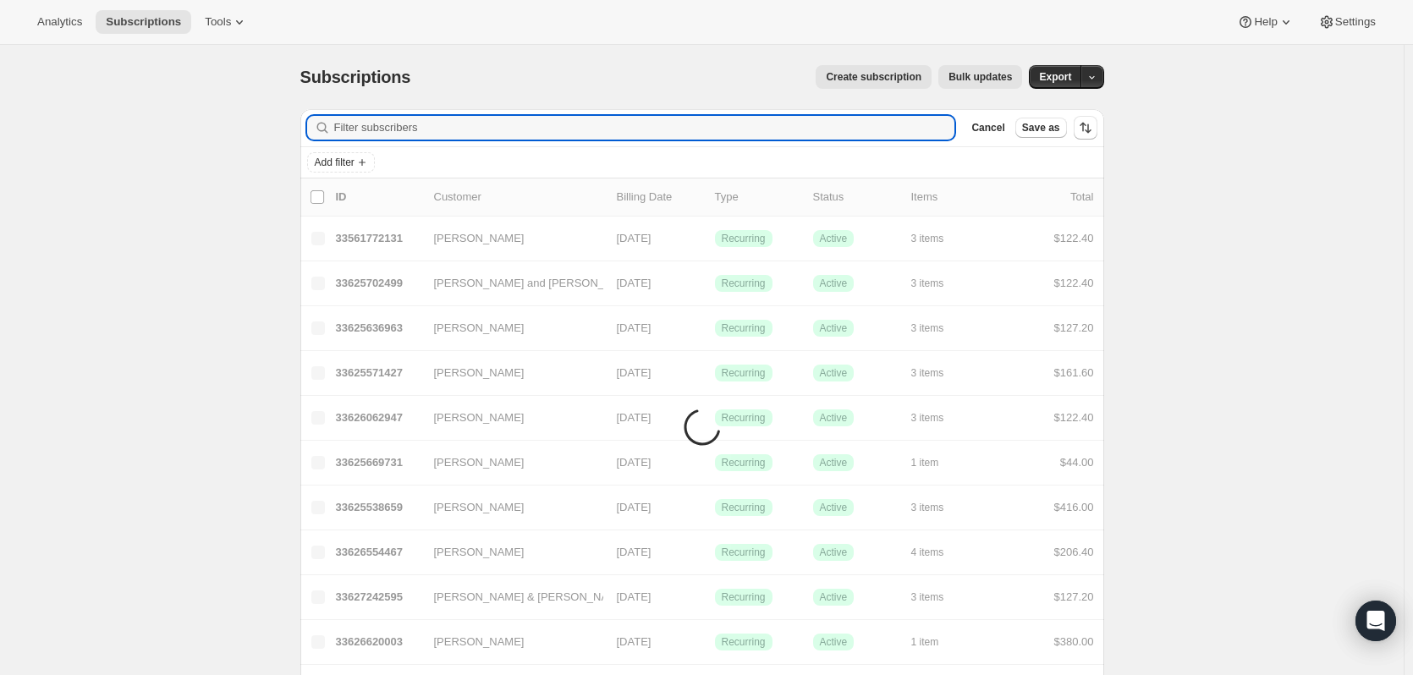
paste input "[PERSON_NAME][EMAIL_ADDRESS][PERSON_NAME][DOMAIN_NAME]"
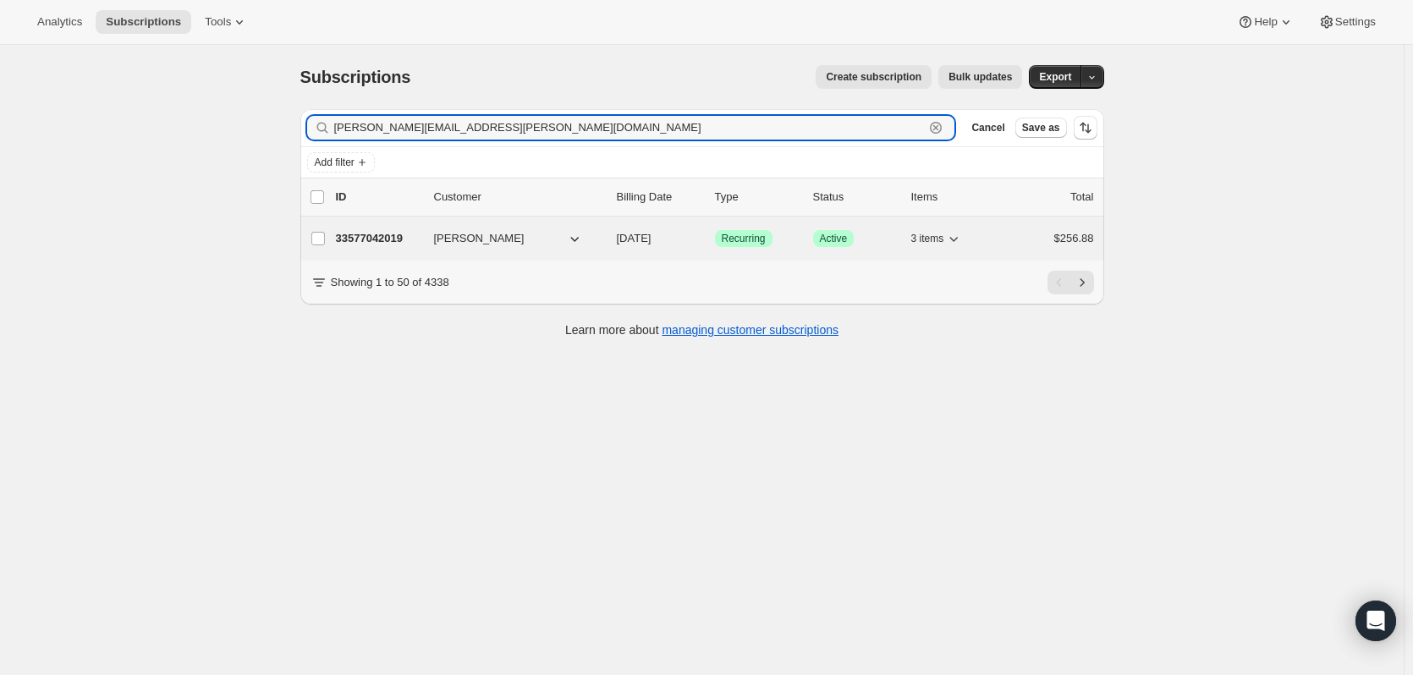
type input "[PERSON_NAME][EMAIL_ADDRESS][PERSON_NAME][DOMAIN_NAME]"
click at [390, 239] on p "33577042019" at bounding box center [378, 238] width 85 height 17
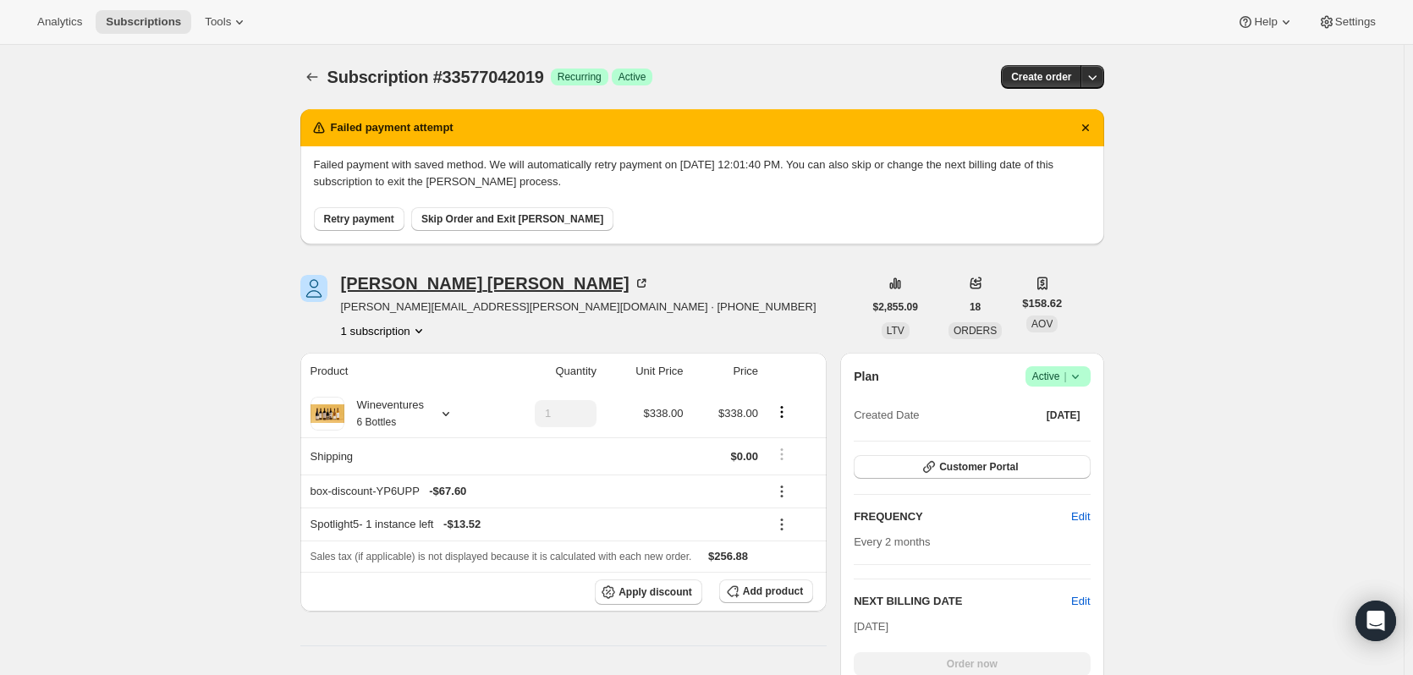
click at [410, 287] on div "[PERSON_NAME]" at bounding box center [495, 283] width 309 height 17
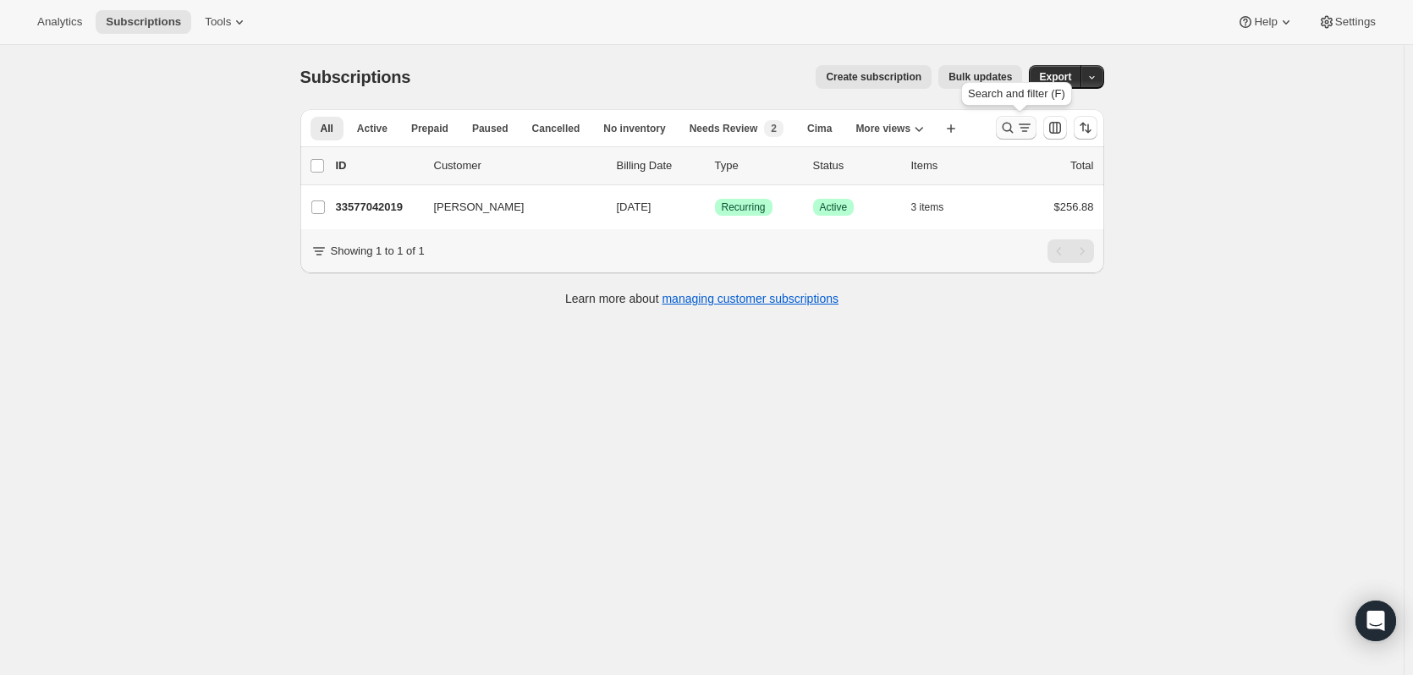
click at [1011, 131] on icon "Search and filter results" at bounding box center [1007, 128] width 11 height 11
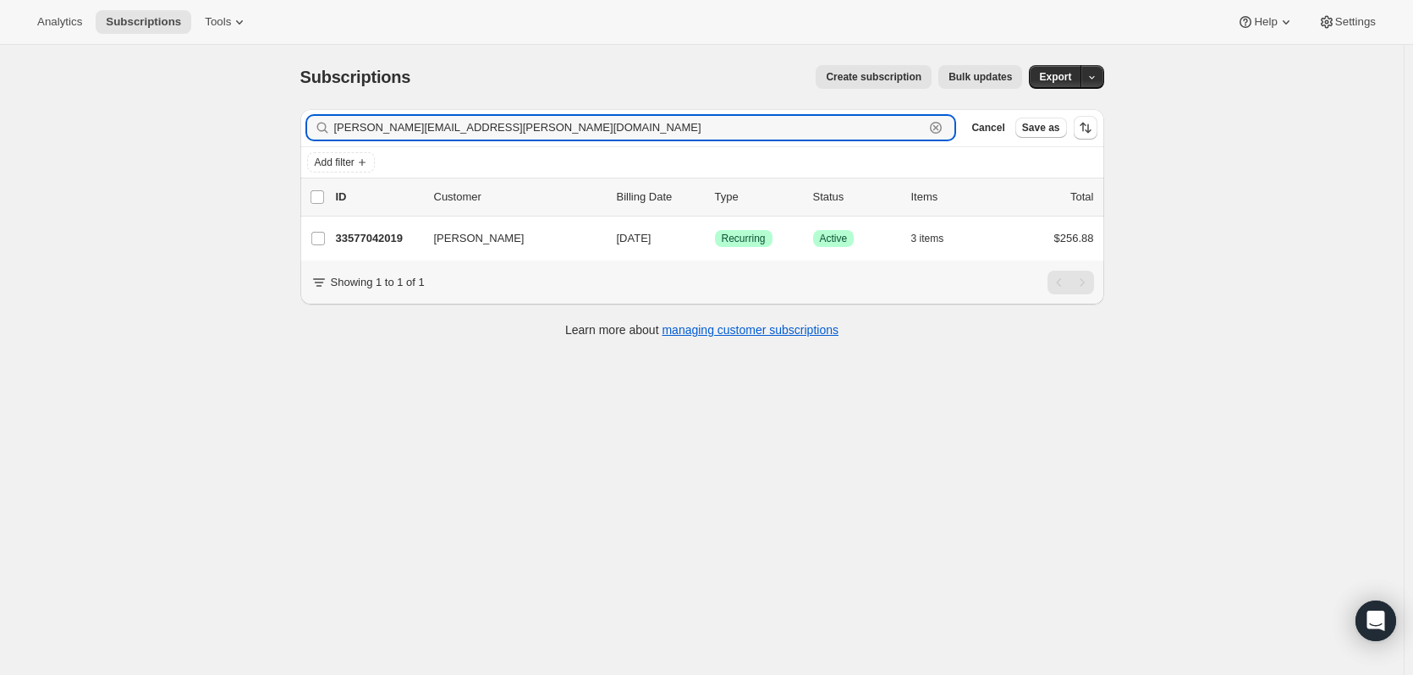
click at [936, 124] on icon "button" at bounding box center [936, 128] width 12 height 12
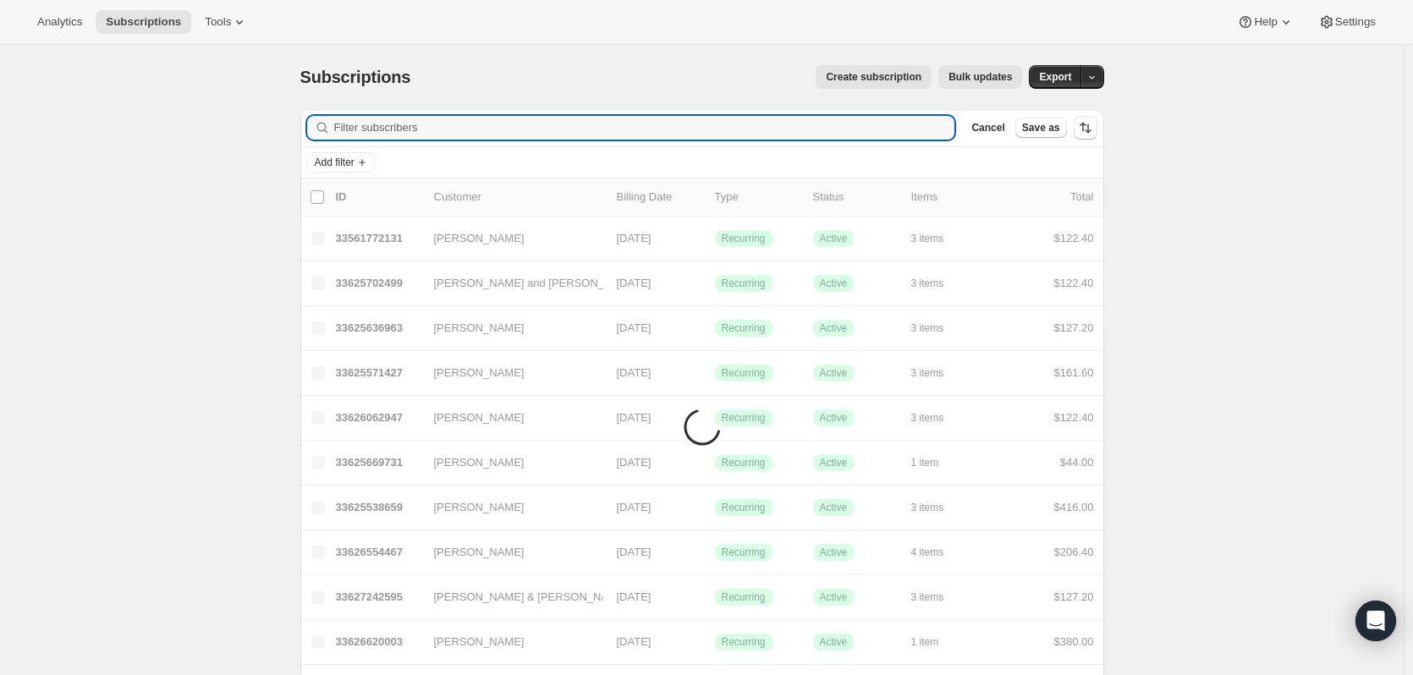
paste input "[EMAIL_ADDRESS][DOMAIN_NAME]"
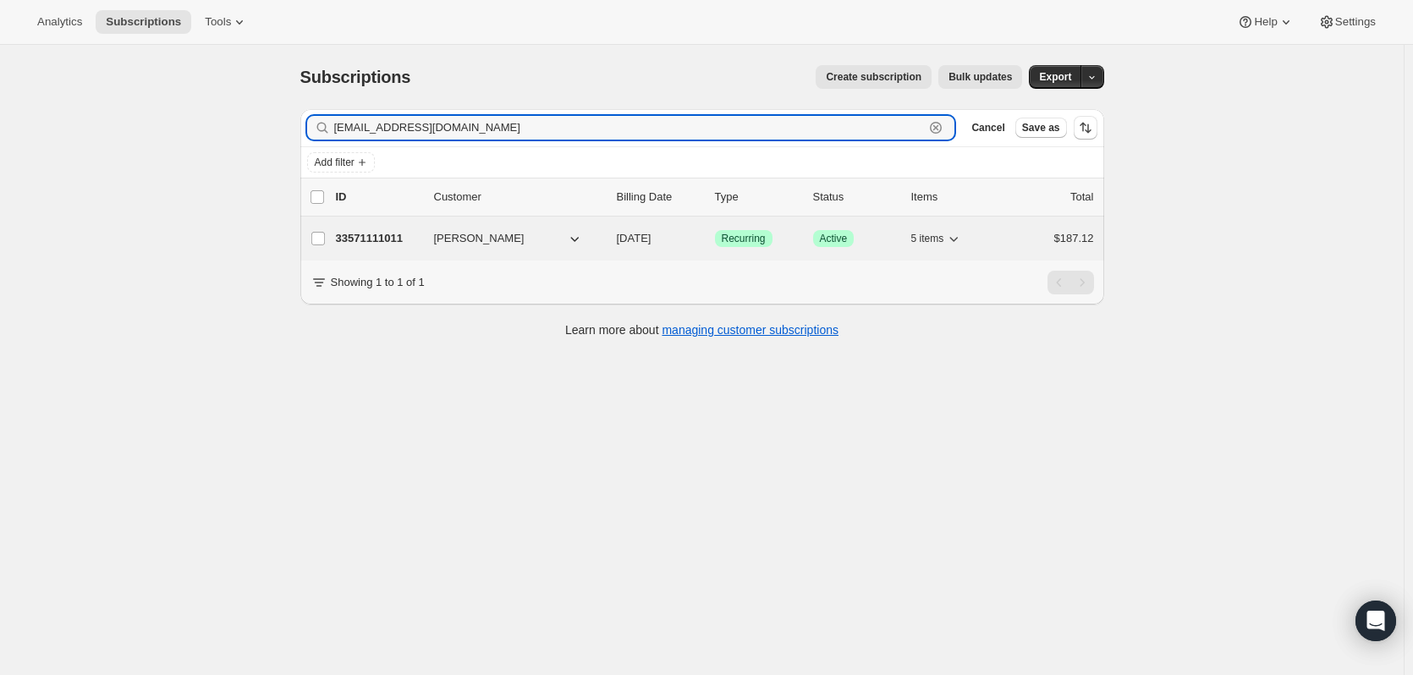
type input "[EMAIL_ADDRESS][DOMAIN_NAME]"
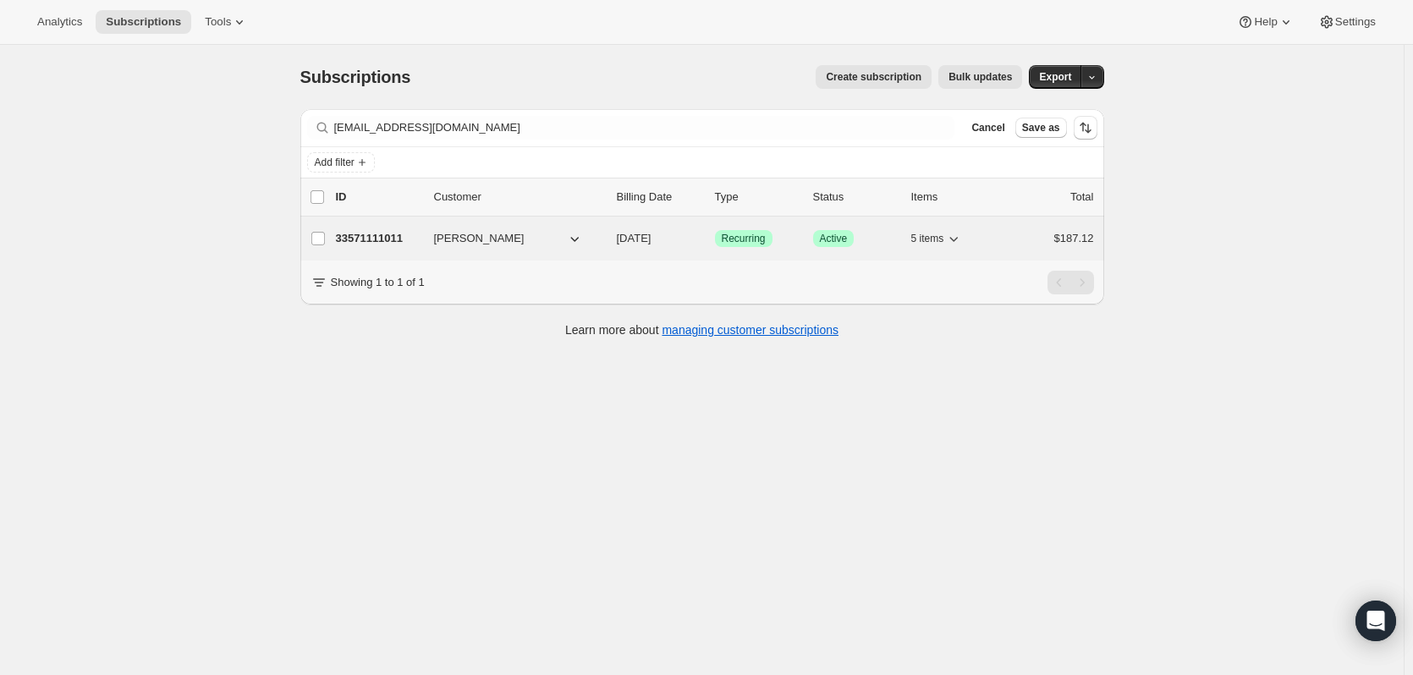
click at [383, 239] on p "33571111011" at bounding box center [378, 238] width 85 height 17
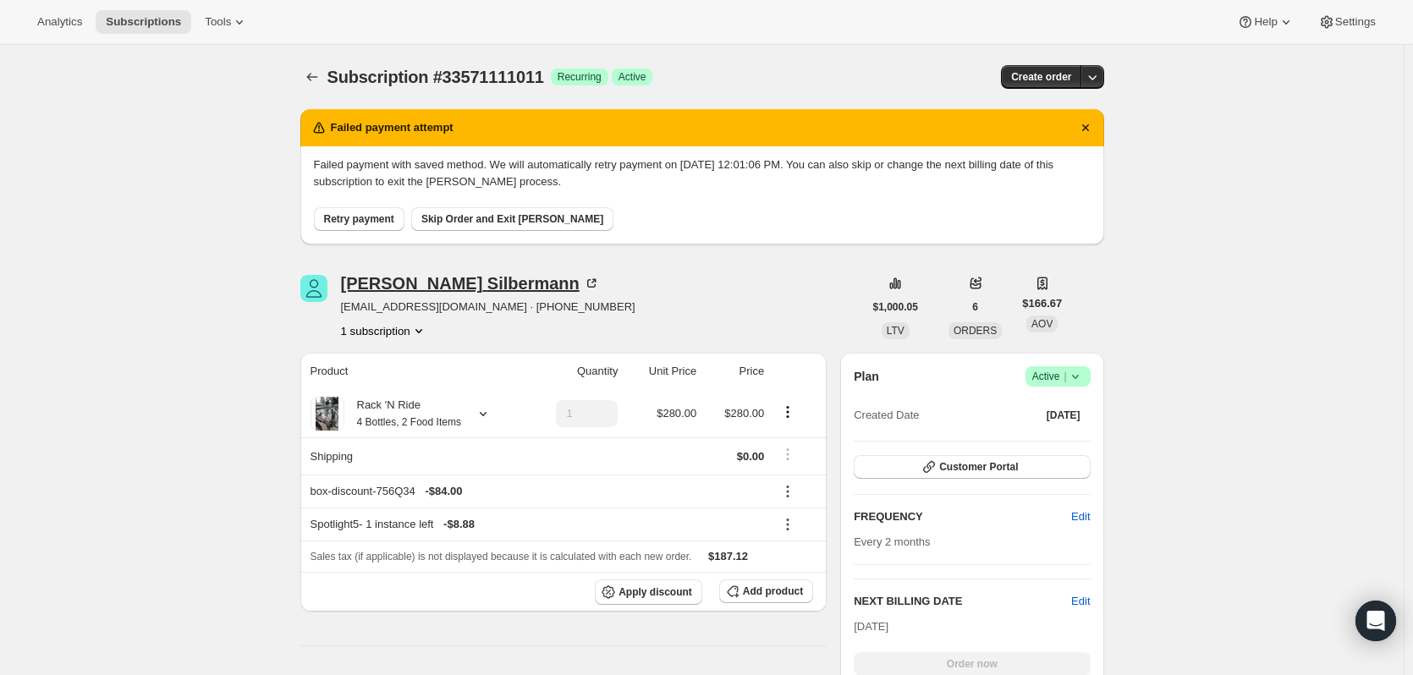
click at [389, 278] on div "[PERSON_NAME]" at bounding box center [470, 283] width 259 height 17
